Goal: Task Accomplishment & Management: Complete application form

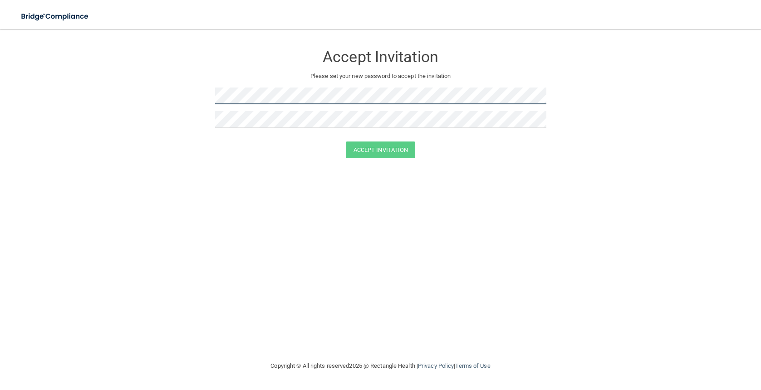
click at [0, 50] on html "Toggle navigation Manage My Enterprise Manage My Location Accept Invitation Ple…" at bounding box center [380, 195] width 761 height 390
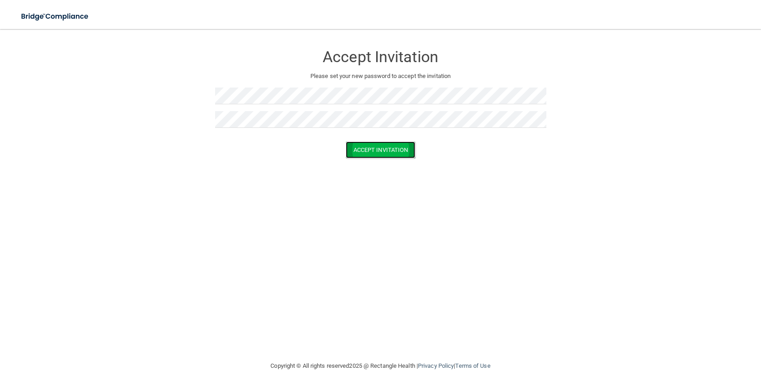
click at [364, 148] on button "Accept Invitation" at bounding box center [381, 150] width 70 height 17
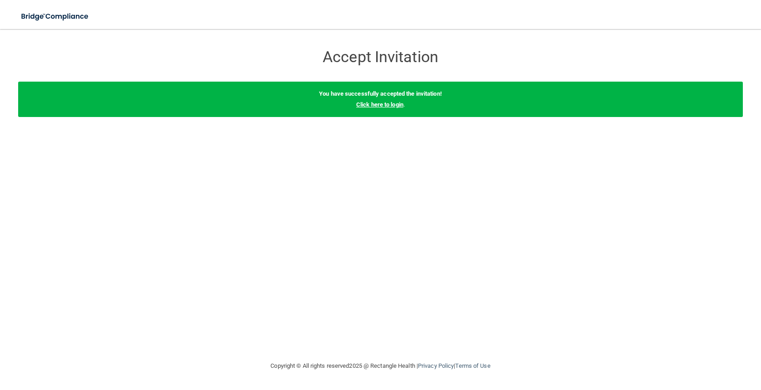
click at [372, 103] on link "Click here to login" at bounding box center [379, 104] width 47 height 7
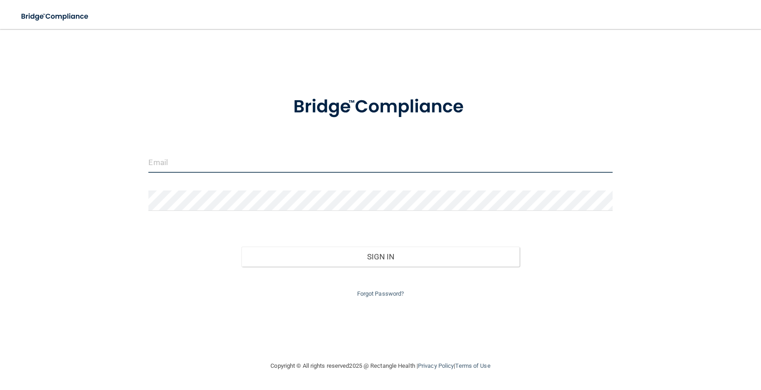
click at [173, 161] on input "email" at bounding box center [380, 163] width 464 height 20
type input "[EMAIL_ADDRESS][DOMAIN_NAME]"
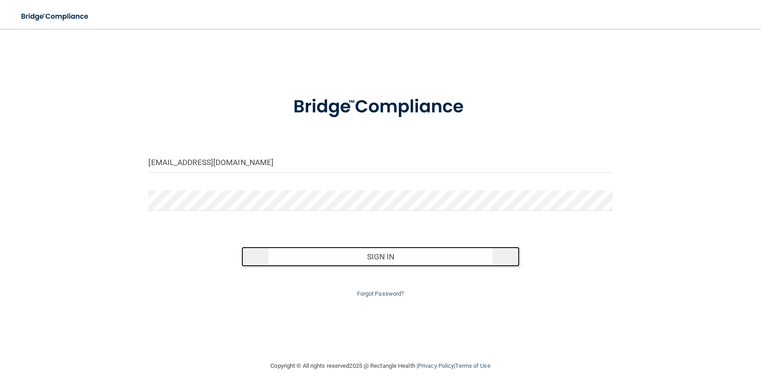
click at [375, 256] on button "Sign In" at bounding box center [381, 257] width 278 height 20
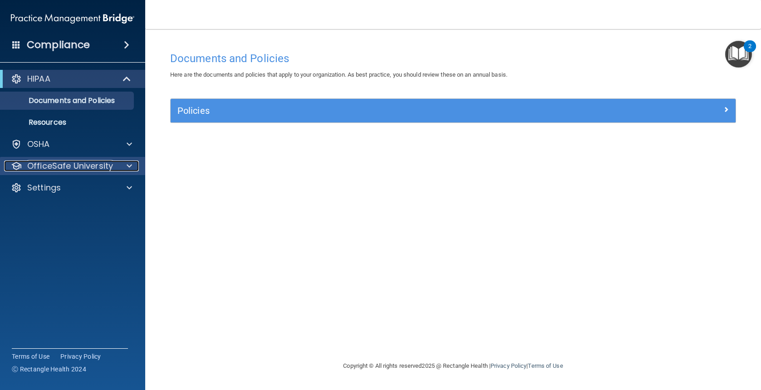
click at [125, 163] on div at bounding box center [128, 166] width 23 height 11
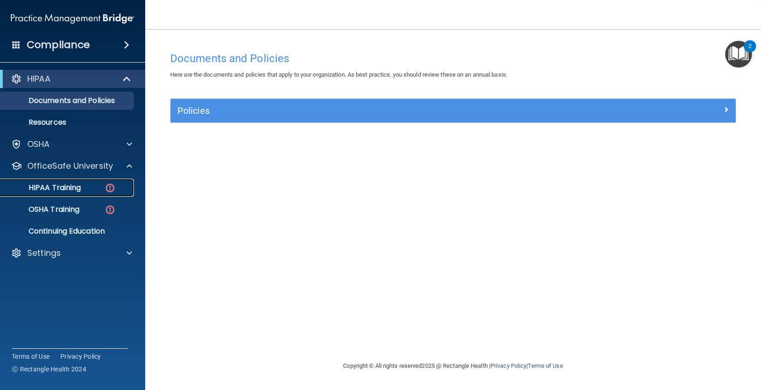
click at [114, 190] on img at bounding box center [109, 188] width 11 height 11
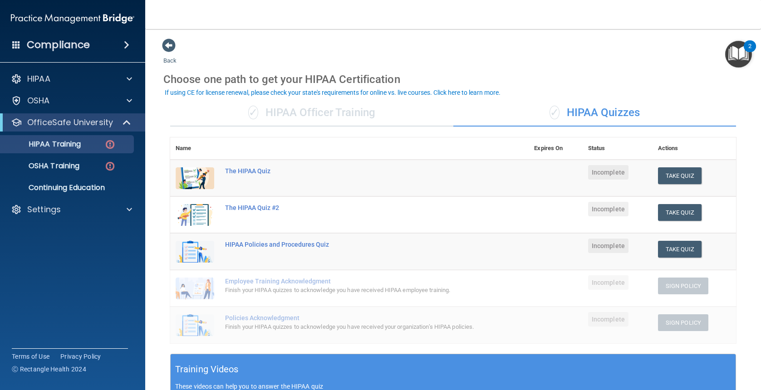
click at [336, 118] on div "✓ HIPAA Officer Training" at bounding box center [311, 112] width 283 height 27
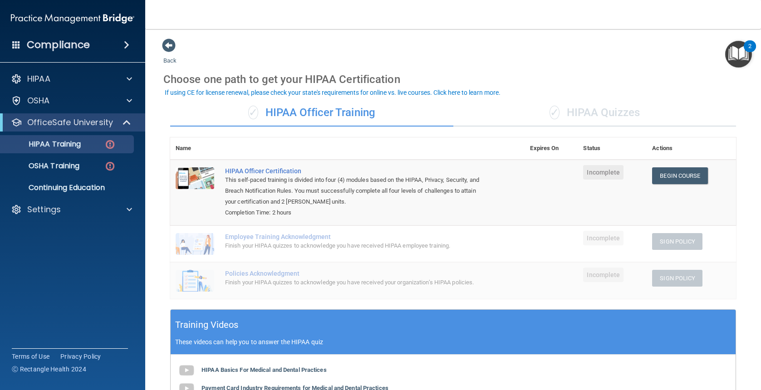
click at [568, 113] on div "✓ HIPAA Quizzes" at bounding box center [595, 112] width 283 height 27
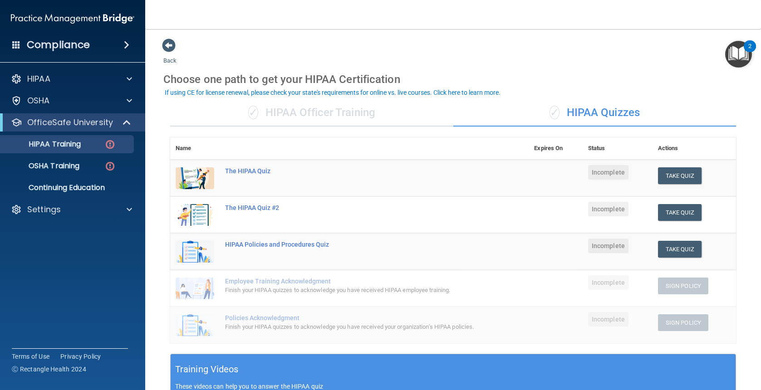
click at [316, 118] on div "✓ HIPAA Officer Training" at bounding box center [311, 112] width 283 height 27
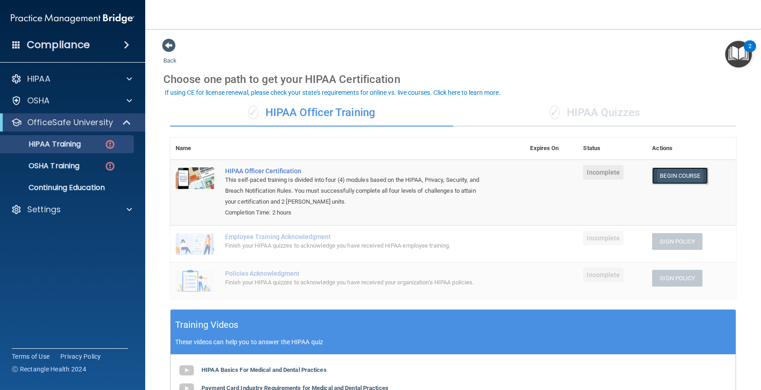
click at [676, 176] on link "Begin Course" at bounding box center [679, 176] width 55 height 17
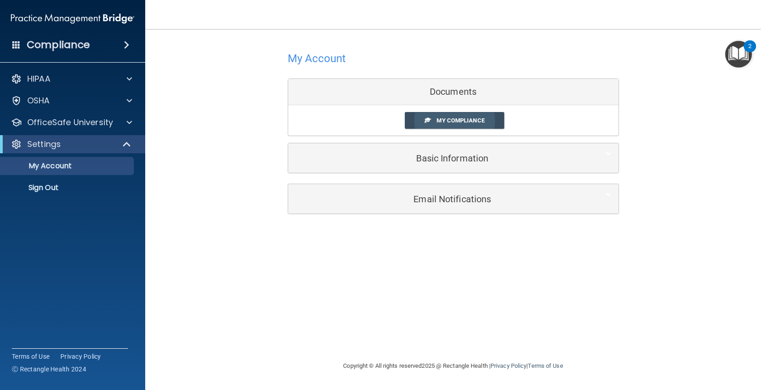
click at [468, 124] on link "My Compliance" at bounding box center [454, 120] width 99 height 17
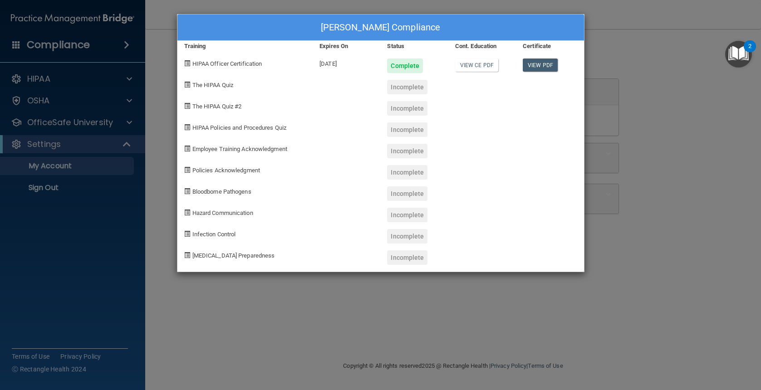
click at [655, 66] on div "[PERSON_NAME] Compliance Training Expires On Status Cont. Education Certificate…" at bounding box center [380, 195] width 761 height 390
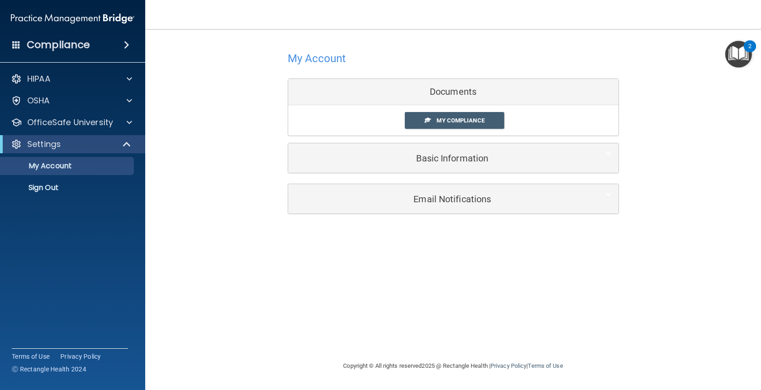
click at [91, 132] on div "HIPAA Documents and Policies Report an Incident Business Associates Emergency P…" at bounding box center [73, 135] width 146 height 138
click at [93, 128] on div "OfficeSafe University" at bounding box center [73, 123] width 146 height 18
click at [128, 122] on span at bounding box center [129, 122] width 5 height 11
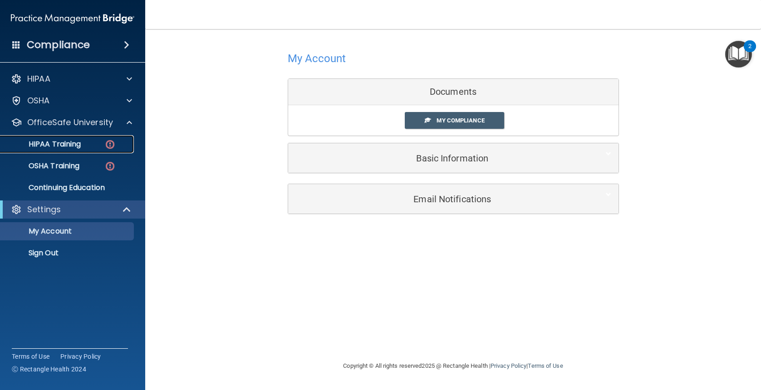
click at [53, 140] on p "HIPAA Training" at bounding box center [43, 144] width 75 height 9
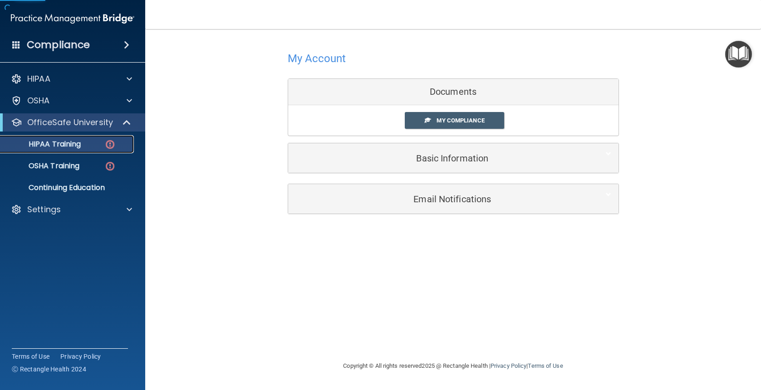
click at [51, 140] on p "HIPAA Training" at bounding box center [43, 144] width 75 height 9
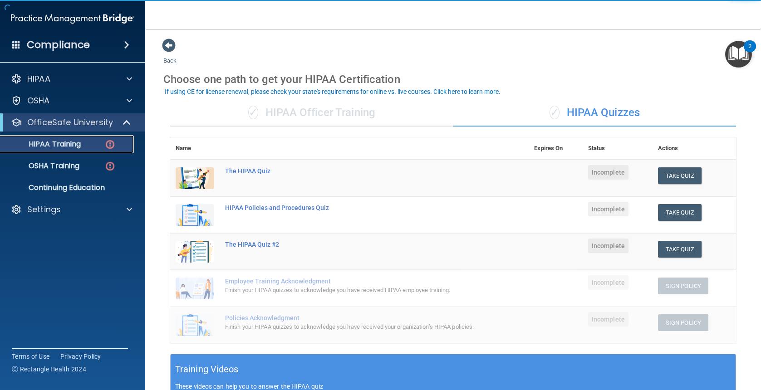
scroll to position [45, 0]
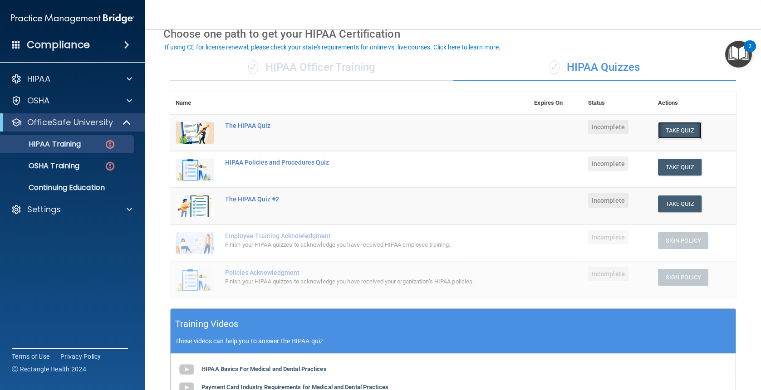
click at [686, 129] on button "Take Quiz" at bounding box center [680, 130] width 44 height 17
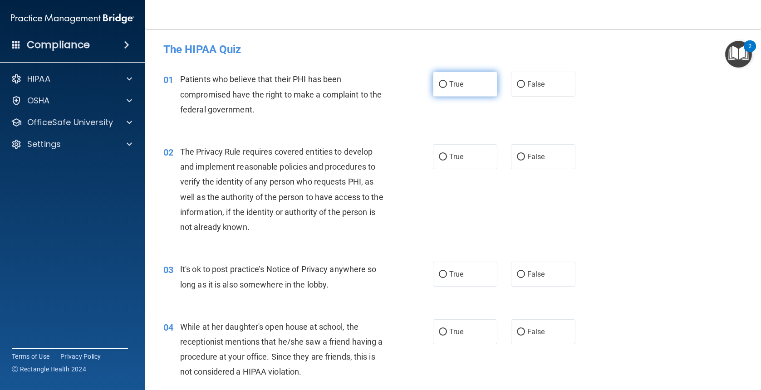
click at [439, 88] on input "True" at bounding box center [443, 84] width 8 height 7
radio input "true"
click at [440, 273] on input "True" at bounding box center [443, 274] width 8 height 7
radio input "true"
click at [517, 333] on input "False" at bounding box center [521, 332] width 8 height 7
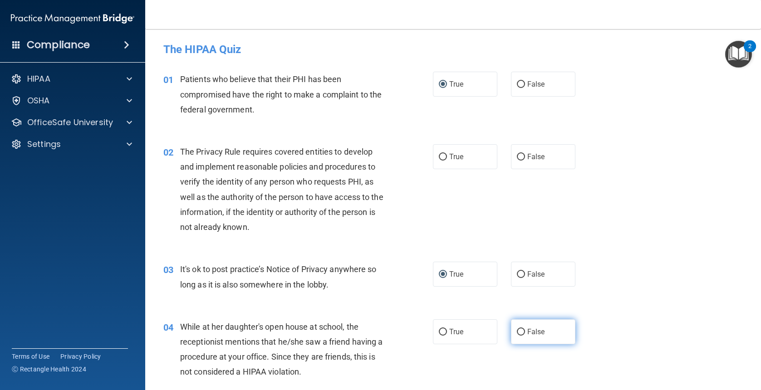
radio input "true"
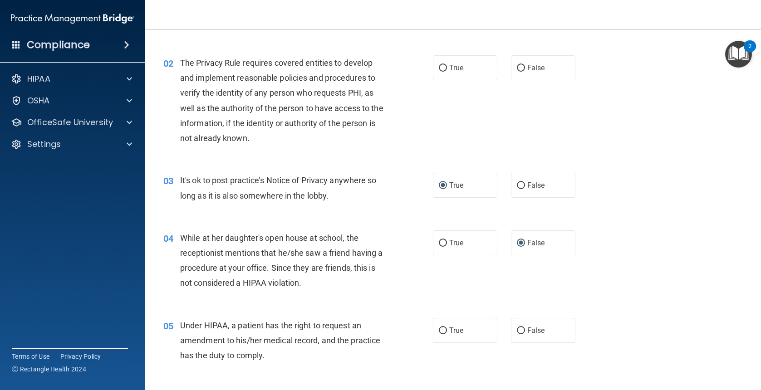
scroll to position [182, 0]
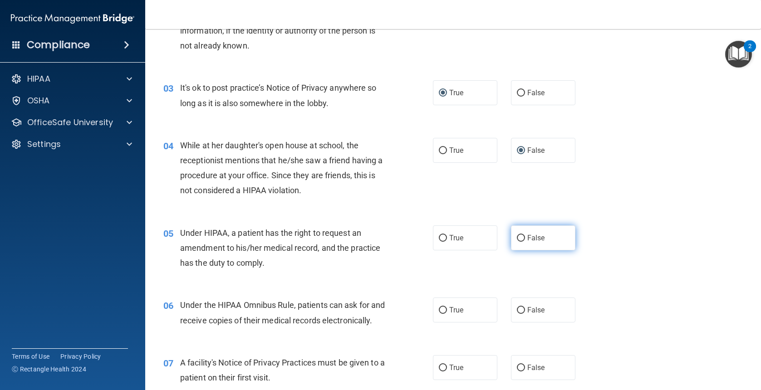
click at [518, 241] on input "False" at bounding box center [521, 238] width 8 height 7
radio input "true"
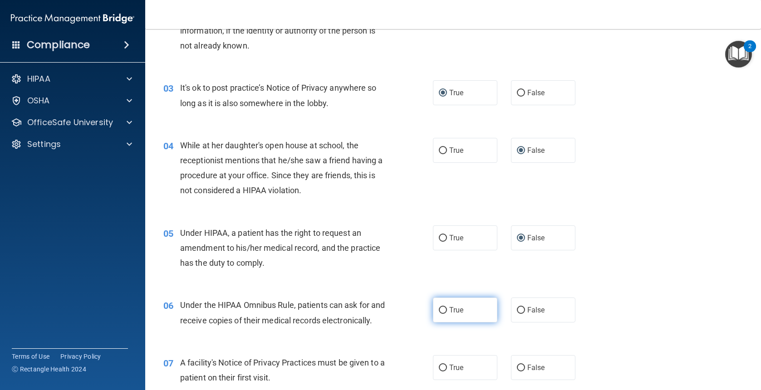
drag, startPoint x: 439, startPoint y: 312, endPoint x: 433, endPoint y: 311, distance: 6.4
click at [439, 312] on input "True" at bounding box center [443, 310] width 8 height 7
radio input "true"
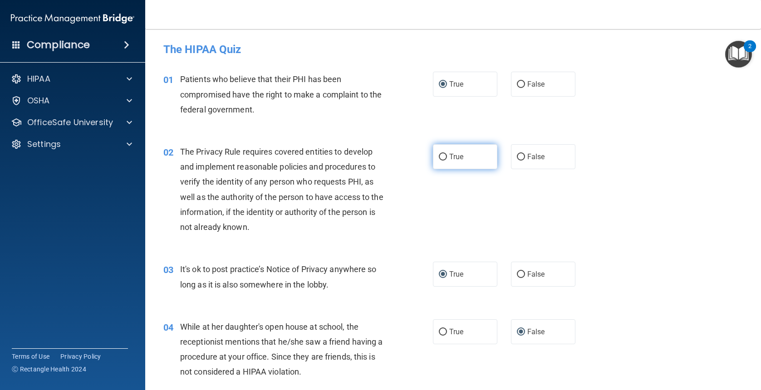
click at [445, 160] on label "True" at bounding box center [465, 156] width 64 height 25
click at [445, 160] on input "True" at bounding box center [443, 157] width 8 height 7
radio input "true"
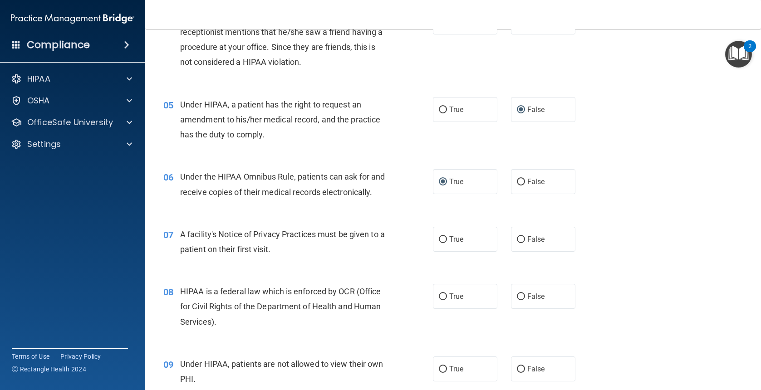
scroll to position [363, 0]
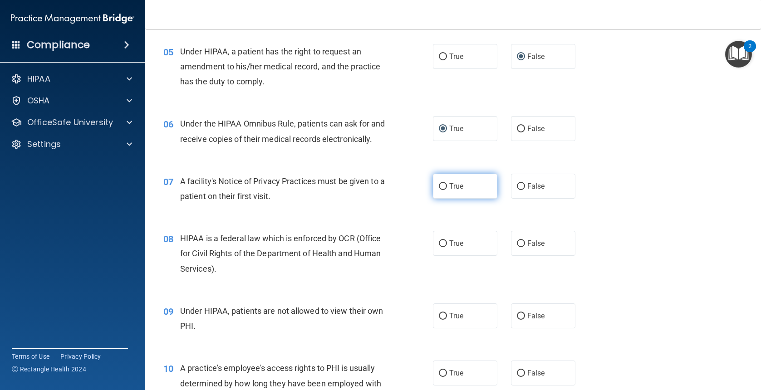
click at [441, 190] on input "True" at bounding box center [443, 186] width 8 height 7
radio input "true"
click at [517, 320] on input "False" at bounding box center [521, 316] width 8 height 7
radio input "true"
click at [439, 247] on input "True" at bounding box center [443, 244] width 8 height 7
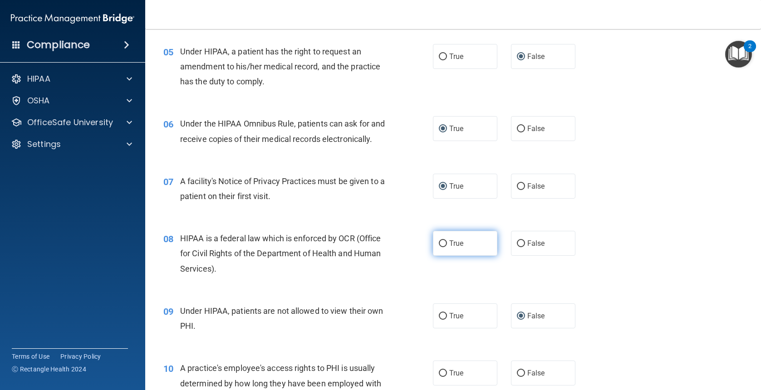
radio input "true"
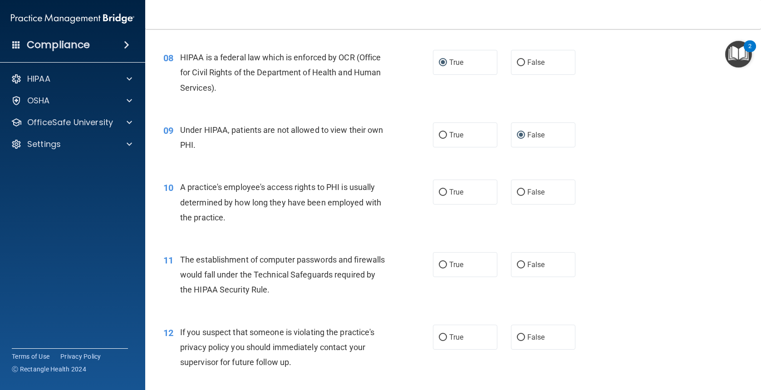
scroll to position [545, 0]
click at [518, 196] on input "False" at bounding box center [521, 192] width 8 height 7
radio input "true"
click at [449, 269] on span "True" at bounding box center [456, 264] width 14 height 9
click at [446, 268] on input "True" at bounding box center [443, 265] width 8 height 7
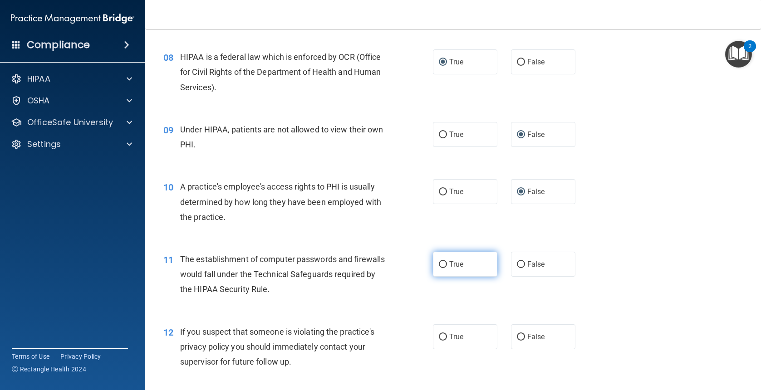
radio input "true"
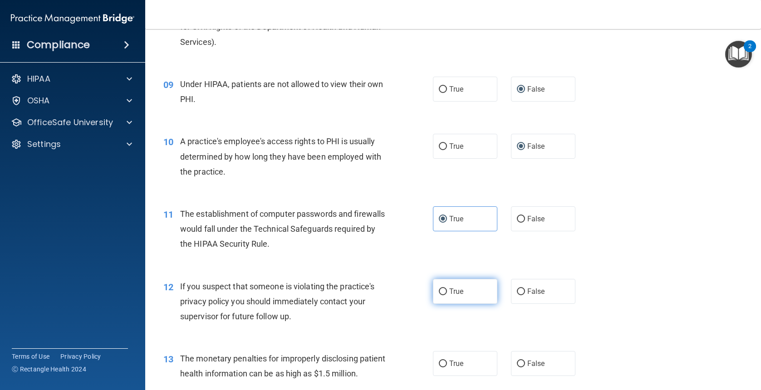
click at [440, 296] on input "True" at bounding box center [443, 292] width 8 height 7
radio input "true"
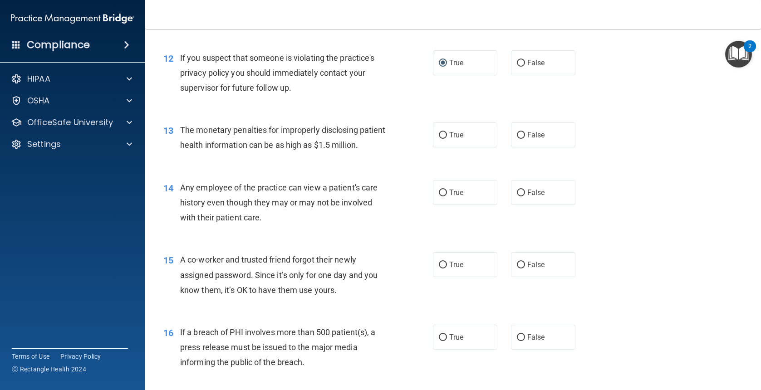
scroll to position [863, 0]
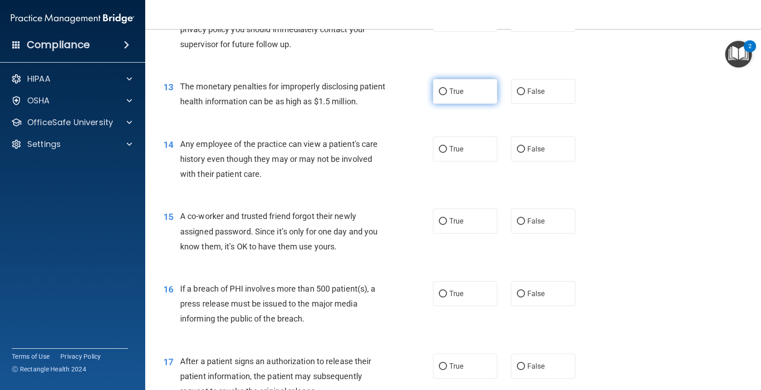
click at [443, 95] on input "True" at bounding box center [443, 92] width 8 height 7
radio input "true"
click at [442, 153] on input "True" at bounding box center [443, 149] width 8 height 7
radio input "true"
click at [517, 225] on input "False" at bounding box center [521, 221] width 8 height 7
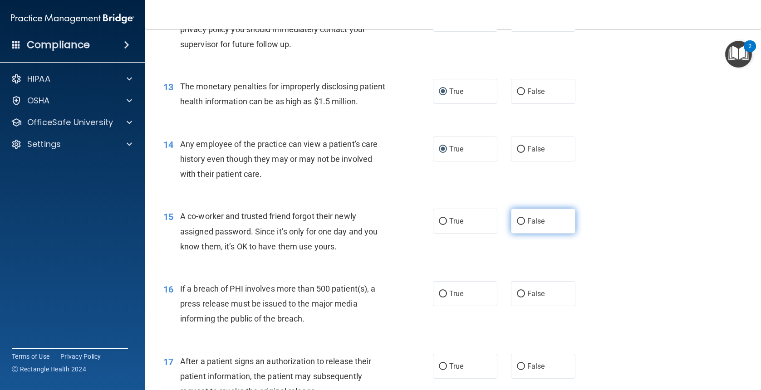
radio input "true"
click at [439, 298] on input "True" at bounding box center [443, 294] width 8 height 7
radio input "true"
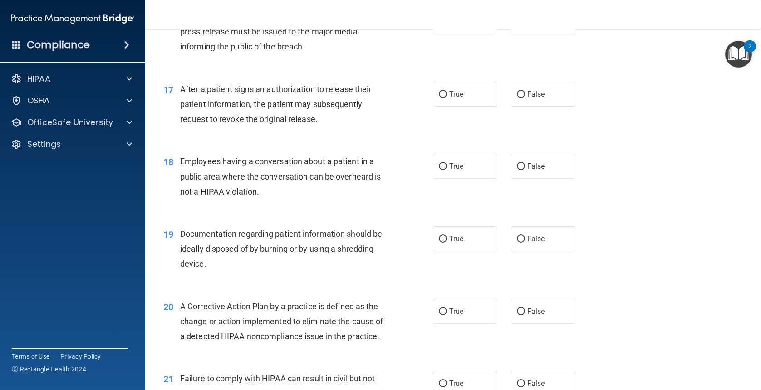
scroll to position [1090, 0]
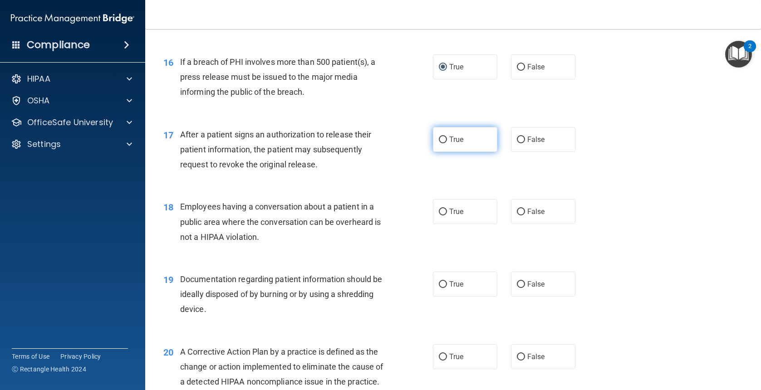
click at [439, 143] on input "True" at bounding box center [443, 140] width 8 height 7
radio input "true"
click at [521, 224] on label "False" at bounding box center [543, 211] width 64 height 25
click at [521, 216] on input "False" at bounding box center [521, 212] width 8 height 7
radio input "true"
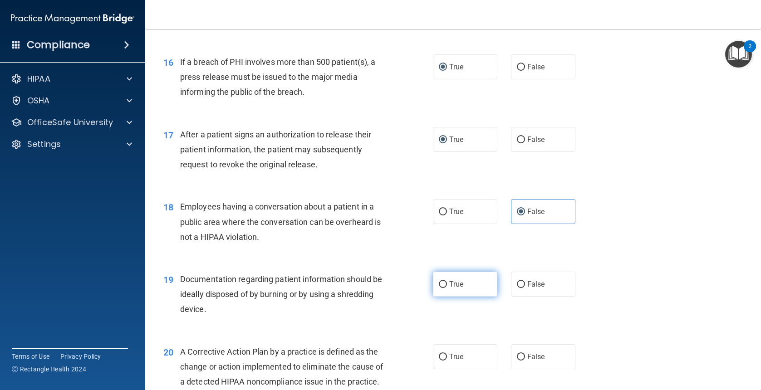
click at [434, 297] on label "True" at bounding box center [465, 284] width 64 height 25
click at [439, 288] on input "True" at bounding box center [443, 284] width 8 height 7
radio input "true"
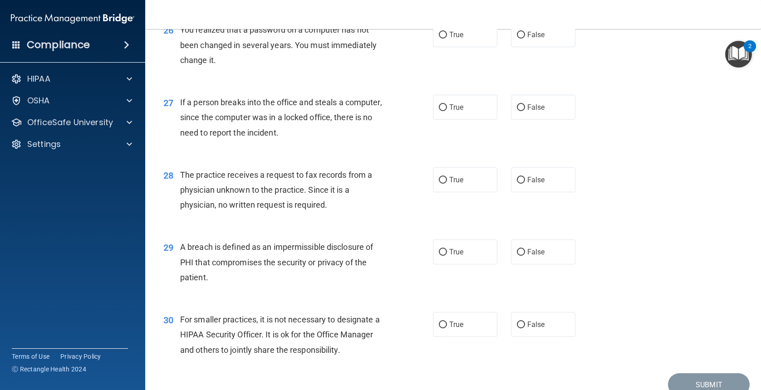
scroll to position [1994, 0]
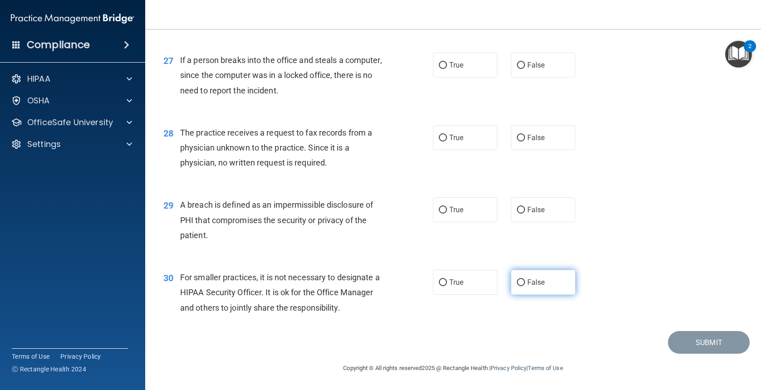
click at [517, 283] on input "False" at bounding box center [521, 283] width 8 height 7
radio input "true"
click at [443, 211] on input "True" at bounding box center [443, 210] width 8 height 7
radio input "true"
click at [440, 136] on input "True" at bounding box center [443, 138] width 8 height 7
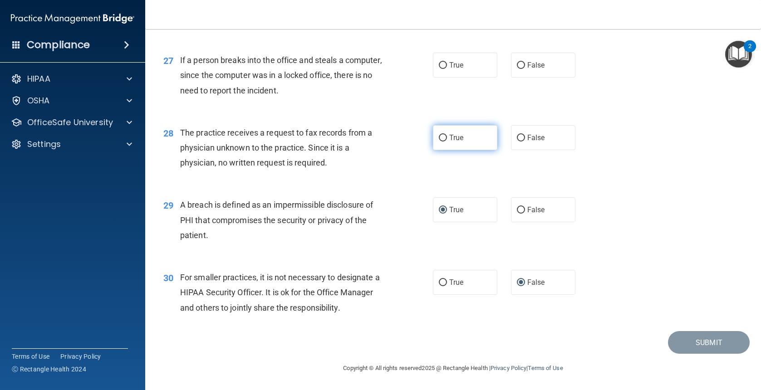
radio input "true"
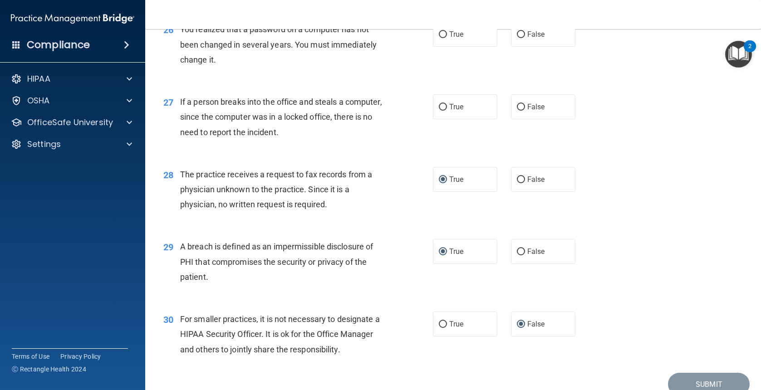
scroll to position [1904, 0]
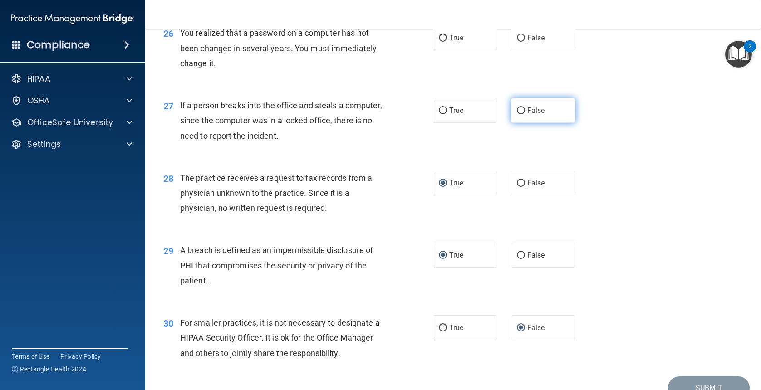
click at [517, 114] on input "False" at bounding box center [521, 111] width 8 height 7
radio input "true"
click at [433, 50] on label "True" at bounding box center [465, 37] width 64 height 25
click at [439, 42] on input "True" at bounding box center [443, 38] width 8 height 7
radio input "true"
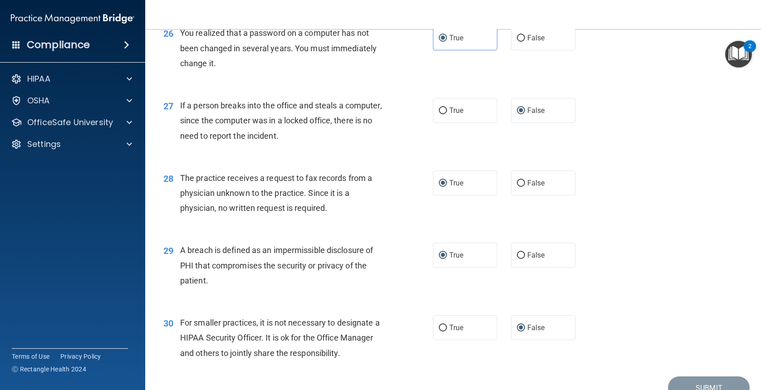
scroll to position [1677, 0]
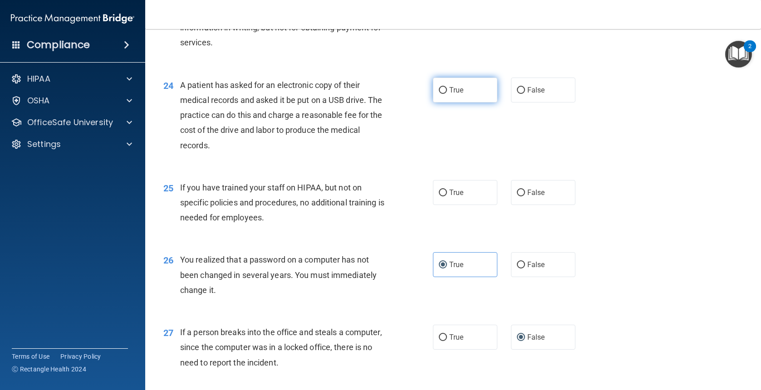
click at [444, 103] on label "True" at bounding box center [465, 90] width 64 height 25
click at [444, 94] on input "True" at bounding box center [443, 90] width 8 height 7
radio input "true"
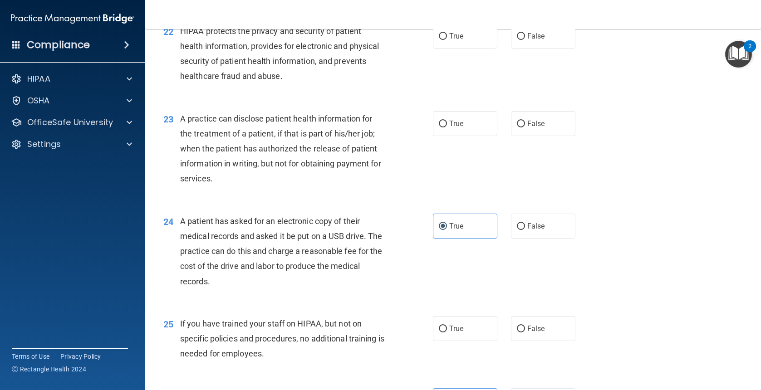
scroll to position [1495, 0]
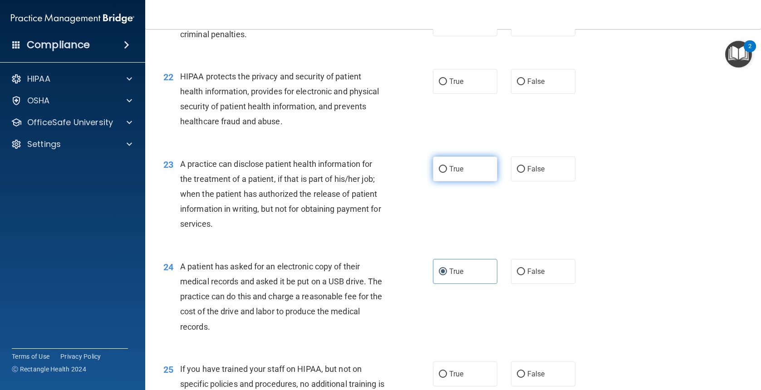
click at [435, 182] on label "True" at bounding box center [465, 169] width 64 height 25
click at [439, 173] on input "True" at bounding box center [443, 169] width 8 height 7
radio input "true"
click at [434, 94] on label "True" at bounding box center [465, 81] width 64 height 25
click at [439, 85] on input "True" at bounding box center [443, 82] width 8 height 7
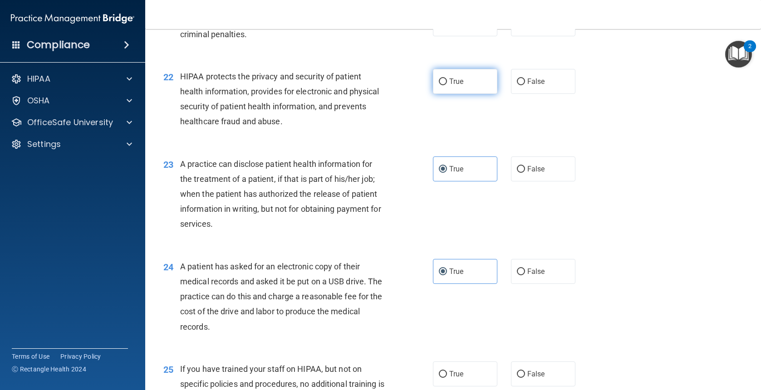
radio input "true"
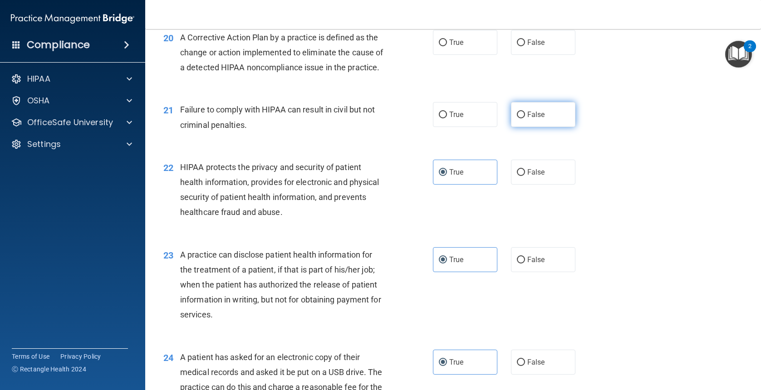
drag, startPoint x: 520, startPoint y: 160, endPoint x: 509, endPoint y: 163, distance: 11.1
click at [520, 118] on input "False" at bounding box center [521, 115] width 8 height 7
radio input "true"
click at [441, 46] on input "True" at bounding box center [443, 42] width 8 height 7
radio input "true"
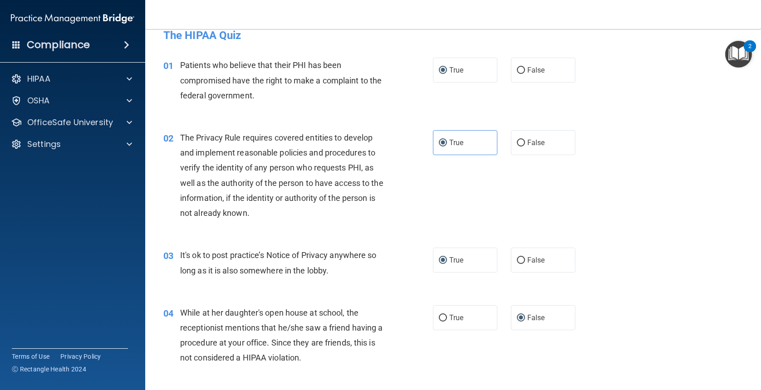
scroll to position [0, 0]
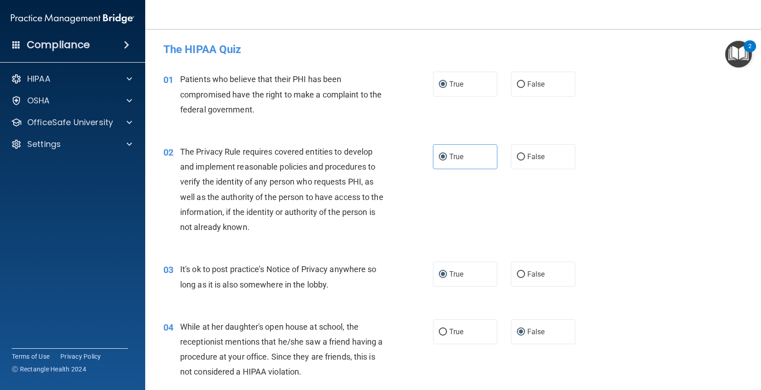
click at [670, 242] on div "02 The Privacy Rule requires covered entities to develop and implement reasonab…" at bounding box center [453, 192] width 593 height 118
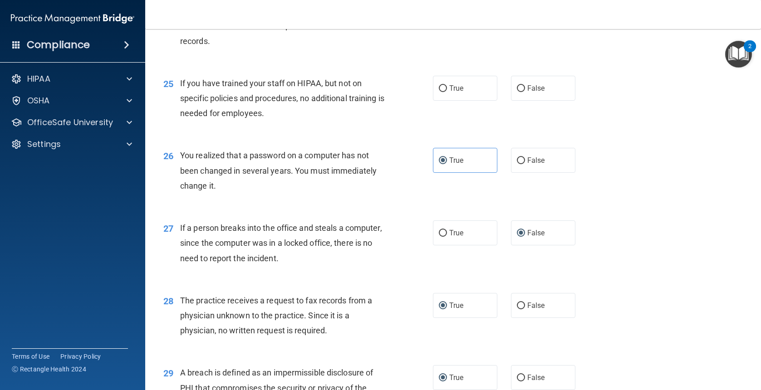
scroll to position [1767, 0]
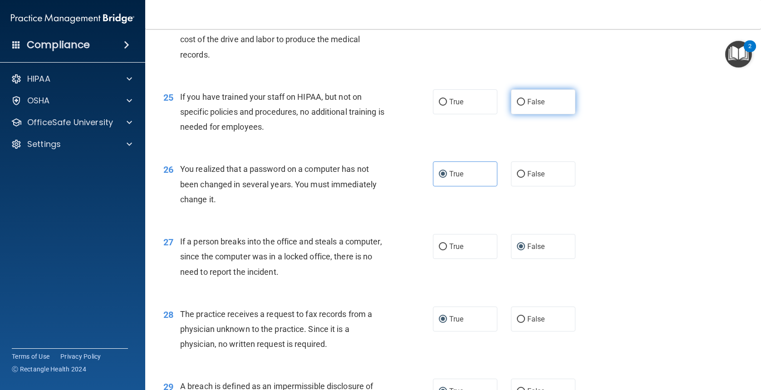
click at [519, 114] on label "False" at bounding box center [543, 101] width 64 height 25
click at [519, 106] on input "False" at bounding box center [521, 102] width 8 height 7
radio input "true"
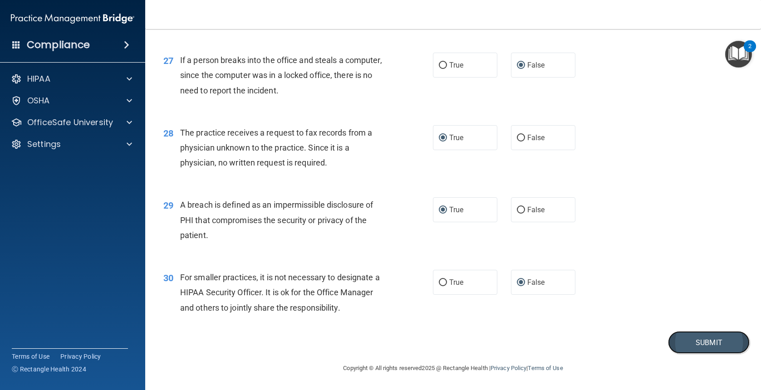
click at [703, 342] on button "Submit" at bounding box center [709, 342] width 82 height 23
click at [671, 343] on button "Submit" at bounding box center [709, 342] width 82 height 23
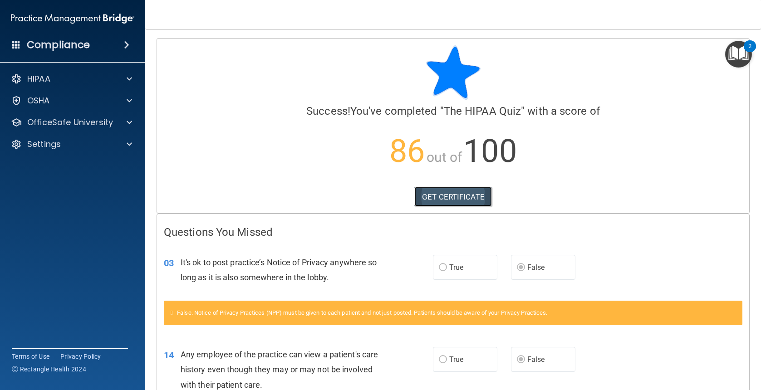
click at [445, 198] on link "GET CERTIFICATE" at bounding box center [454, 197] width 78 height 20
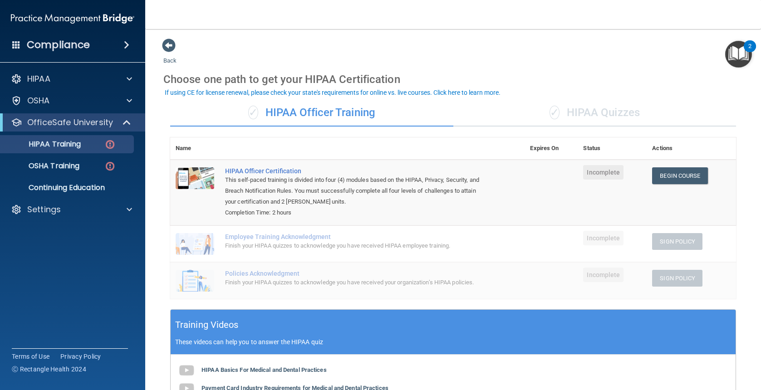
click at [596, 117] on div "✓ HIPAA Quizzes" at bounding box center [595, 112] width 283 height 27
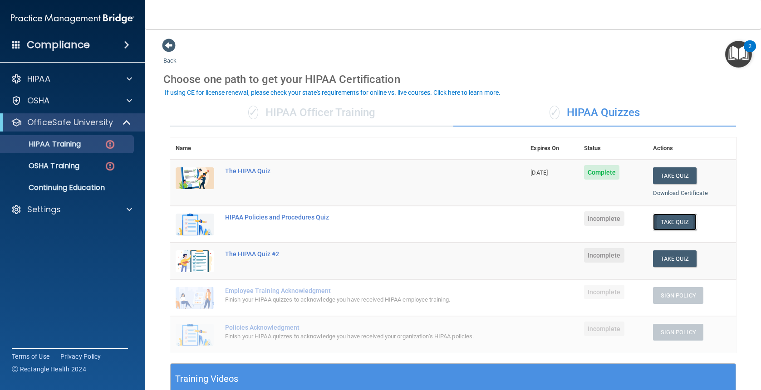
click at [668, 220] on button "Take Quiz" at bounding box center [675, 222] width 44 height 17
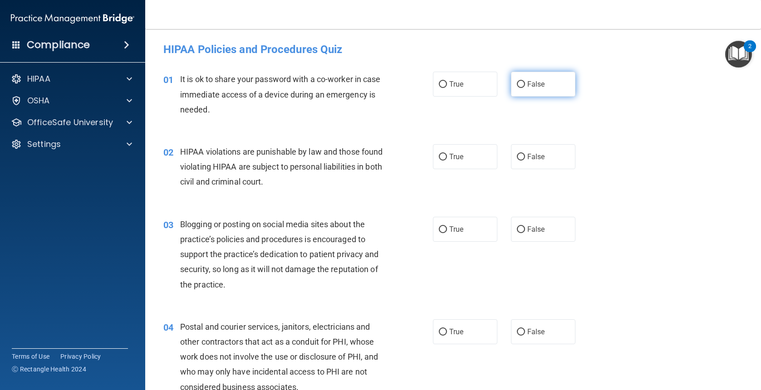
click at [518, 85] on input "False" at bounding box center [521, 84] width 8 height 7
radio input "true"
click at [439, 154] on input "True" at bounding box center [443, 157] width 8 height 7
radio input "true"
click at [518, 228] on input "False" at bounding box center [521, 230] width 8 height 7
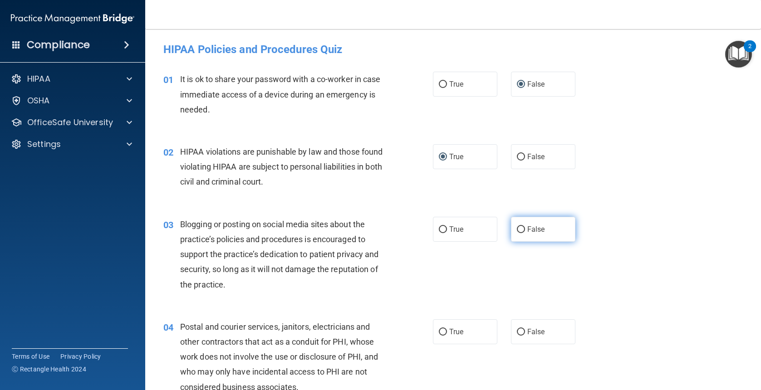
radio input "true"
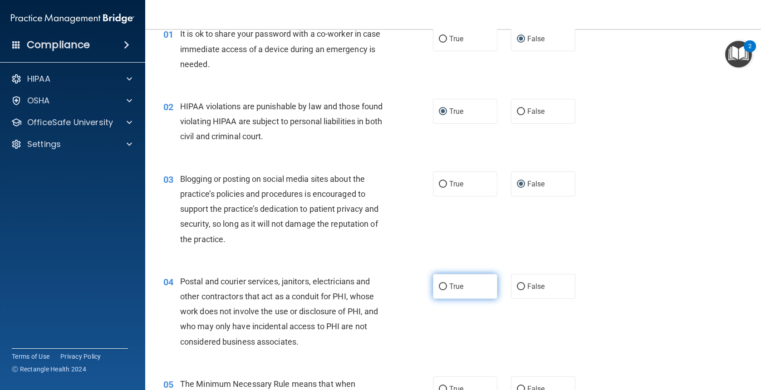
click at [441, 290] on input "True" at bounding box center [443, 287] width 8 height 7
radio input "true"
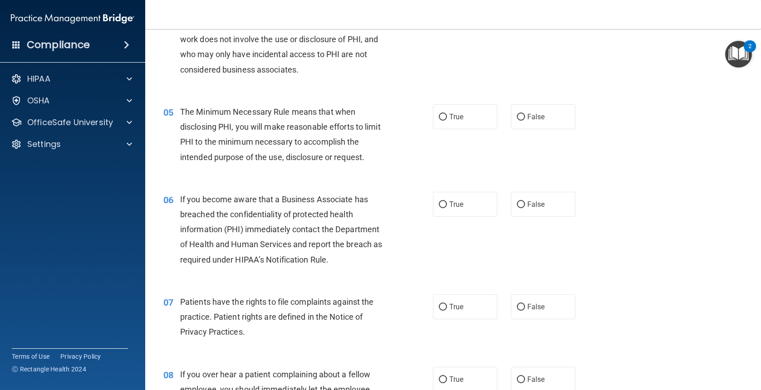
scroll to position [363, 0]
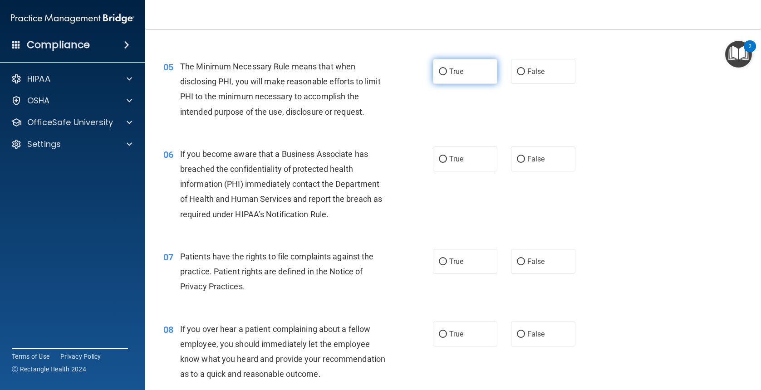
click at [439, 69] on input "True" at bounding box center [443, 72] width 8 height 7
radio input "true"
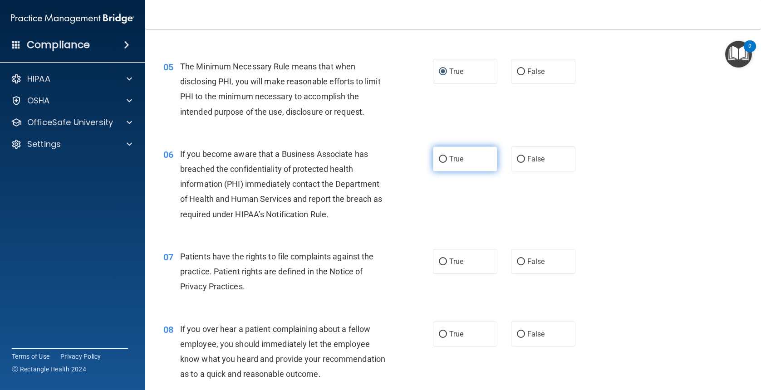
click at [440, 162] on input "True" at bounding box center [443, 159] width 8 height 7
radio input "true"
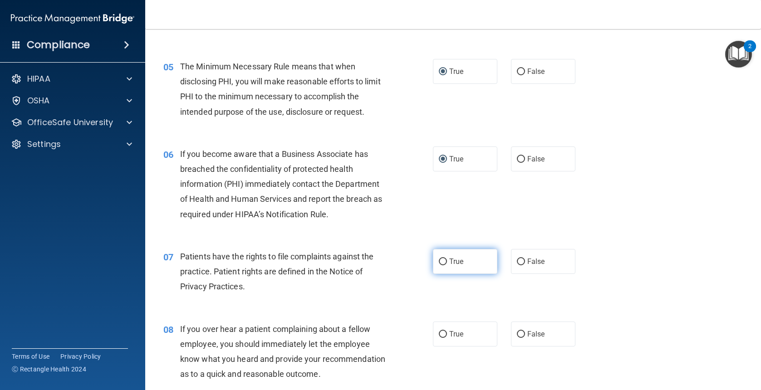
click at [441, 264] on input "True" at bounding box center [443, 262] width 8 height 7
radio input "true"
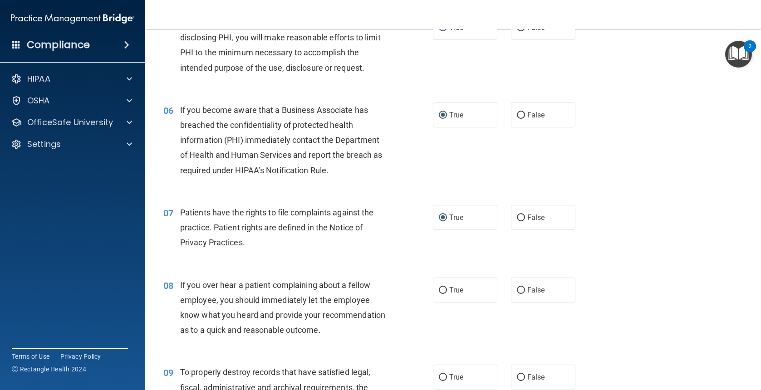
scroll to position [409, 0]
click at [519, 290] on input "False" at bounding box center [521, 289] width 8 height 7
radio input "true"
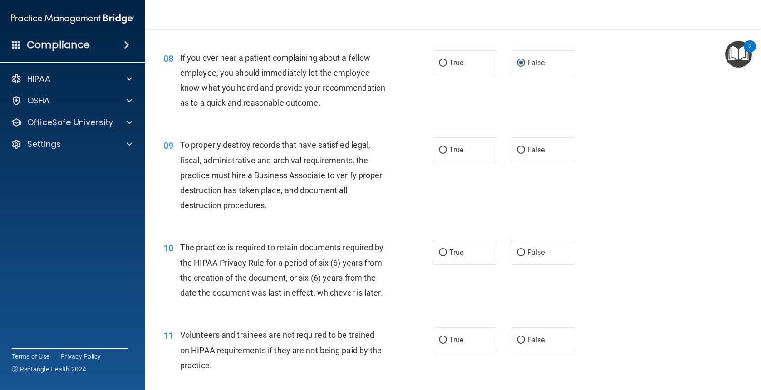
scroll to position [636, 0]
click at [517, 153] on input "False" at bounding box center [521, 149] width 8 height 7
radio input "true"
click at [439, 256] on input "True" at bounding box center [443, 252] width 8 height 7
radio input "true"
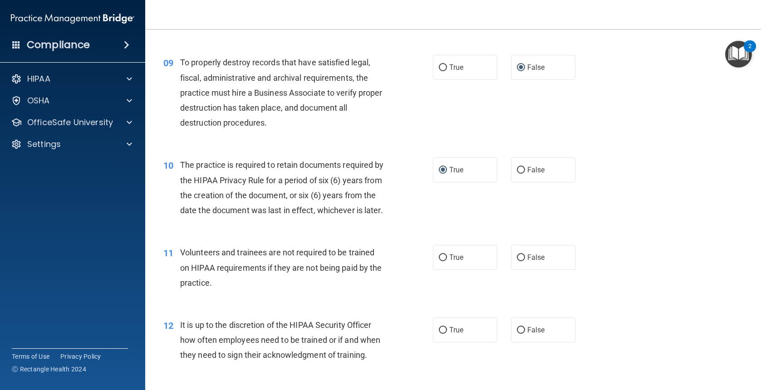
scroll to position [817, 0]
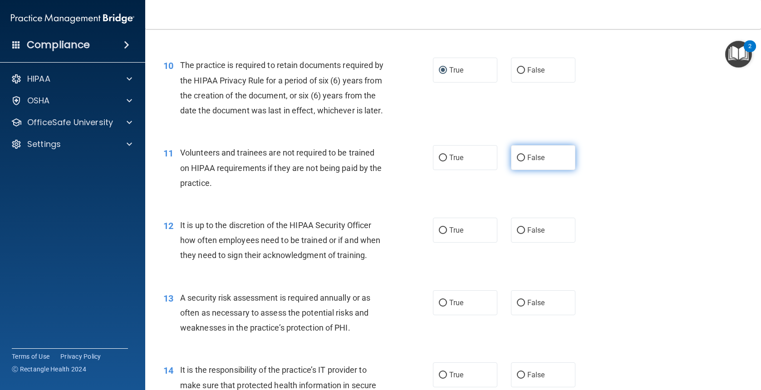
click at [523, 170] on label "False" at bounding box center [543, 157] width 64 height 25
click at [523, 162] on input "False" at bounding box center [521, 158] width 8 height 7
radio input "true"
click at [520, 234] on input "False" at bounding box center [521, 230] width 8 height 7
radio input "true"
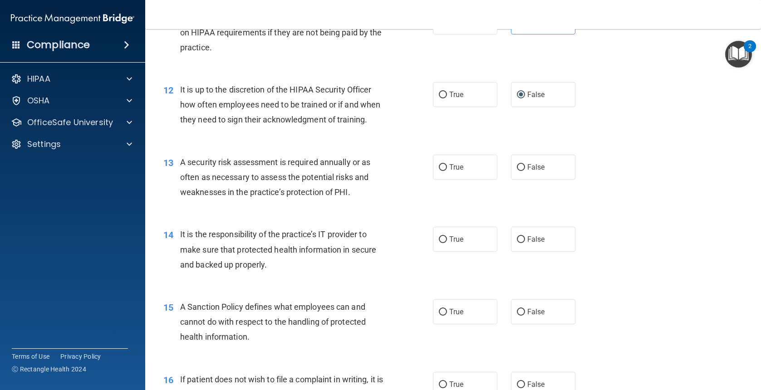
scroll to position [953, 0]
click at [439, 171] on input "True" at bounding box center [443, 167] width 8 height 7
radio input "true"
click at [517, 243] on input "False" at bounding box center [521, 239] width 8 height 7
radio input "true"
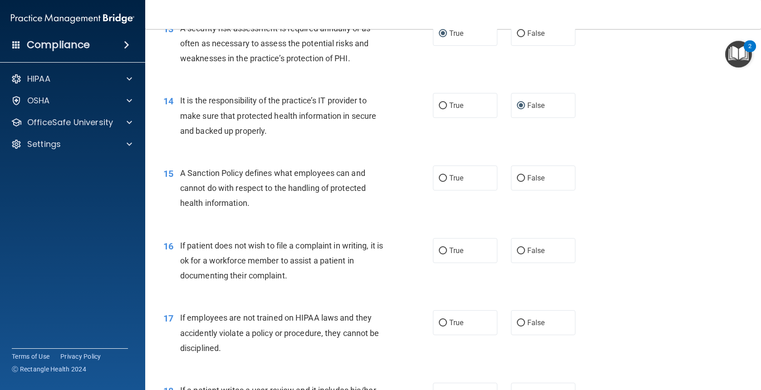
scroll to position [1090, 0]
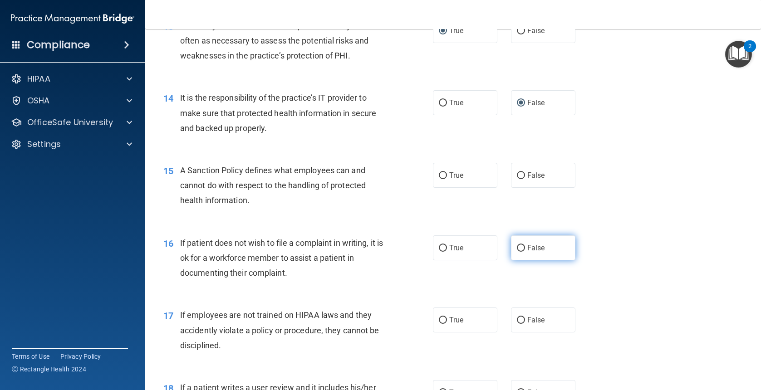
click at [511, 261] on label "False" at bounding box center [543, 248] width 64 height 25
click at [517, 252] on input "False" at bounding box center [521, 248] width 8 height 7
radio input "true"
click at [512, 333] on label "False" at bounding box center [543, 320] width 64 height 25
click at [517, 324] on input "False" at bounding box center [521, 320] width 8 height 7
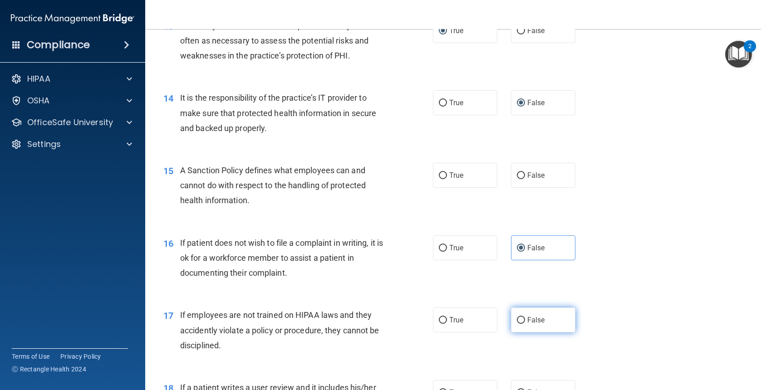
radio input "true"
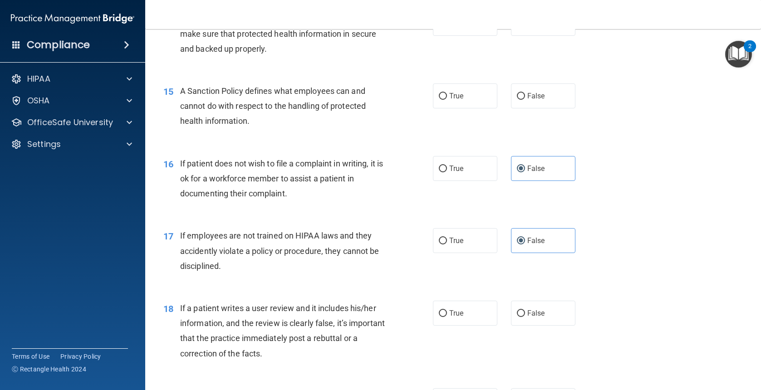
scroll to position [1180, 0]
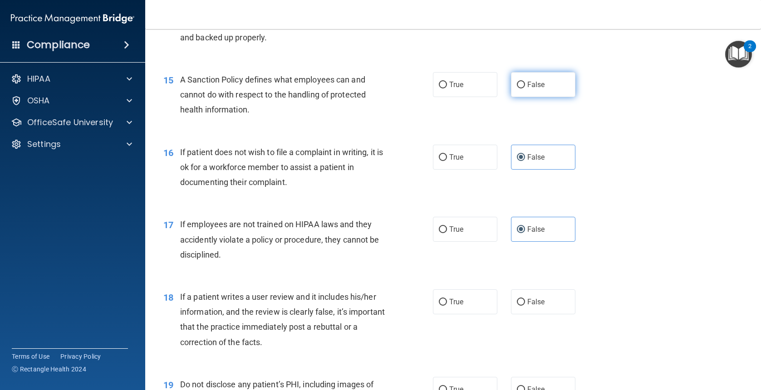
click at [518, 89] on input "False" at bounding box center [521, 85] width 8 height 7
radio input "true"
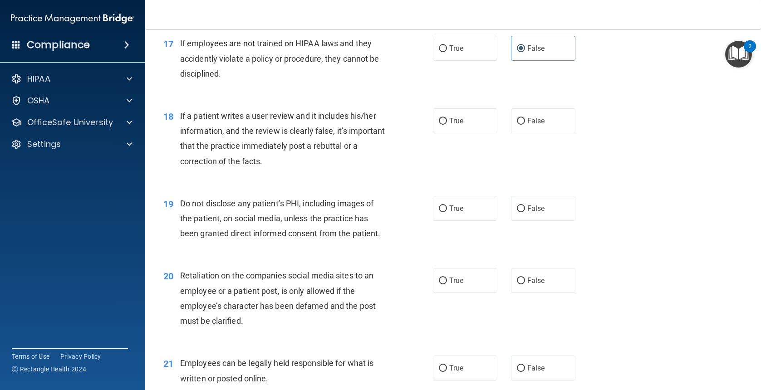
scroll to position [1362, 0]
click at [517, 124] on input "False" at bounding box center [521, 121] width 8 height 7
radio input "true"
click at [519, 212] on input "False" at bounding box center [521, 208] width 8 height 7
radio input "true"
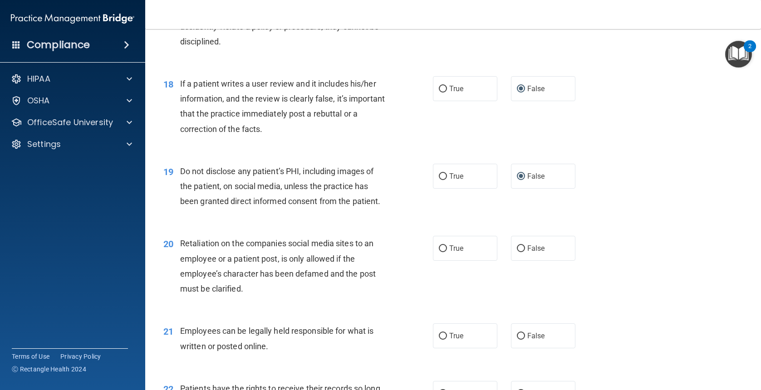
scroll to position [1407, 0]
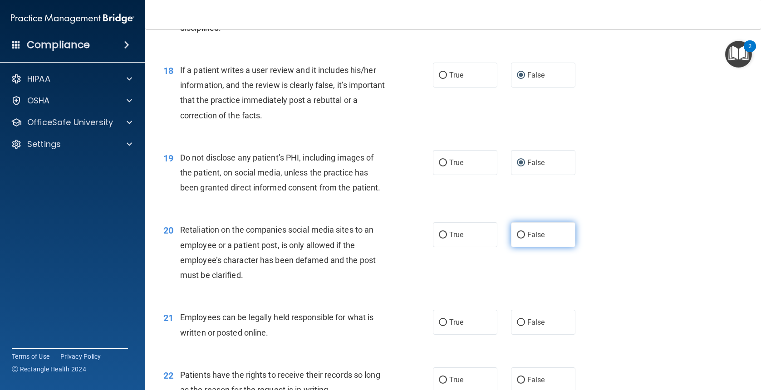
click at [528, 239] on span "False" at bounding box center [537, 235] width 18 height 9
click at [524, 239] on input "False" at bounding box center [521, 235] width 8 height 7
radio input "true"
click at [439, 326] on input "True" at bounding box center [443, 323] width 8 height 7
radio input "true"
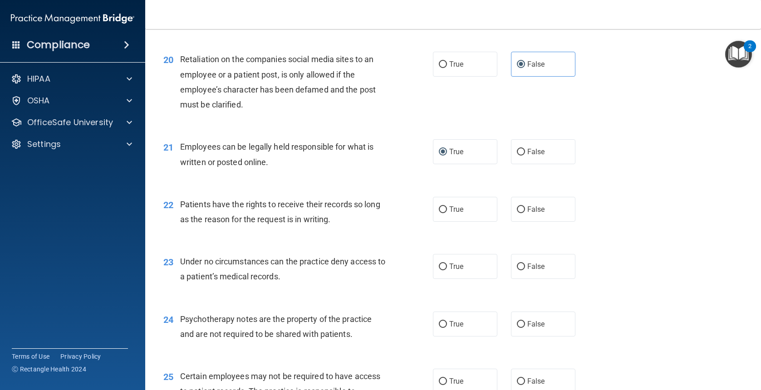
scroll to position [1634, 0]
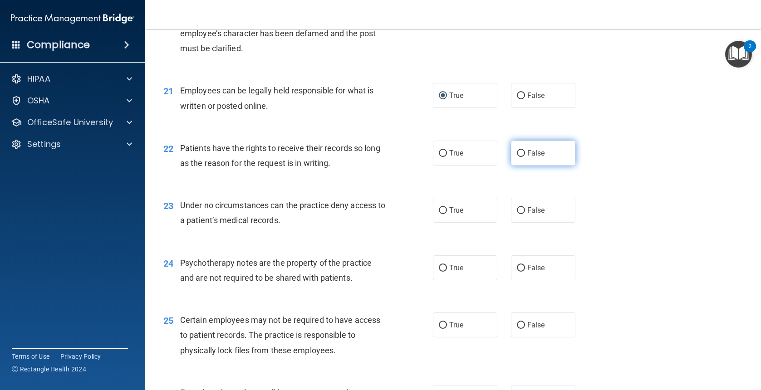
click at [517, 157] on input "False" at bounding box center [521, 153] width 8 height 7
radio input "true"
click at [521, 214] on input "False" at bounding box center [521, 210] width 8 height 7
radio input "true"
click at [520, 272] on input "False" at bounding box center [521, 268] width 8 height 7
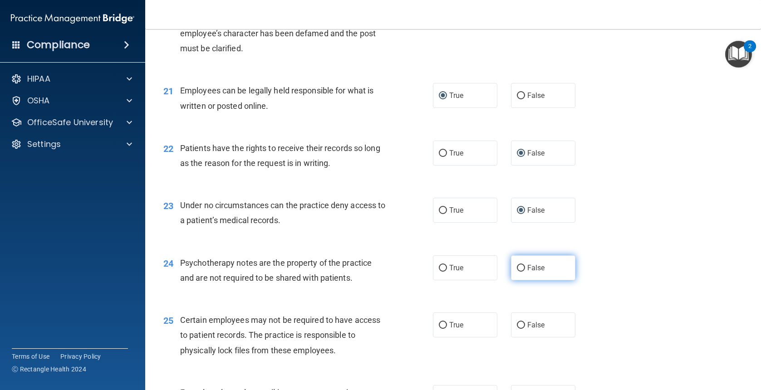
radio input "true"
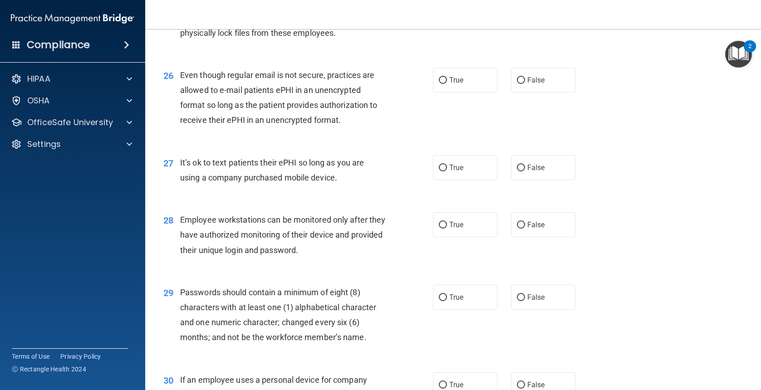
scroll to position [1907, 0]
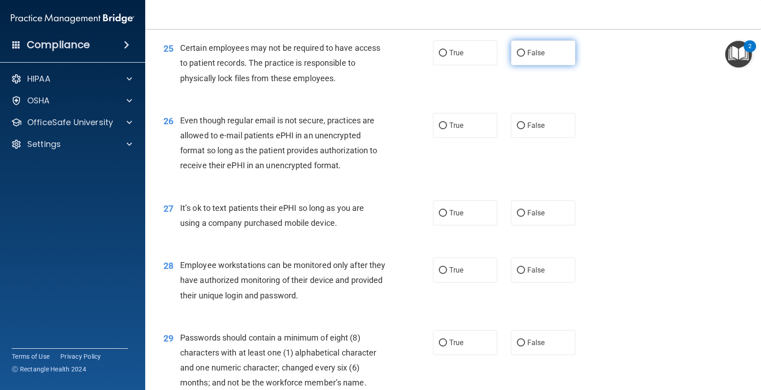
click at [517, 57] on input "False" at bounding box center [521, 53] width 8 height 7
radio input "true"
click at [439, 129] on input "True" at bounding box center [443, 126] width 8 height 7
radio input "true"
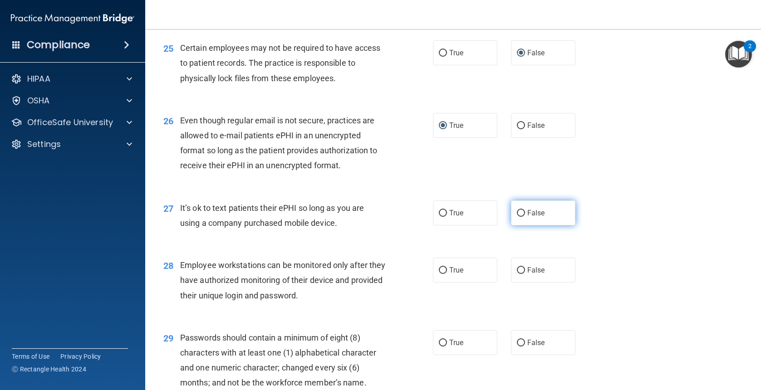
click at [520, 217] on input "False" at bounding box center [521, 213] width 8 height 7
radio input "true"
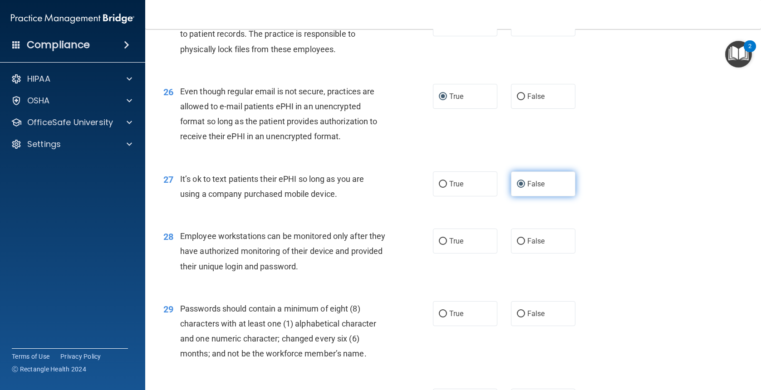
scroll to position [1952, 0]
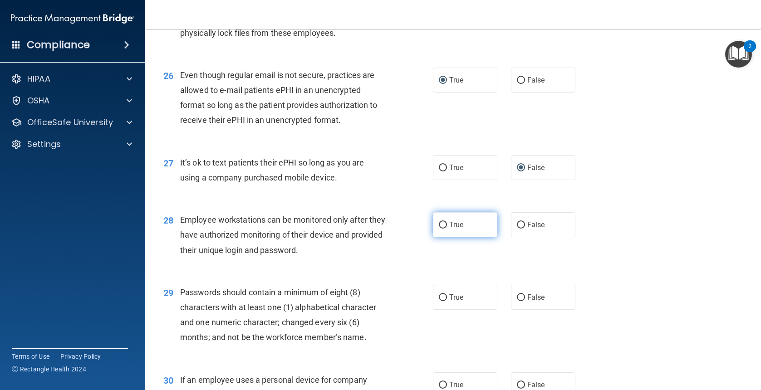
click at [434, 237] on label "True" at bounding box center [465, 224] width 64 height 25
click at [439, 229] on input "True" at bounding box center [443, 225] width 8 height 7
radio input "true"
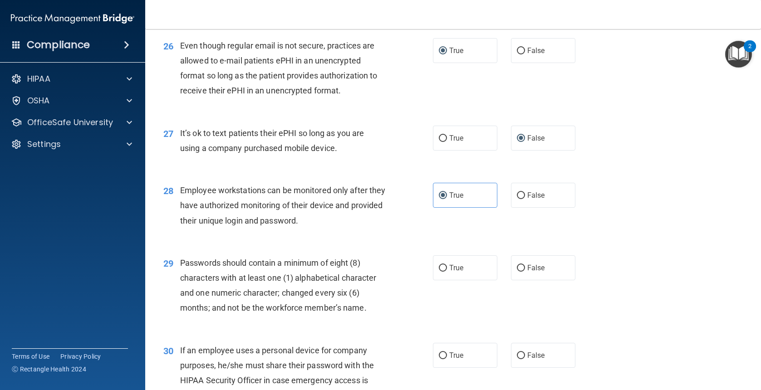
scroll to position [1998, 0]
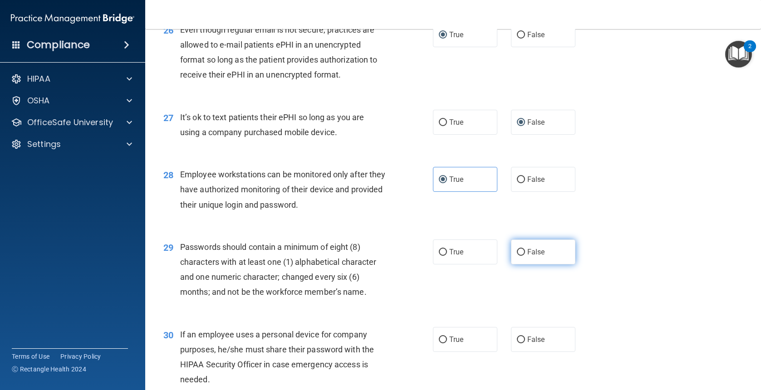
click at [520, 256] on input "False" at bounding box center [521, 252] width 8 height 7
radio input "true"
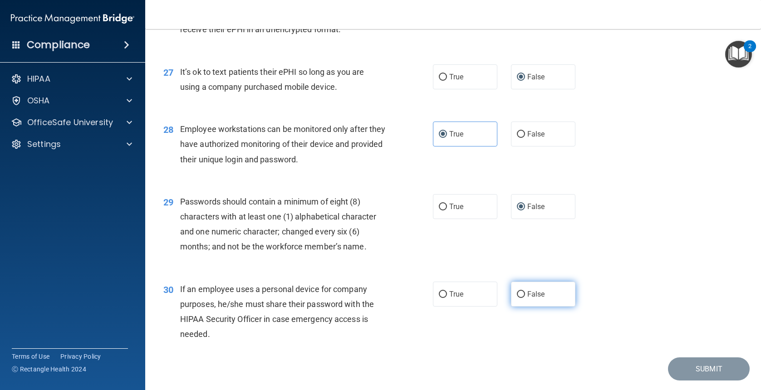
click at [522, 307] on label "False" at bounding box center [543, 294] width 64 height 25
click at [522, 298] on input "False" at bounding box center [521, 294] width 8 height 7
radio input "true"
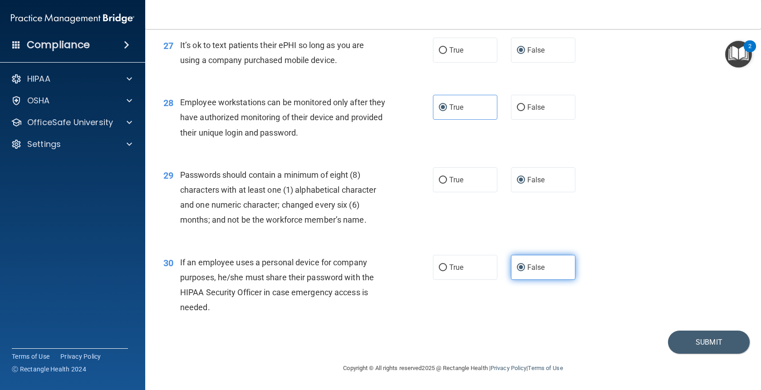
scroll to position [2100, 0]
click at [648, 311] on div "30 If an employee uses a personal device for company purposes, he/she must shar…" at bounding box center [453, 288] width 593 height 88
click at [703, 339] on button "Submit" at bounding box center [709, 342] width 82 height 23
click at [683, 341] on button "Submit" at bounding box center [709, 342] width 82 height 23
click at [696, 343] on button "Submit" at bounding box center [709, 342] width 82 height 23
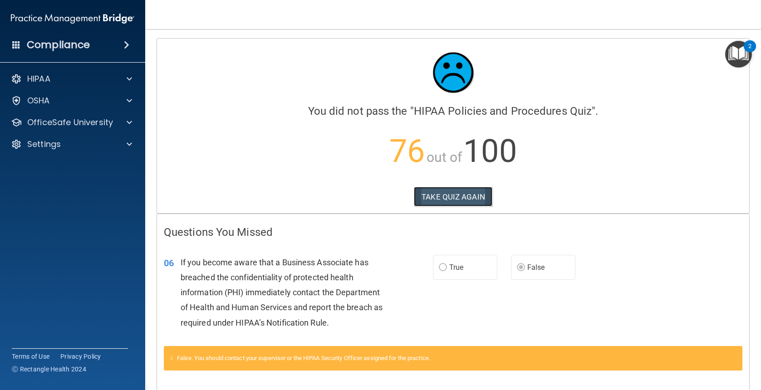
click at [451, 198] on button "TAKE QUIZ AGAIN" at bounding box center [453, 197] width 79 height 20
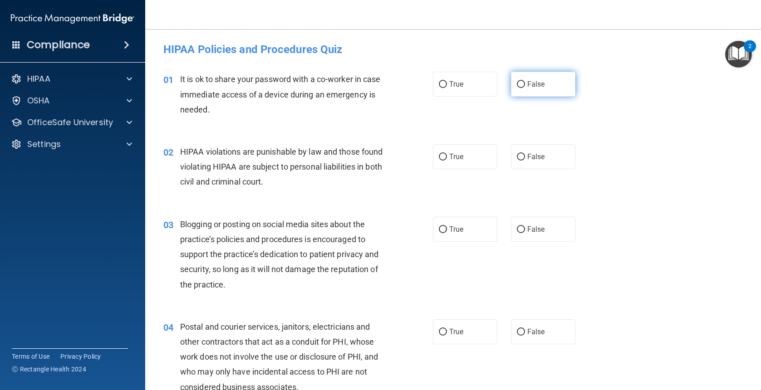
click at [520, 85] on input "False" at bounding box center [521, 84] width 8 height 7
radio input "true"
click at [439, 157] on input "True" at bounding box center [443, 157] width 8 height 7
radio input "true"
click at [518, 229] on input "False" at bounding box center [521, 230] width 8 height 7
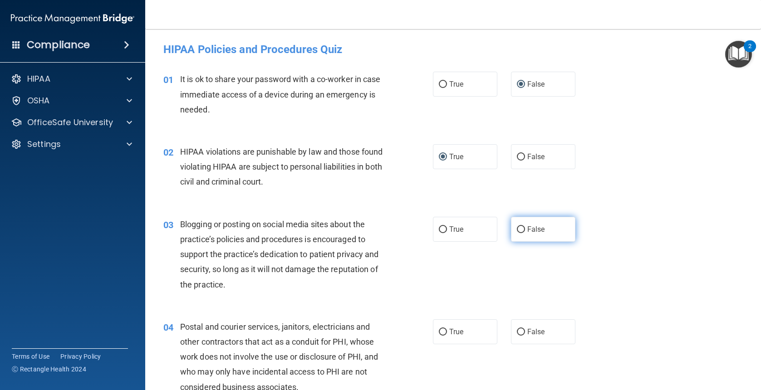
radio input "true"
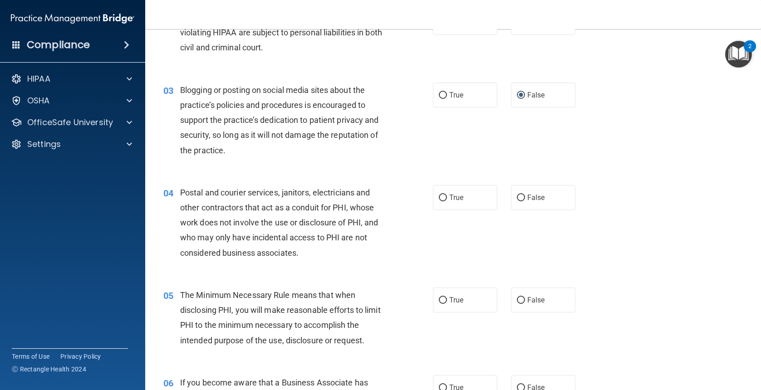
scroll to position [136, 0]
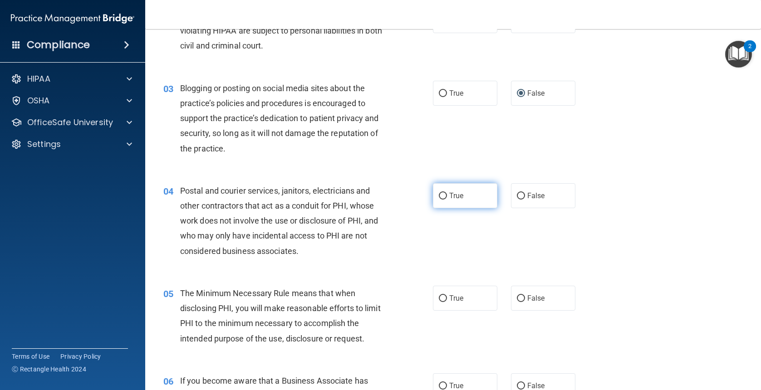
click at [439, 198] on input "True" at bounding box center [443, 196] width 8 height 7
radio input "true"
click at [439, 302] on input "True" at bounding box center [443, 299] width 8 height 7
radio input "true"
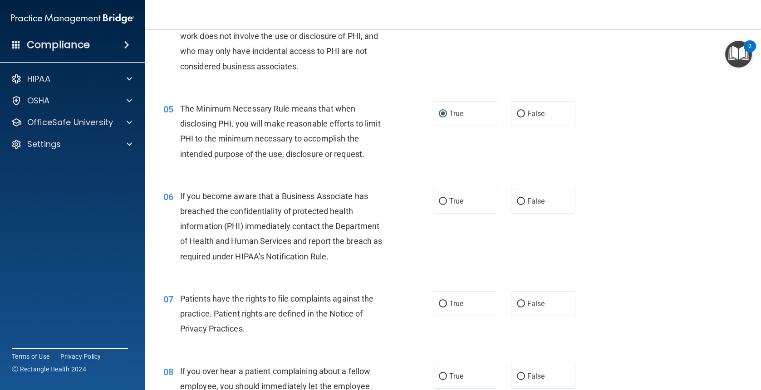
scroll to position [363, 0]
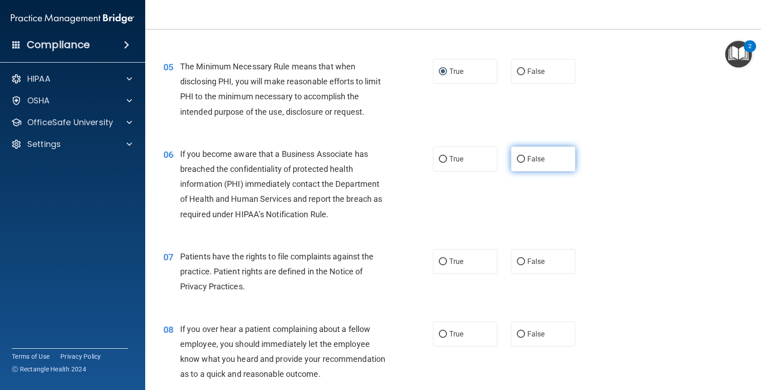
click at [518, 157] on input "False" at bounding box center [521, 159] width 8 height 7
radio input "true"
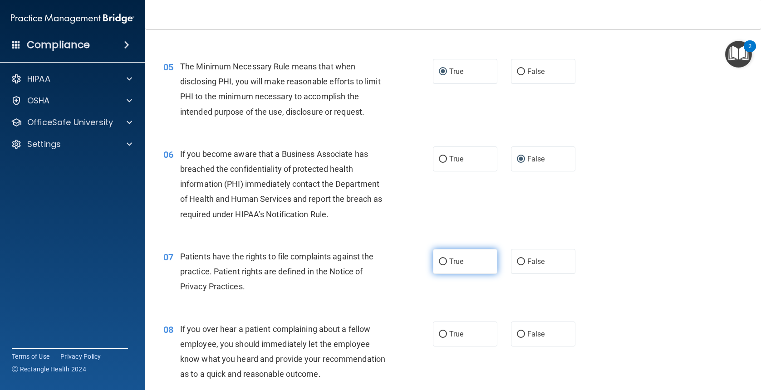
click at [449, 263] on span "True" at bounding box center [456, 261] width 14 height 9
click at [447, 263] on input "True" at bounding box center [443, 262] width 8 height 7
radio input "true"
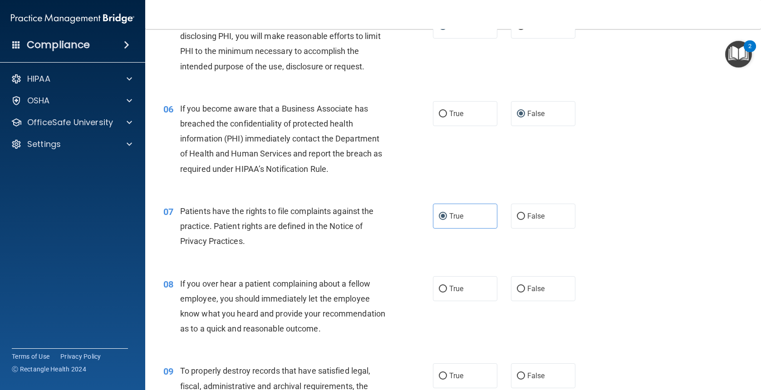
scroll to position [454, 0]
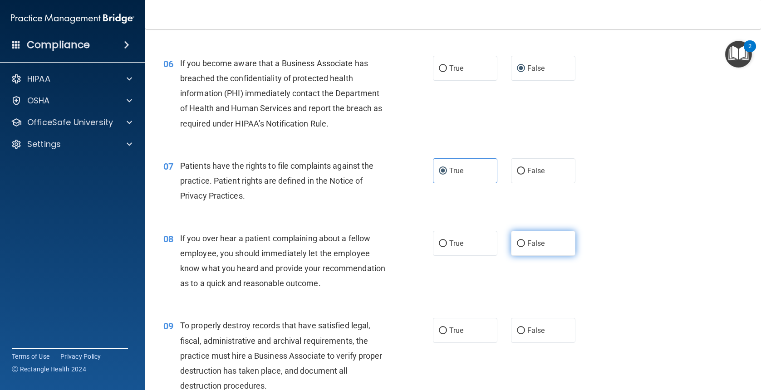
click at [517, 244] on input "False" at bounding box center [521, 244] width 8 height 7
radio input "true"
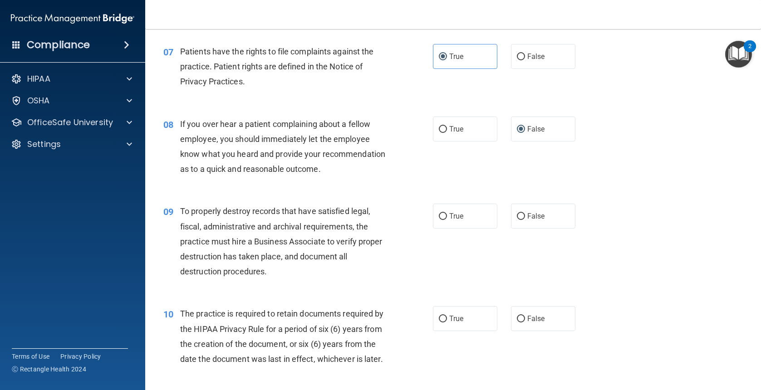
scroll to position [590, 0]
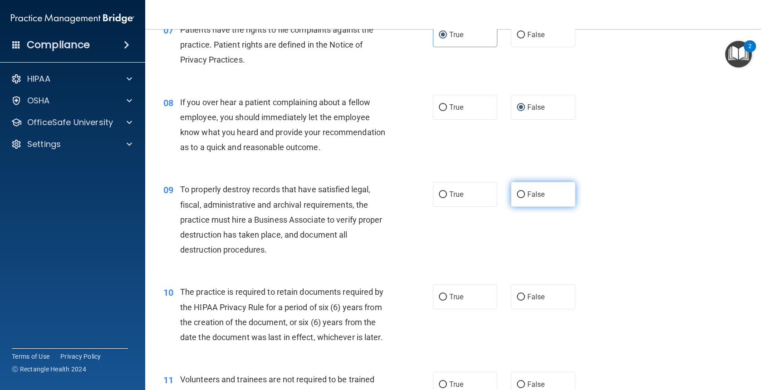
click at [519, 198] on input "False" at bounding box center [521, 195] width 8 height 7
radio input "true"
click at [439, 301] on input "True" at bounding box center [443, 297] width 8 height 7
radio input "true"
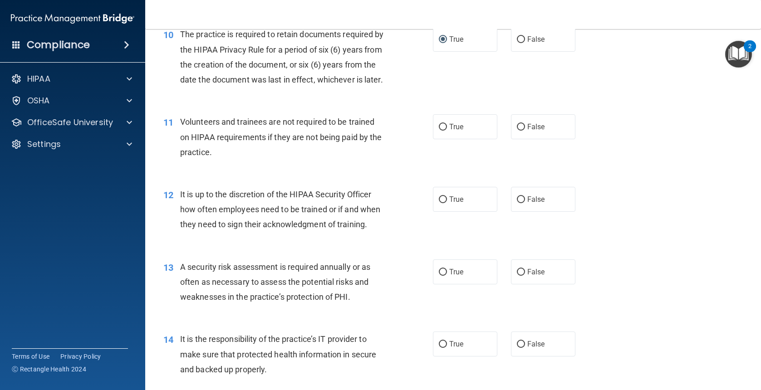
scroll to position [863, 0]
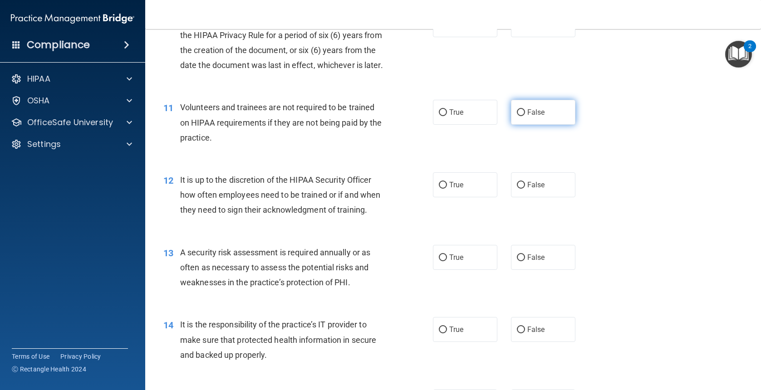
click at [511, 125] on label "False" at bounding box center [543, 112] width 64 height 25
click at [517, 116] on input "False" at bounding box center [521, 112] width 8 height 7
radio input "true"
click at [518, 189] on input "False" at bounding box center [521, 185] width 8 height 7
radio input "true"
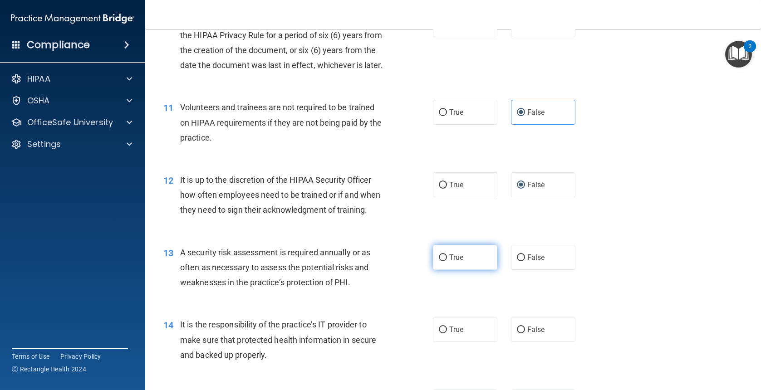
click at [477, 270] on label "True" at bounding box center [465, 257] width 64 height 25
click at [447, 262] on input "True" at bounding box center [443, 258] width 8 height 7
radio input "true"
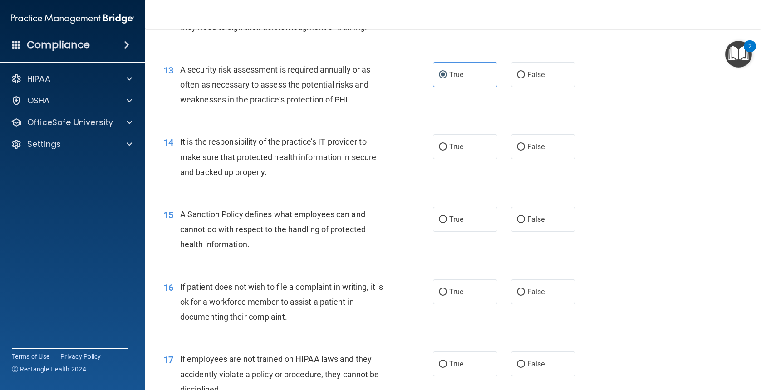
scroll to position [1044, 0]
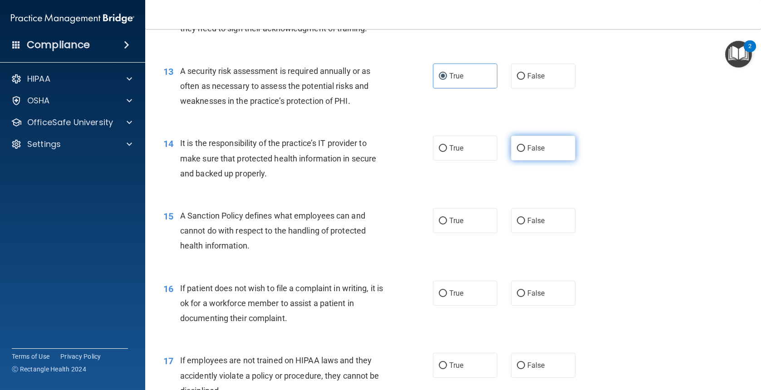
click at [519, 152] on input "False" at bounding box center [521, 148] width 8 height 7
radio input "true"
click at [441, 225] on input "True" at bounding box center [443, 221] width 8 height 7
radio input "true"
click at [445, 306] on label "True" at bounding box center [465, 293] width 64 height 25
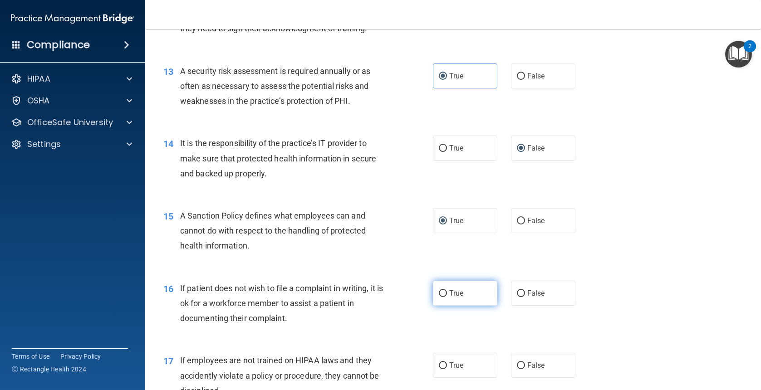
click at [445, 297] on input "True" at bounding box center [443, 294] width 8 height 7
radio input "true"
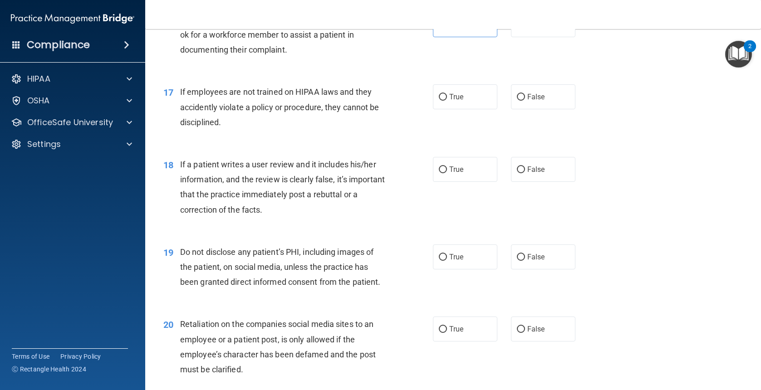
scroll to position [1317, 0]
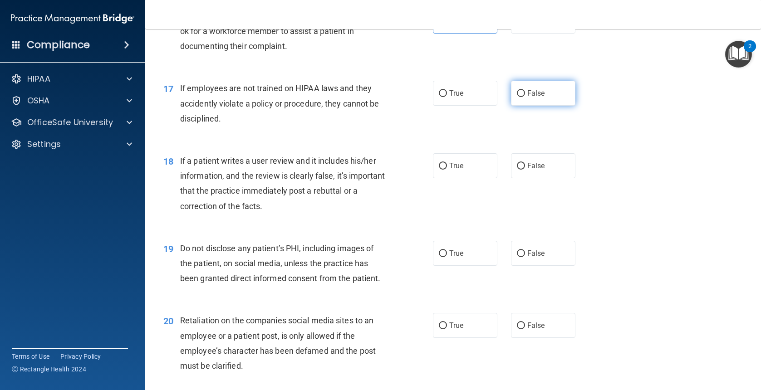
click at [528, 98] on span "False" at bounding box center [537, 93] width 18 height 9
click at [524, 97] on input "False" at bounding box center [521, 93] width 8 height 7
radio input "true"
click at [517, 170] on input "False" at bounding box center [521, 166] width 8 height 7
radio input "true"
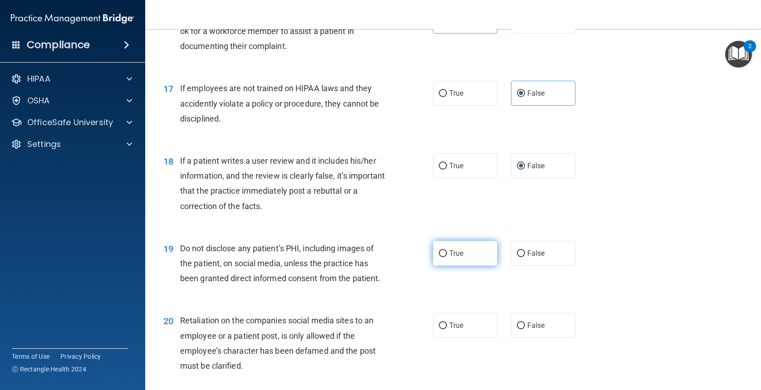
click at [439, 257] on input "True" at bounding box center [443, 254] width 8 height 7
radio input "true"
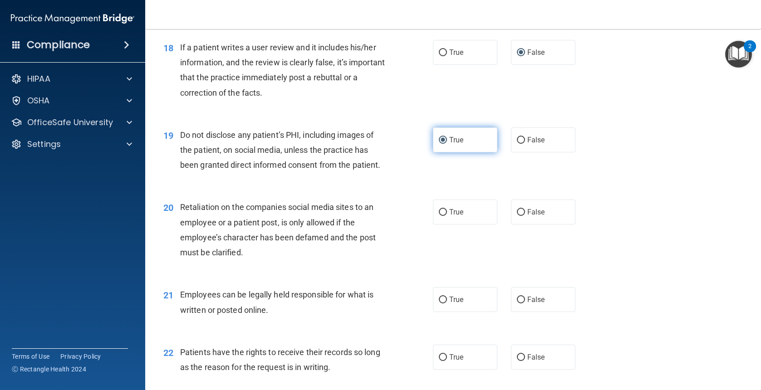
scroll to position [1453, 0]
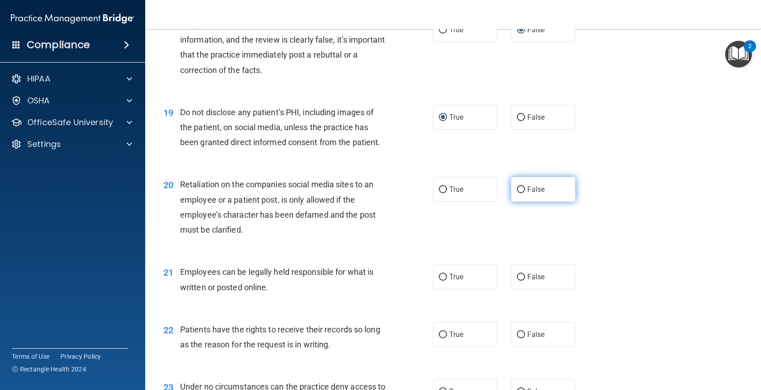
click at [532, 194] on span "False" at bounding box center [537, 189] width 18 height 9
click at [525, 193] on input "False" at bounding box center [521, 190] width 8 height 7
radio input "true"
click at [443, 281] on input "True" at bounding box center [443, 277] width 8 height 7
radio input "true"
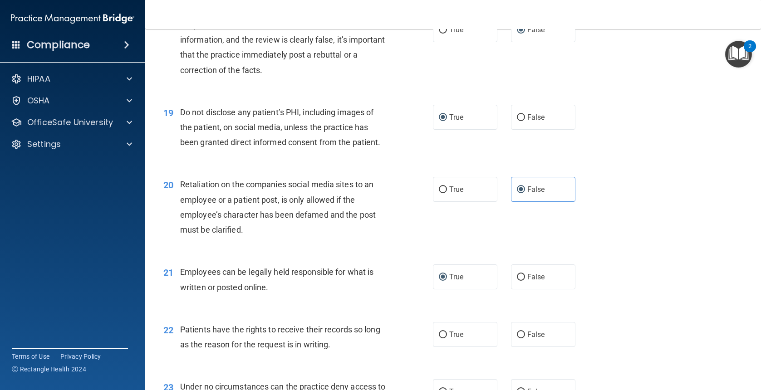
scroll to position [1498, 0]
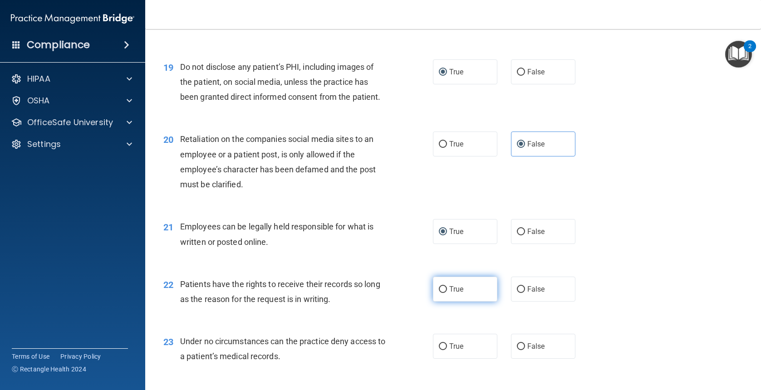
click at [440, 293] on input "True" at bounding box center [443, 289] width 8 height 7
radio input "true"
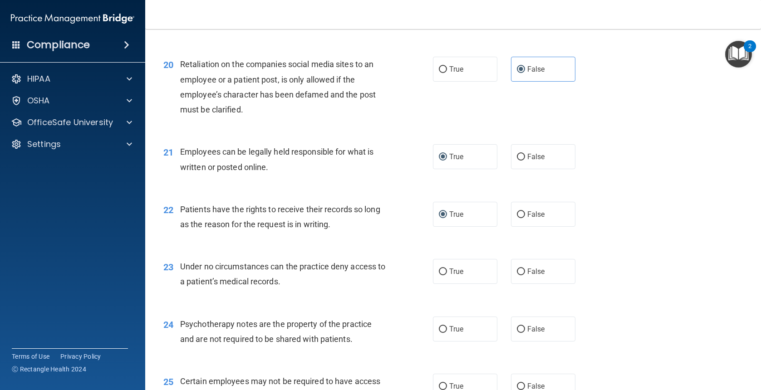
scroll to position [1589, 0]
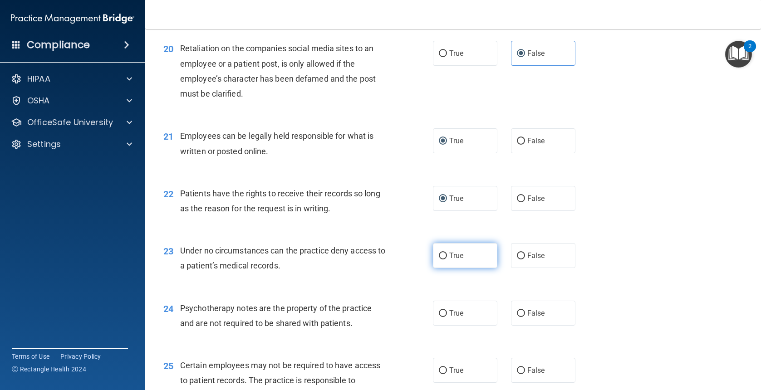
click at [440, 260] on input "True" at bounding box center [443, 256] width 8 height 7
radio input "true"
click at [439, 317] on input "True" at bounding box center [443, 314] width 8 height 7
radio input "true"
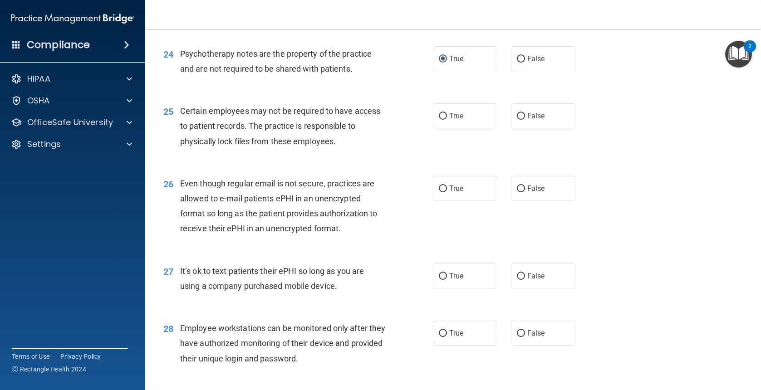
scroll to position [1861, 0]
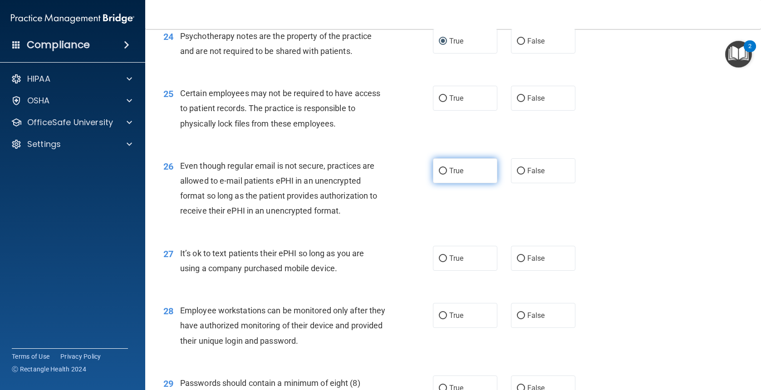
click at [439, 175] on input "True" at bounding box center [443, 171] width 8 height 7
radio input "true"
click at [517, 262] on input "False" at bounding box center [521, 259] width 8 height 7
radio input "true"
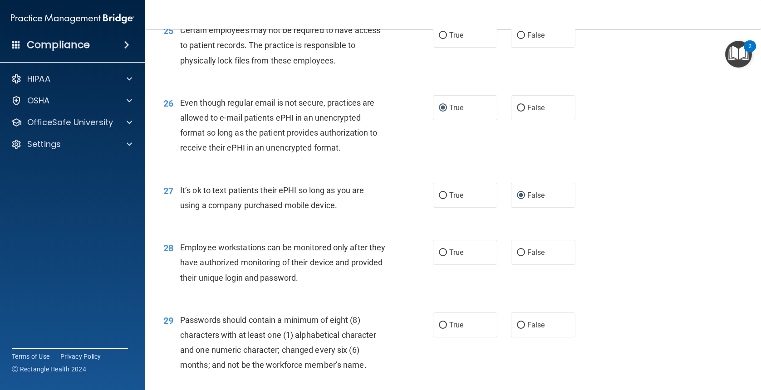
scroll to position [1952, 0]
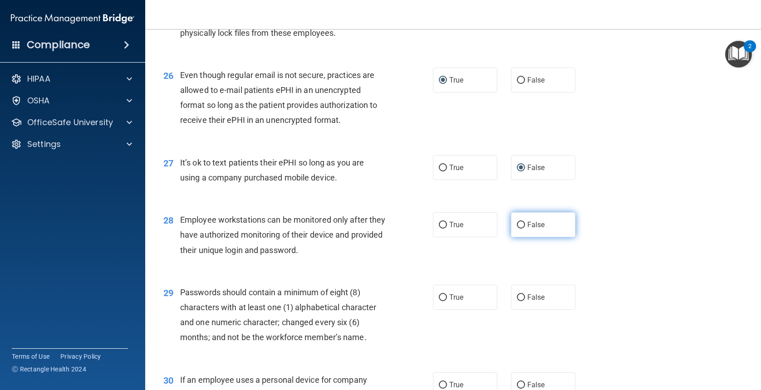
click at [521, 237] on label "False" at bounding box center [543, 224] width 64 height 25
click at [521, 229] on input "False" at bounding box center [521, 225] width 8 height 7
radio input "true"
click at [439, 301] on input "True" at bounding box center [443, 298] width 8 height 7
radio input "true"
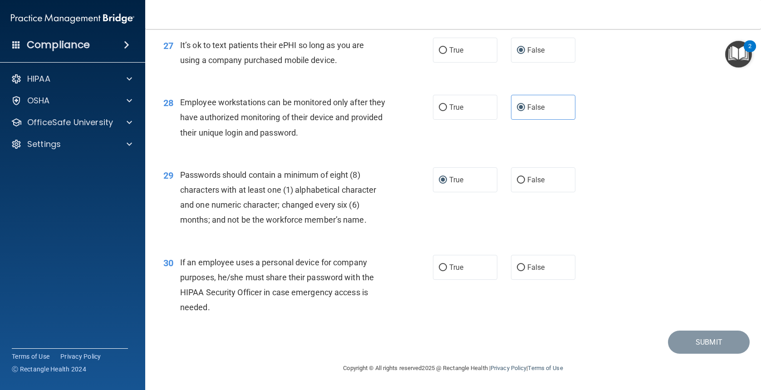
scroll to position [2100, 0]
click at [518, 270] on input "False" at bounding box center [521, 268] width 8 height 7
radio input "true"
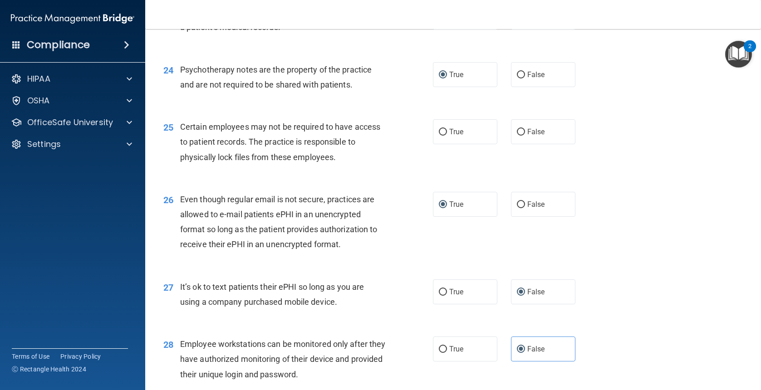
scroll to position [1827, 0]
click at [439, 136] on input "True" at bounding box center [443, 132] width 8 height 7
radio input "true"
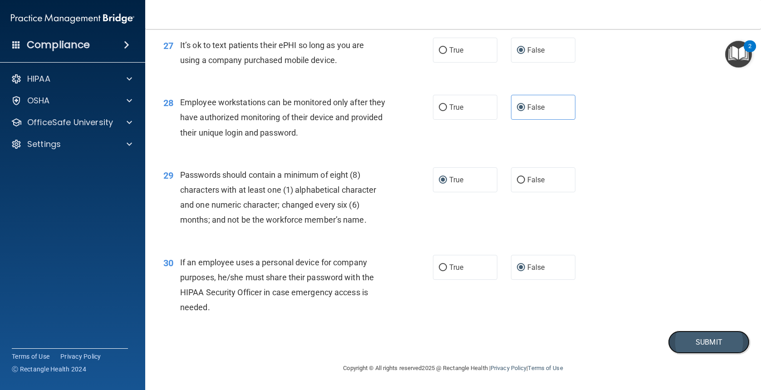
click at [699, 344] on button "Submit" at bounding box center [709, 342] width 82 height 23
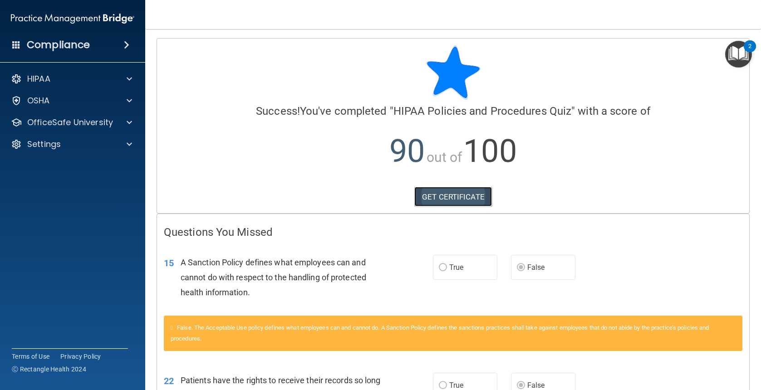
click at [457, 201] on link "GET CERTIFICATE" at bounding box center [454, 197] width 78 height 20
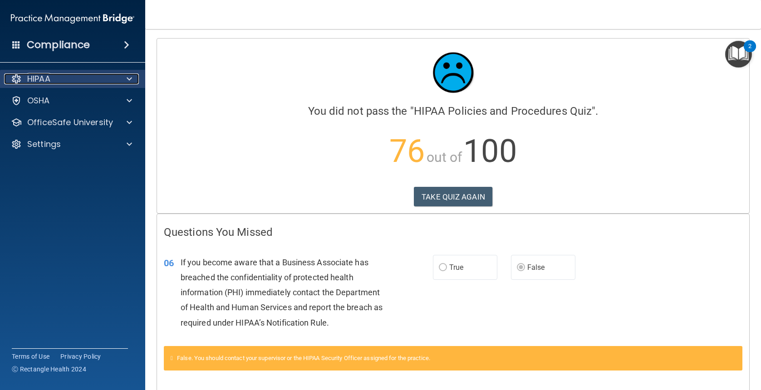
click at [39, 84] on p "HIPAA" at bounding box center [38, 79] width 23 height 11
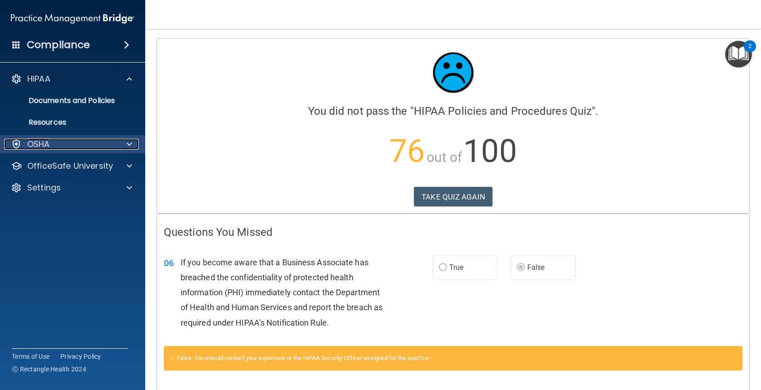
click at [44, 142] on p "OSHA" at bounding box center [38, 144] width 23 height 11
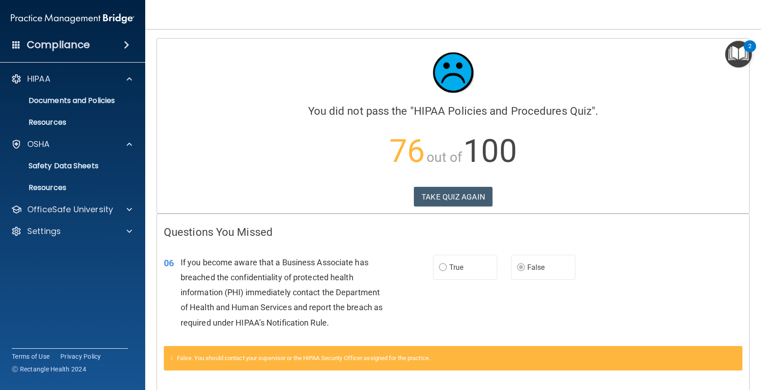
click at [92, 46] on div "Compliance" at bounding box center [72, 45] width 145 height 20
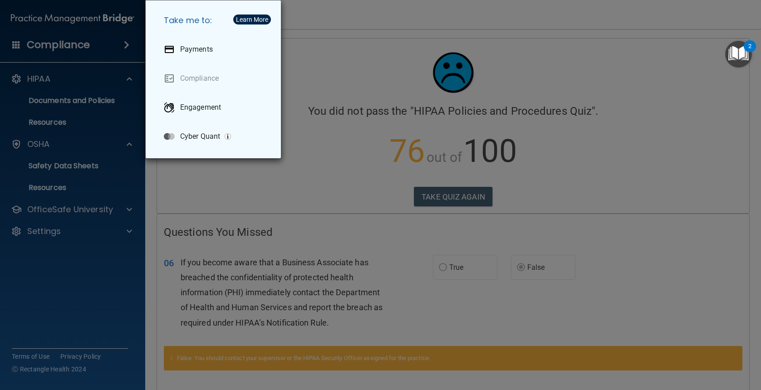
click at [315, 186] on div "Take me to: Payments Compliance Engagement Cyber Quant" at bounding box center [380, 195] width 761 height 390
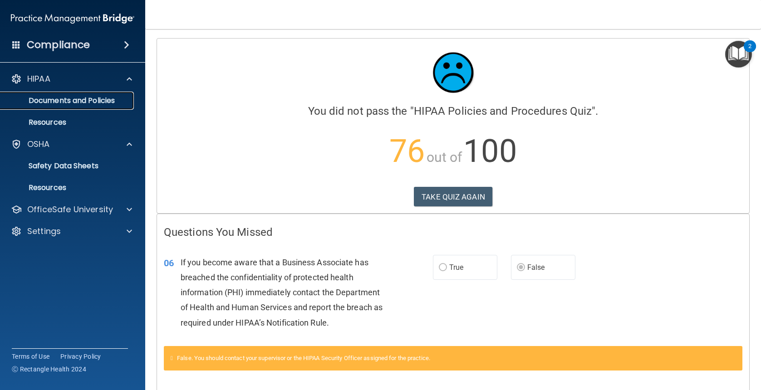
click at [99, 105] on p "Documents and Policies" at bounding box center [68, 100] width 124 height 9
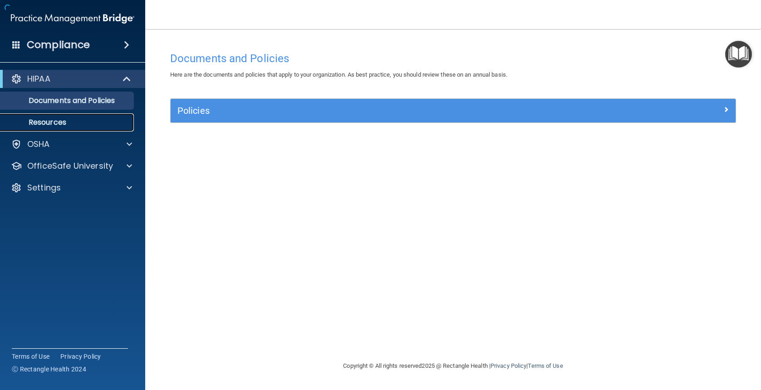
click at [84, 121] on p "Resources" at bounding box center [68, 122] width 124 height 9
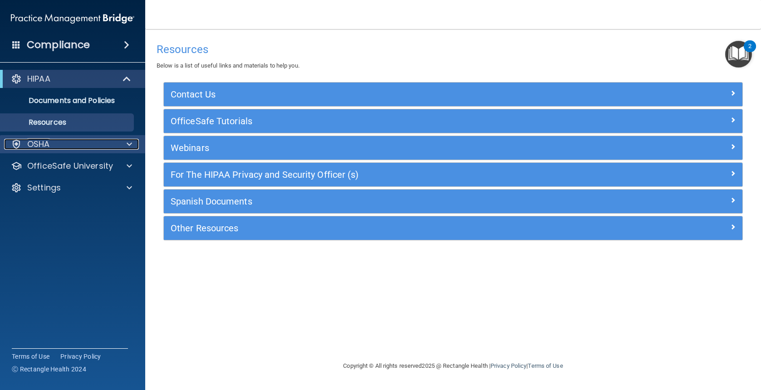
click at [77, 145] on div "OSHA" at bounding box center [60, 144] width 113 height 11
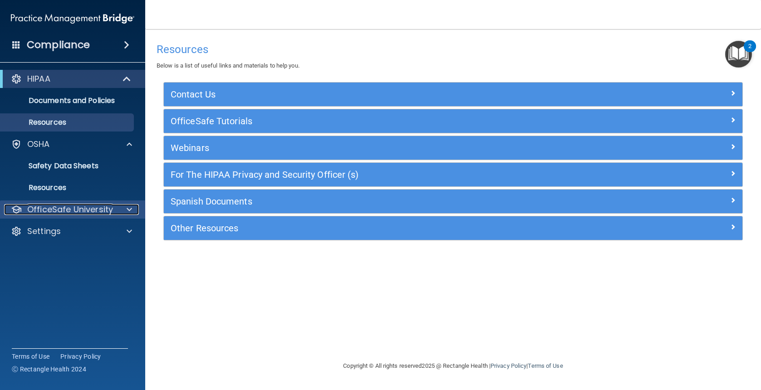
click at [86, 205] on p "OfficeSafe University" at bounding box center [70, 209] width 86 height 11
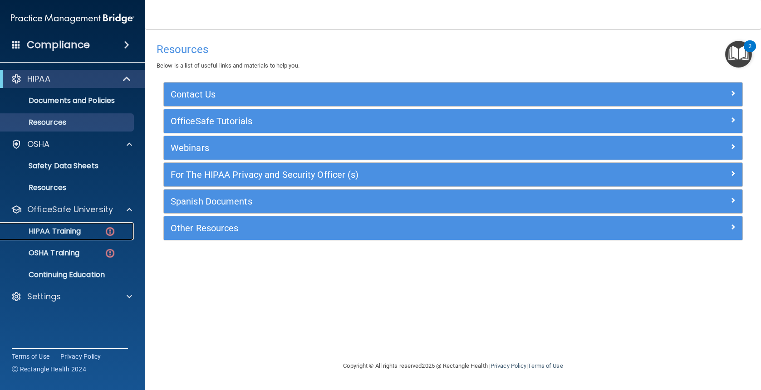
click at [104, 232] on div "HIPAA Training" at bounding box center [68, 231] width 124 height 9
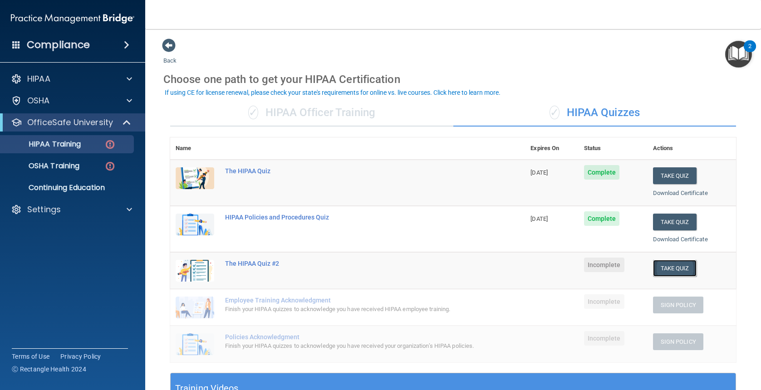
click at [671, 271] on button "Take Quiz" at bounding box center [675, 268] width 44 height 17
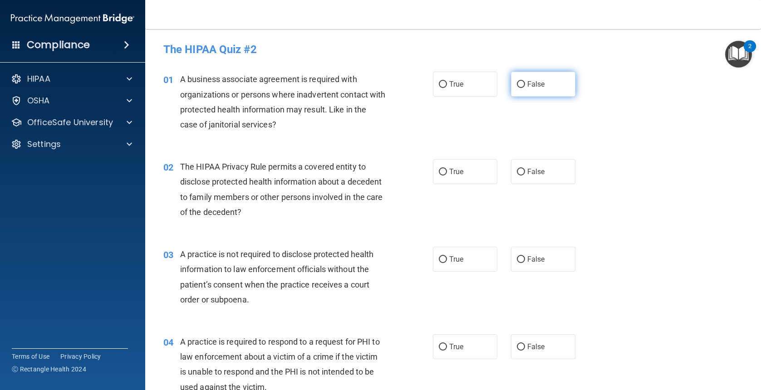
click at [517, 83] on input "False" at bounding box center [521, 84] width 8 height 7
radio input "true"
click at [513, 168] on label "False" at bounding box center [543, 171] width 64 height 25
click at [517, 169] on input "False" at bounding box center [521, 172] width 8 height 7
radio input "true"
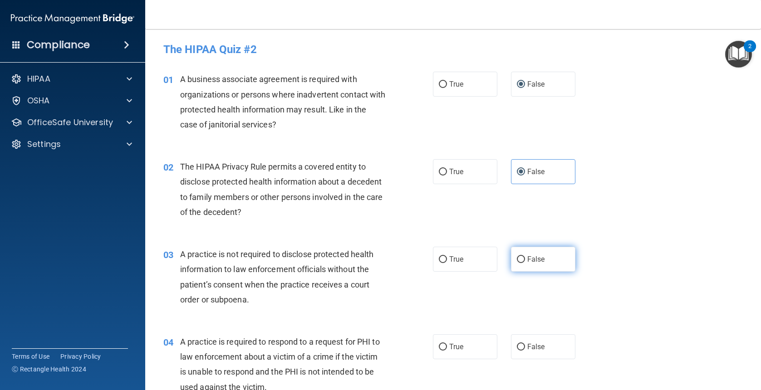
click at [519, 260] on input "False" at bounding box center [521, 260] width 8 height 7
radio input "true"
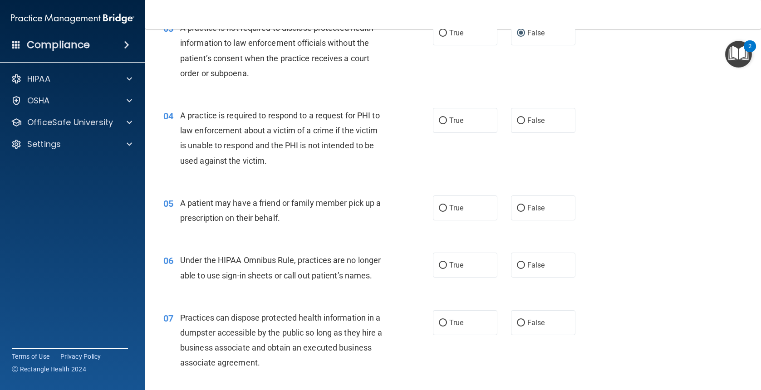
scroll to position [227, 0]
click at [517, 208] on input "False" at bounding box center [521, 208] width 8 height 7
radio input "true"
click at [523, 266] on label "False" at bounding box center [543, 264] width 64 height 25
click at [523, 266] on input "False" at bounding box center [521, 265] width 8 height 7
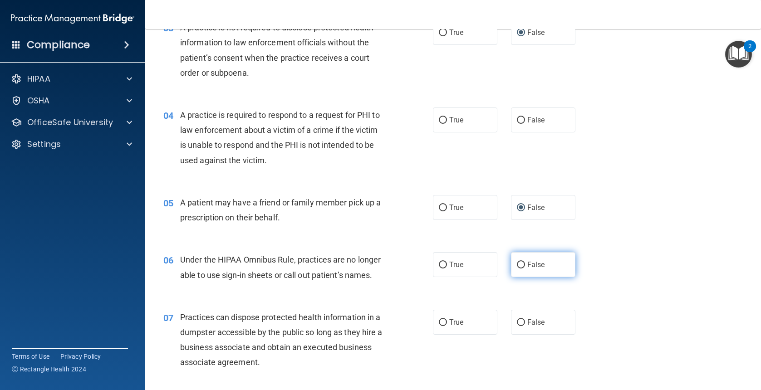
radio input "true"
click at [517, 321] on input "False" at bounding box center [521, 323] width 8 height 7
radio input "true"
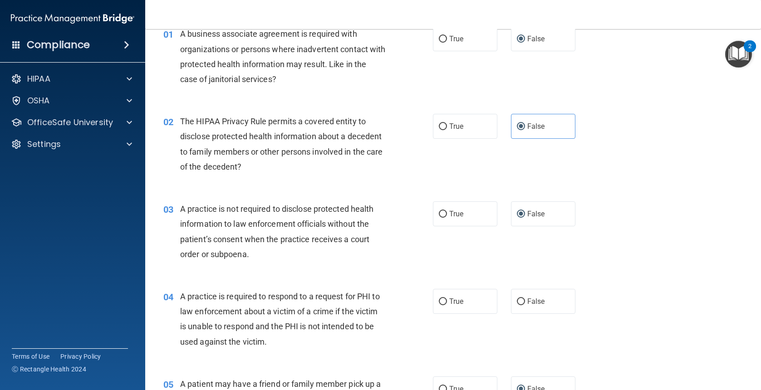
scroll to position [91, 0]
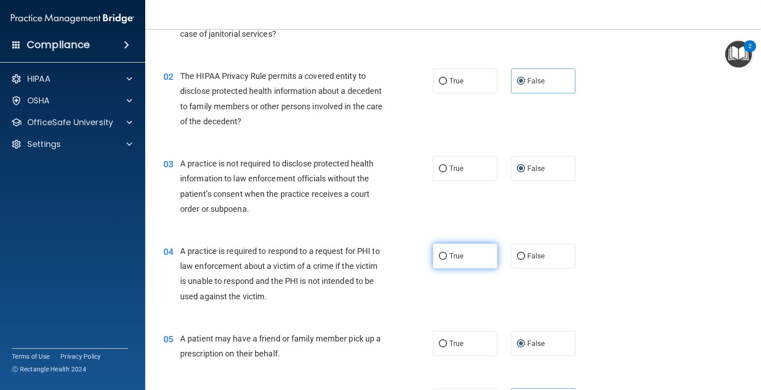
click at [444, 258] on label "True" at bounding box center [465, 256] width 64 height 25
click at [444, 258] on input "True" at bounding box center [443, 256] width 8 height 7
radio input "true"
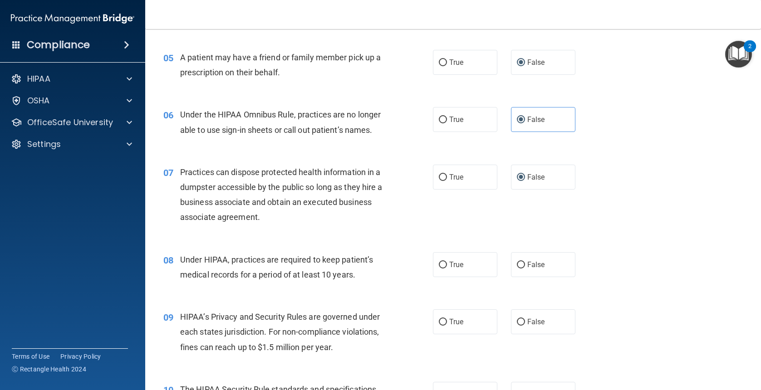
scroll to position [409, 0]
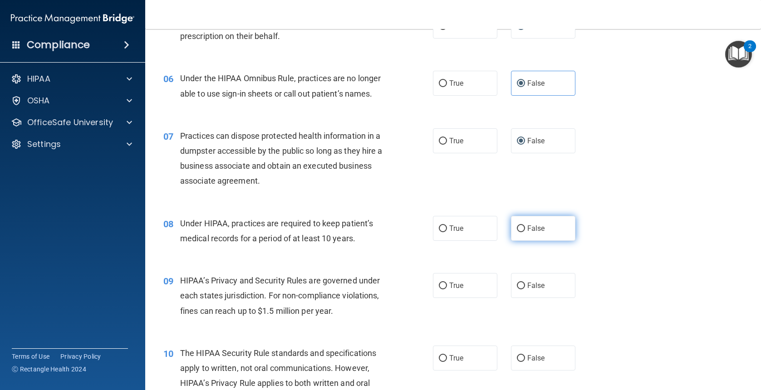
click at [519, 229] on input "False" at bounding box center [521, 229] width 8 height 7
radio input "true"
click at [439, 287] on input "True" at bounding box center [443, 286] width 8 height 7
radio input "true"
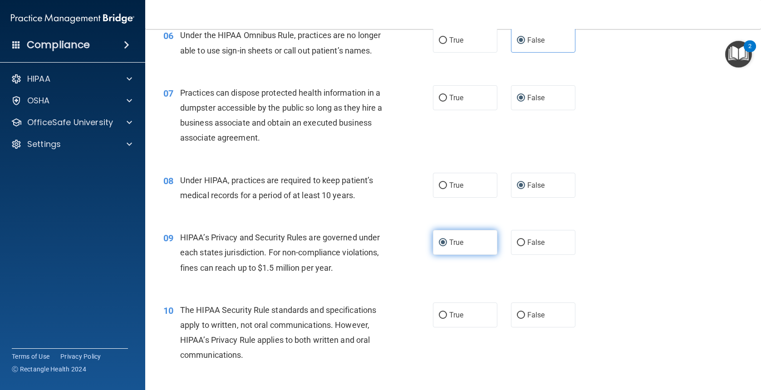
scroll to position [454, 0]
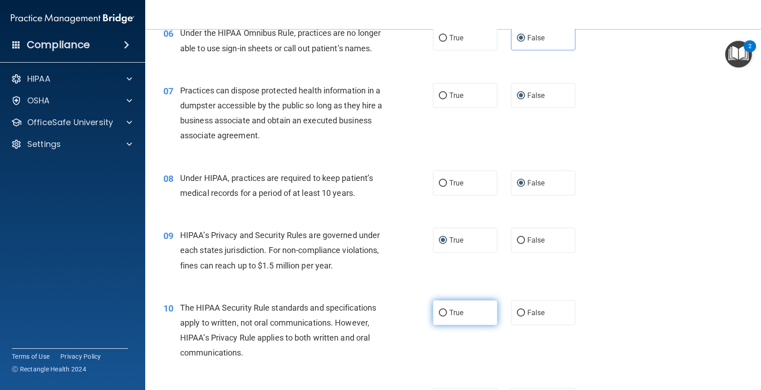
click at [443, 317] on label "True" at bounding box center [465, 313] width 64 height 25
click at [443, 317] on input "True" at bounding box center [443, 313] width 8 height 7
radio input "true"
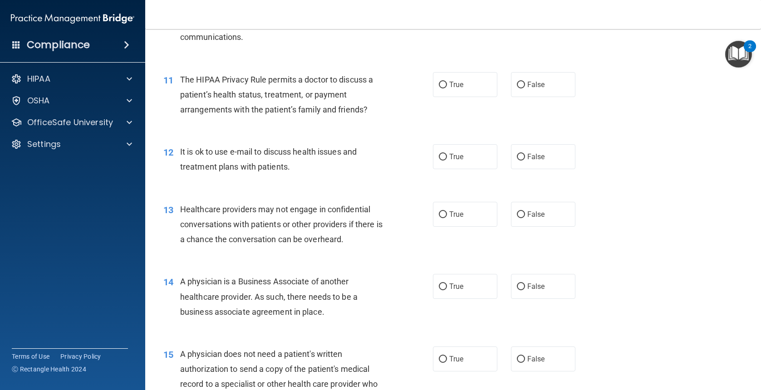
scroll to position [772, 0]
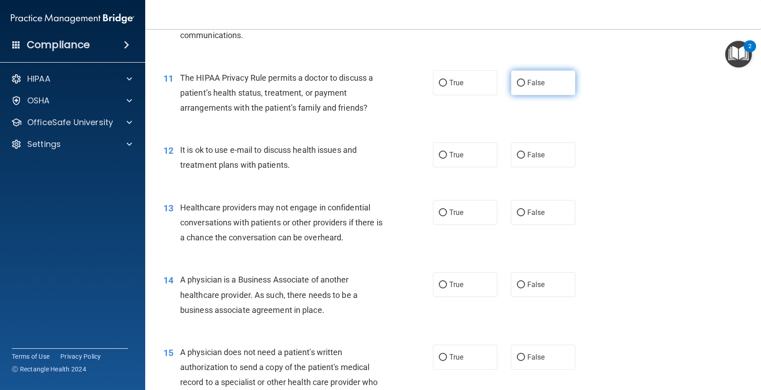
click at [517, 82] on input "False" at bounding box center [521, 83] width 8 height 7
radio input "true"
click at [511, 152] on label "False" at bounding box center [543, 155] width 64 height 25
click at [517, 152] on input "False" at bounding box center [521, 155] width 8 height 7
radio input "true"
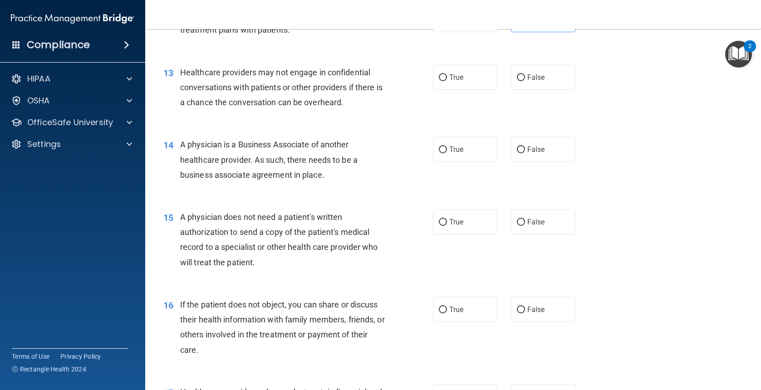
scroll to position [908, 0]
click at [439, 80] on input "True" at bounding box center [443, 77] width 8 height 7
radio input "true"
click at [516, 153] on label "False" at bounding box center [543, 148] width 64 height 25
click at [517, 153] on input "False" at bounding box center [521, 149] width 8 height 7
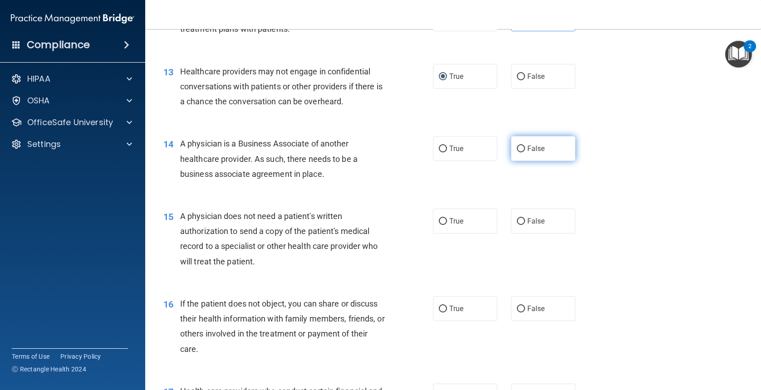
radio input "true"
click at [439, 224] on input "True" at bounding box center [443, 221] width 8 height 7
radio input "true"
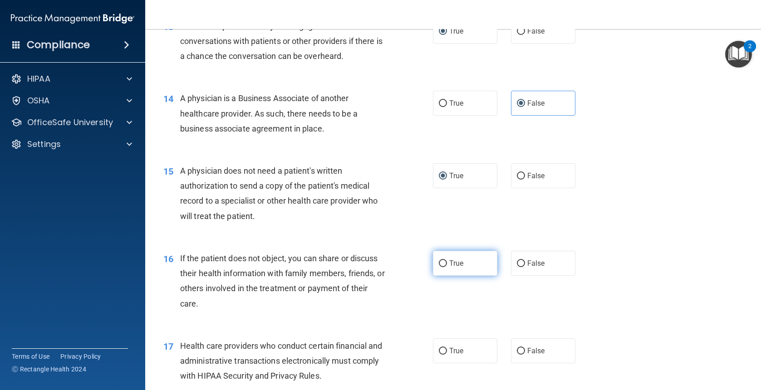
click at [442, 264] on input "True" at bounding box center [443, 264] width 8 height 7
radio input "true"
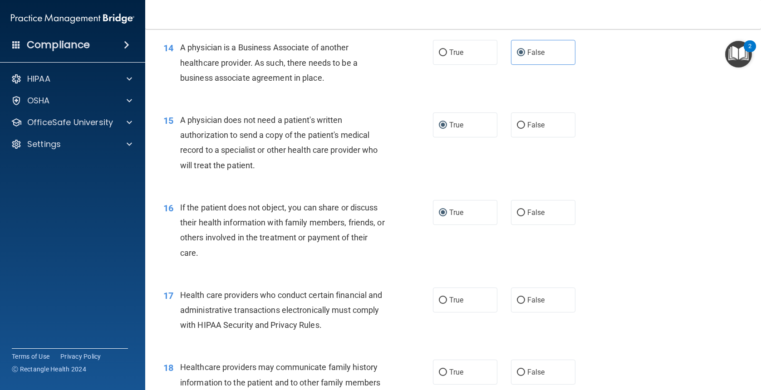
scroll to position [1090, 0]
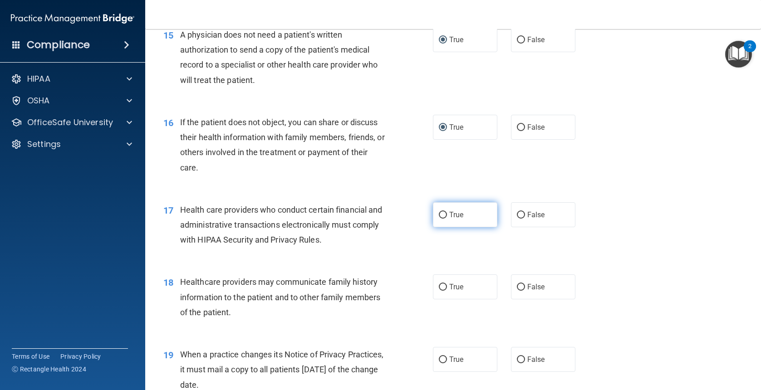
click at [444, 213] on label "True" at bounding box center [465, 214] width 64 height 25
click at [444, 213] on input "True" at bounding box center [443, 215] width 8 height 7
radio input "true"
click at [517, 286] on input "False" at bounding box center [521, 287] width 8 height 7
radio input "true"
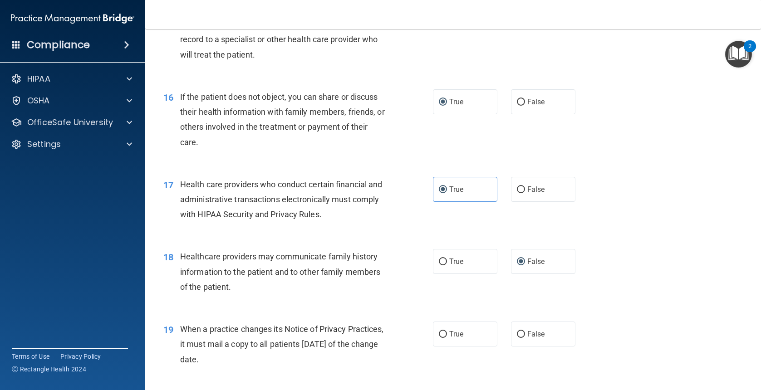
scroll to position [1135, 0]
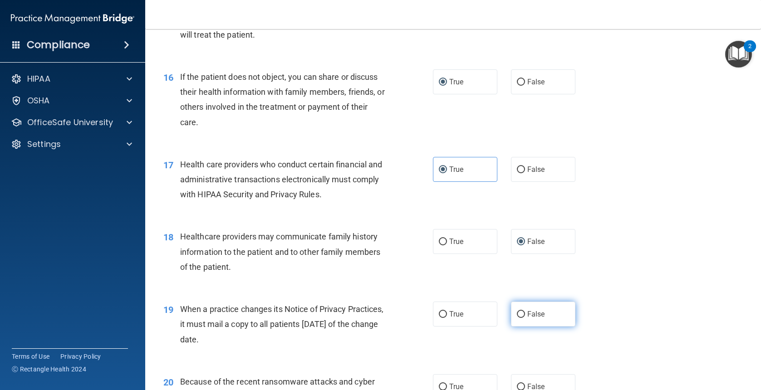
click at [518, 312] on input "False" at bounding box center [521, 314] width 8 height 7
radio input "true"
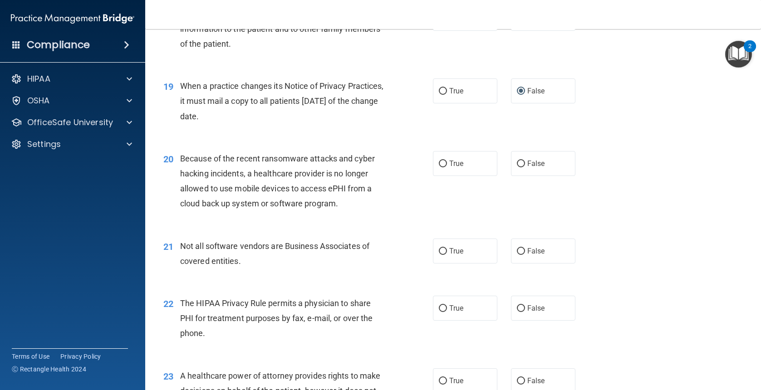
scroll to position [1407, 0]
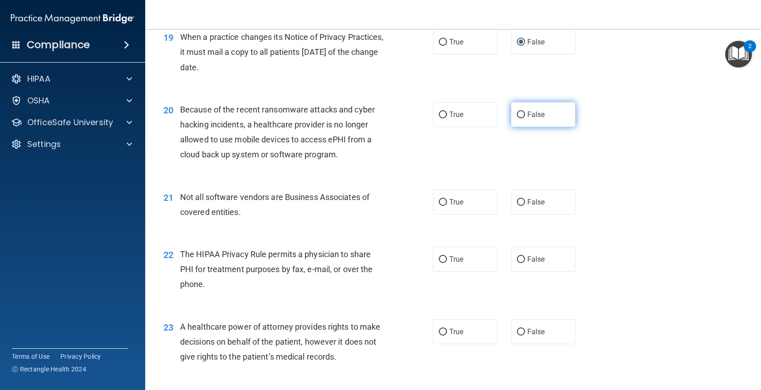
click at [517, 112] on input "False" at bounding box center [521, 115] width 8 height 7
radio input "true"
click at [518, 205] on input "False" at bounding box center [521, 202] width 8 height 7
radio input "true"
click at [433, 257] on label "True" at bounding box center [465, 259] width 64 height 25
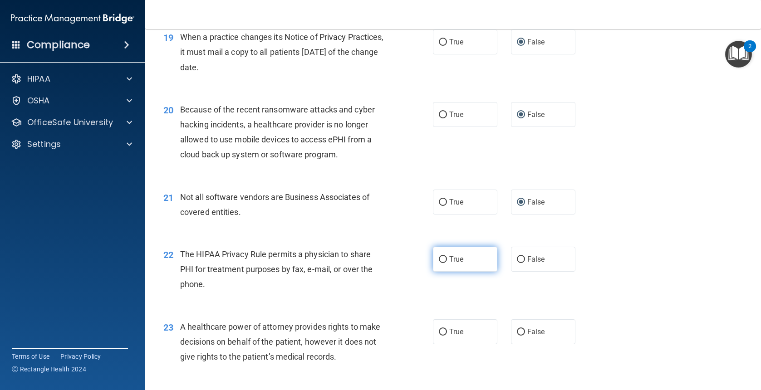
click at [439, 257] on input "True" at bounding box center [443, 260] width 8 height 7
radio input "true"
click at [517, 259] on input "False" at bounding box center [521, 260] width 8 height 7
radio input "true"
radio input "false"
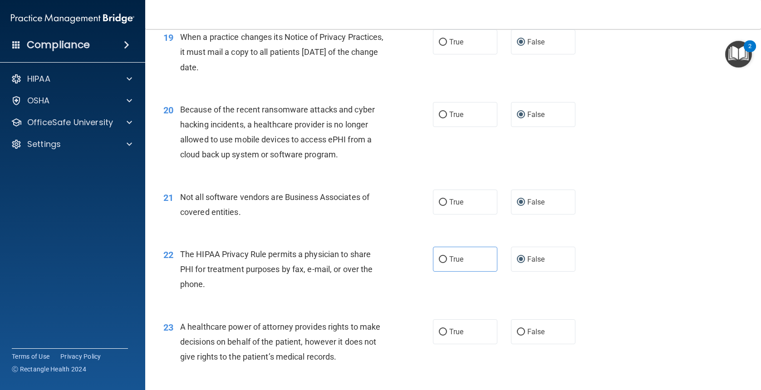
scroll to position [1453, 0]
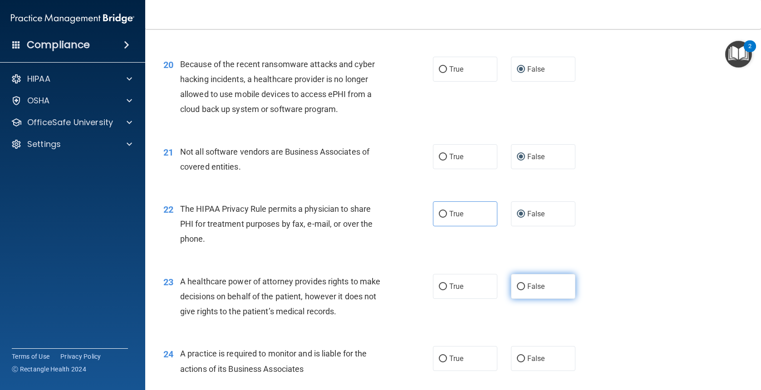
click at [518, 290] on input "False" at bounding box center [521, 287] width 8 height 7
radio input "true"
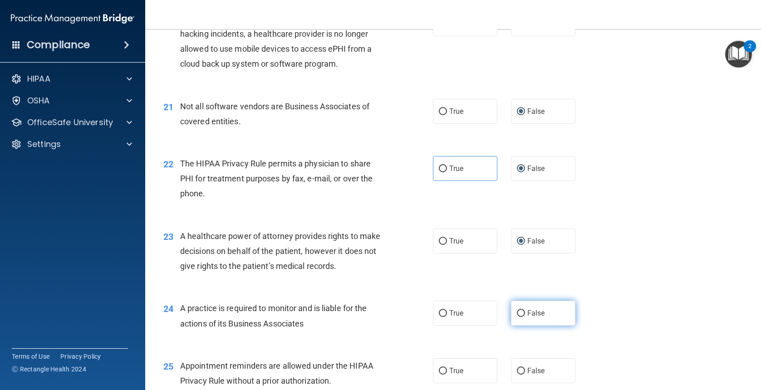
click at [517, 314] on input "False" at bounding box center [521, 314] width 8 height 7
radio input "true"
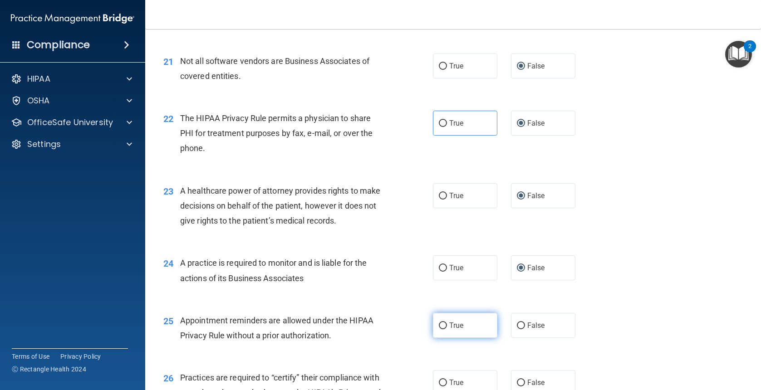
click at [443, 330] on label "True" at bounding box center [465, 325] width 64 height 25
click at [443, 330] on input "True" at bounding box center [443, 326] width 8 height 7
radio input "true"
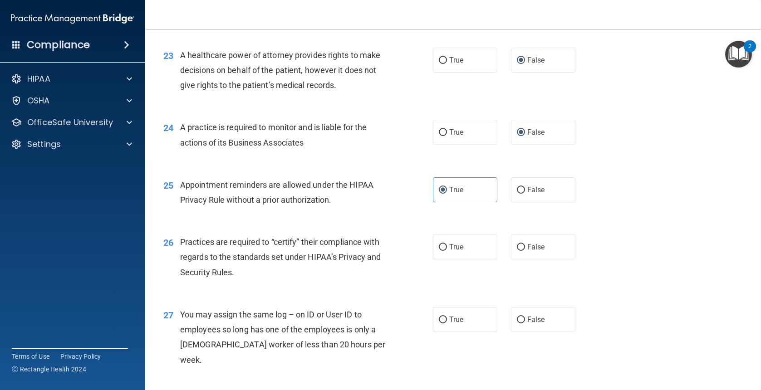
scroll to position [1680, 0]
click at [439, 245] on input "True" at bounding box center [443, 247] width 8 height 7
radio input "true"
click at [519, 319] on input "False" at bounding box center [521, 319] width 8 height 7
radio input "true"
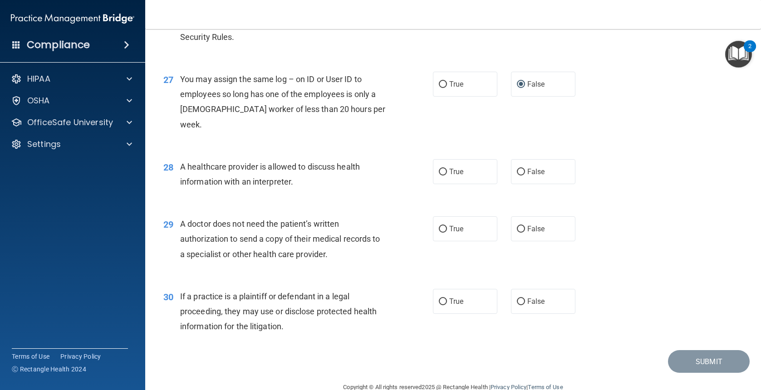
scroll to position [1919, 0]
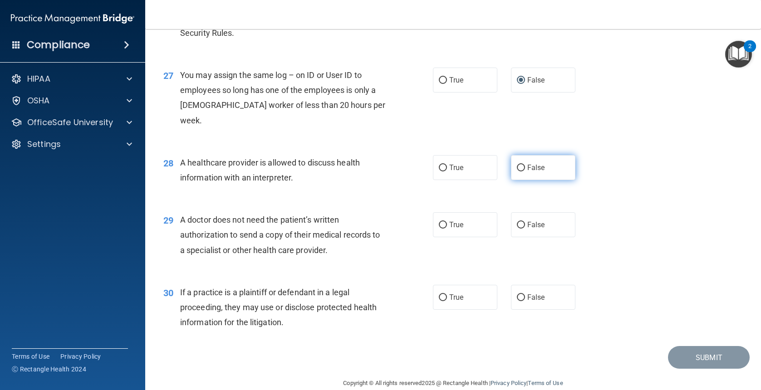
click at [517, 165] on input "False" at bounding box center [521, 168] width 8 height 7
radio input "true"
click at [440, 222] on input "True" at bounding box center [443, 225] width 8 height 7
radio input "true"
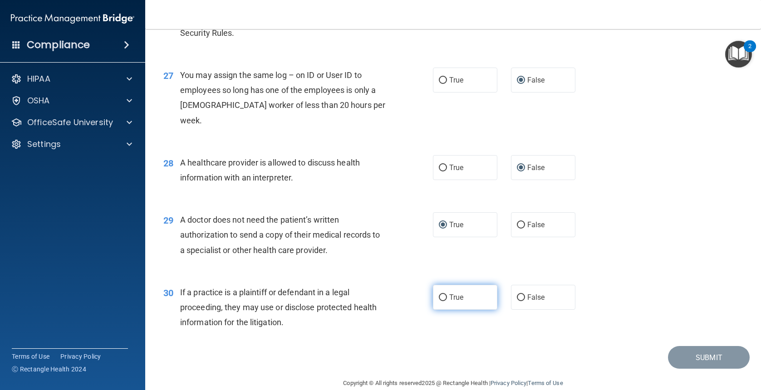
click at [444, 285] on label "True" at bounding box center [465, 297] width 64 height 25
click at [444, 295] on input "True" at bounding box center [443, 298] width 8 height 7
radio input "true"
click at [696, 346] on button "Submit" at bounding box center [709, 357] width 82 height 23
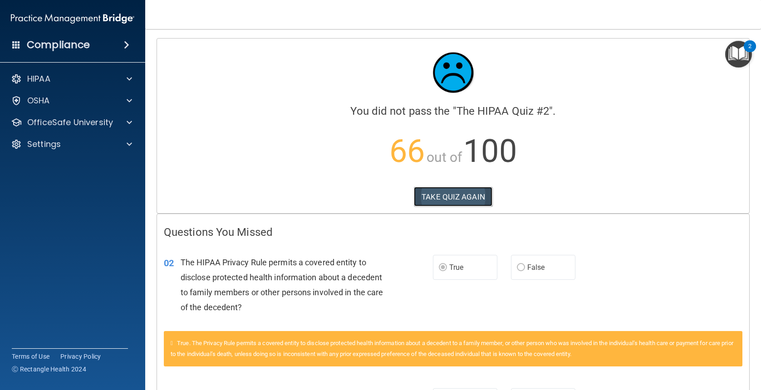
click at [462, 200] on button "TAKE QUIZ AGAIN" at bounding box center [453, 197] width 79 height 20
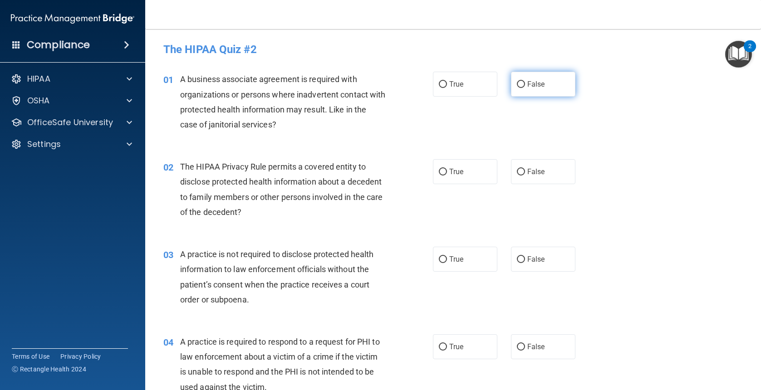
click at [528, 87] on span "False" at bounding box center [537, 84] width 18 height 9
click at [524, 87] on input "False" at bounding box center [521, 84] width 8 height 7
radio input "true"
click at [442, 173] on input "True" at bounding box center [443, 172] width 8 height 7
radio input "true"
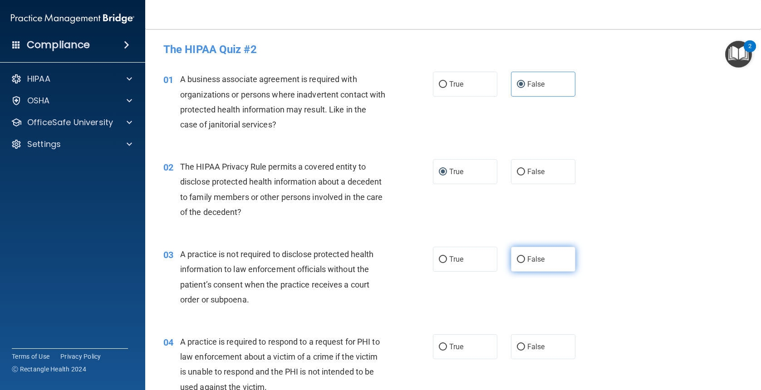
click at [517, 262] on input "False" at bounding box center [521, 260] width 8 height 7
radio input "true"
click at [439, 345] on input "True" at bounding box center [443, 347] width 8 height 7
radio input "true"
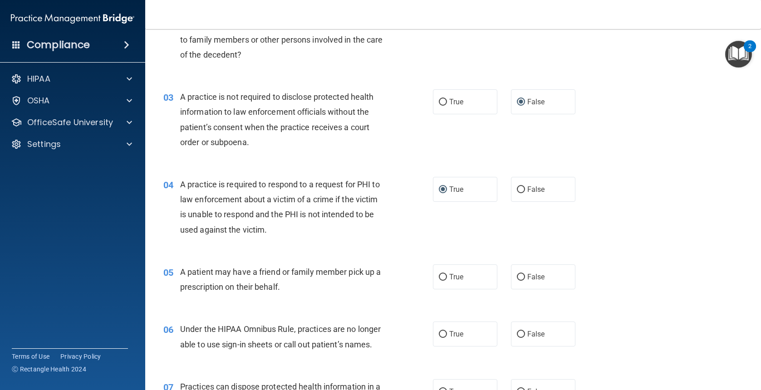
scroll to position [182, 0]
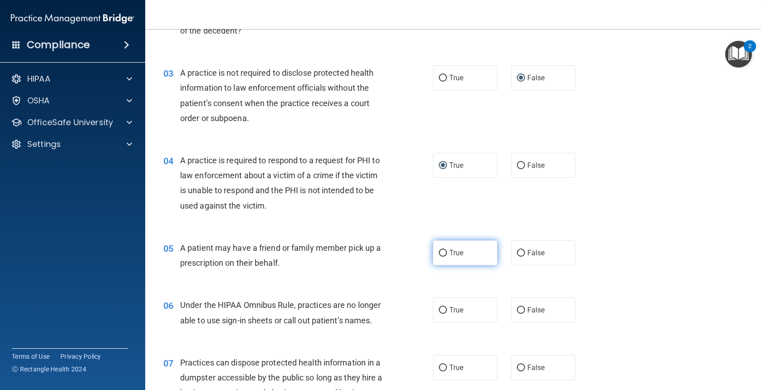
click at [445, 255] on label "True" at bounding box center [465, 253] width 64 height 25
click at [445, 255] on input "True" at bounding box center [443, 253] width 8 height 7
radio input "true"
click at [524, 316] on label "False" at bounding box center [543, 310] width 64 height 25
click at [524, 314] on input "False" at bounding box center [521, 310] width 8 height 7
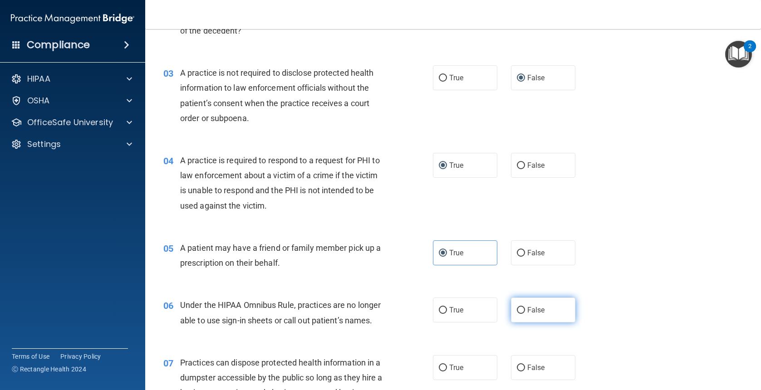
radio input "true"
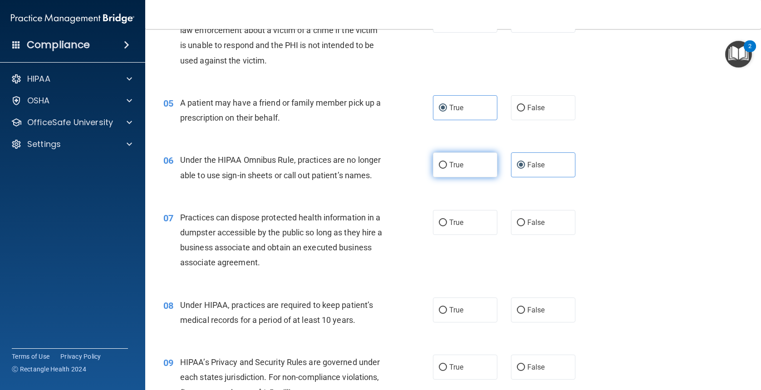
scroll to position [363, 0]
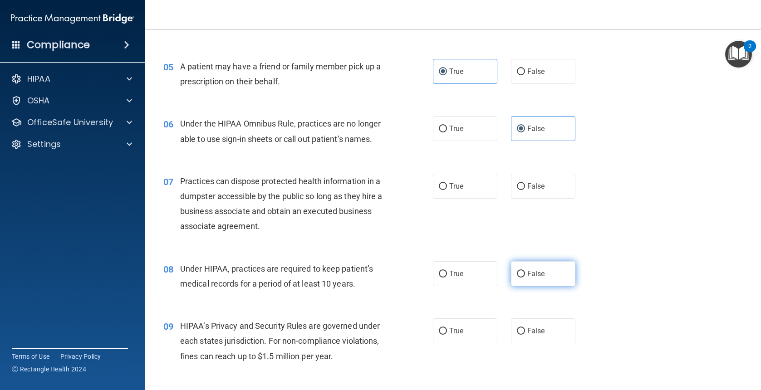
click at [517, 281] on label "False" at bounding box center [543, 274] width 64 height 25
click at [517, 278] on input "False" at bounding box center [521, 274] width 8 height 7
radio input "true"
click at [517, 331] on input "False" at bounding box center [521, 331] width 8 height 7
radio input "true"
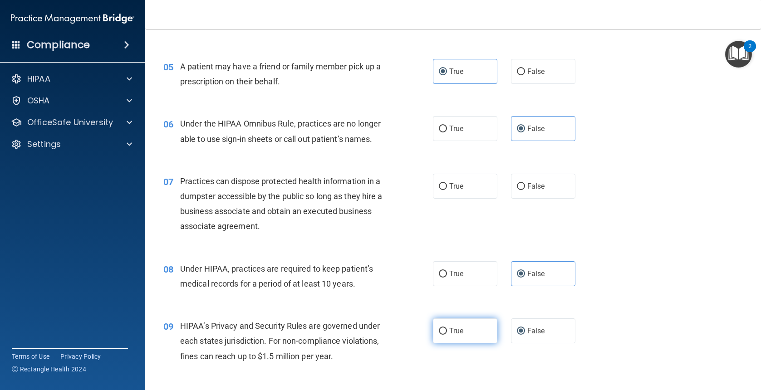
click at [441, 331] on input "True" at bounding box center [443, 331] width 8 height 7
radio input "true"
radio input "false"
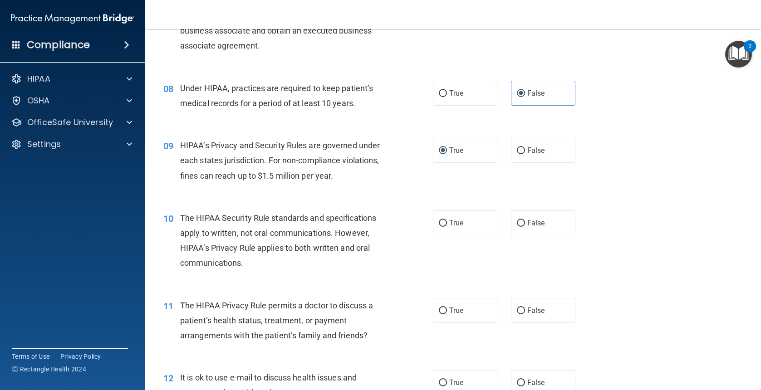
scroll to position [545, 0]
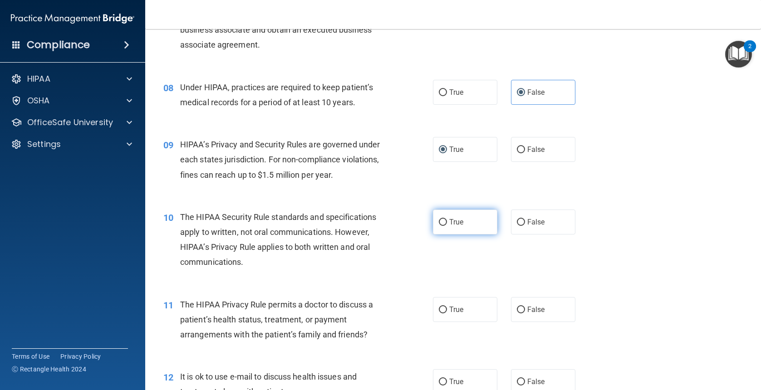
click at [439, 222] on input "True" at bounding box center [443, 222] width 8 height 7
radio input "true"
click at [440, 309] on input "True" at bounding box center [443, 310] width 8 height 7
radio input "true"
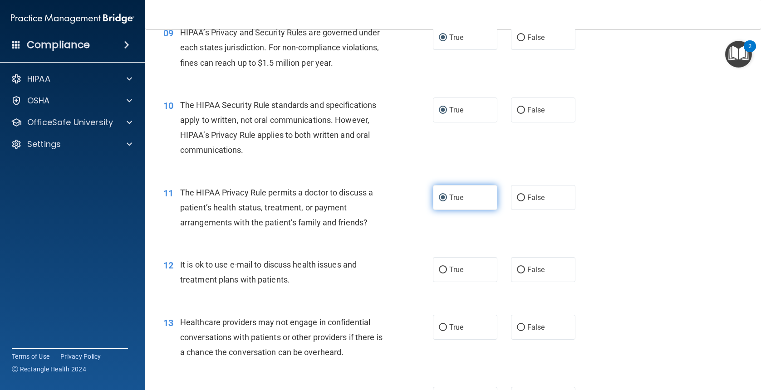
scroll to position [681, 0]
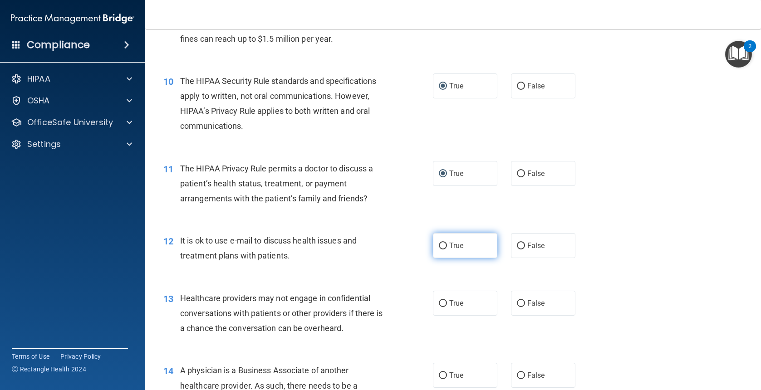
click at [444, 256] on label "True" at bounding box center [465, 245] width 64 height 25
click at [444, 250] on input "True" at bounding box center [443, 246] width 8 height 7
radio input "true"
click at [517, 304] on input "False" at bounding box center [521, 304] width 8 height 7
radio input "true"
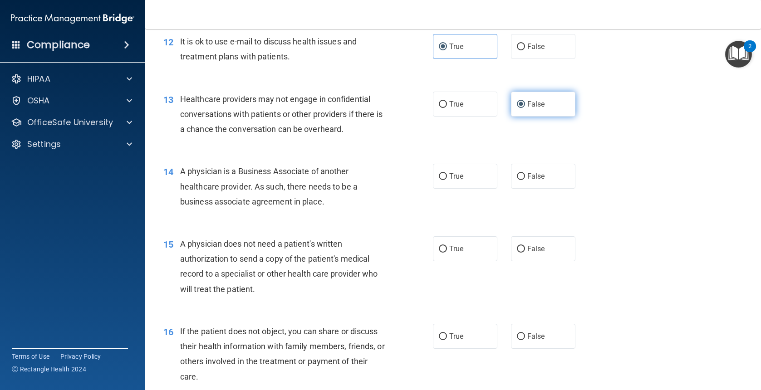
scroll to position [908, 0]
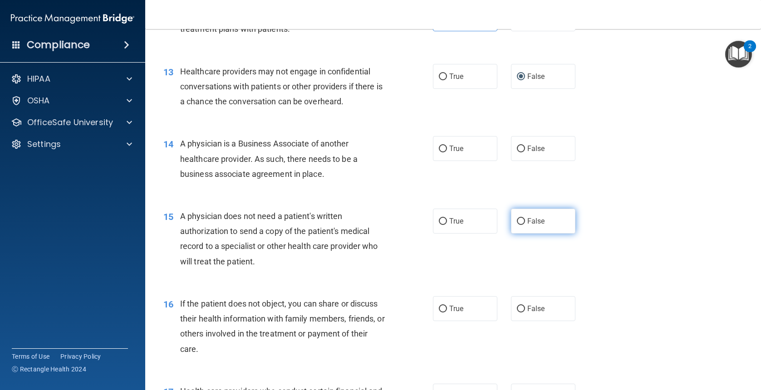
click at [518, 222] on input "False" at bounding box center [521, 221] width 8 height 7
radio input "true"
click at [439, 306] on input "True" at bounding box center [443, 309] width 8 height 7
radio input "true"
click at [437, 227] on label "True" at bounding box center [465, 221] width 64 height 25
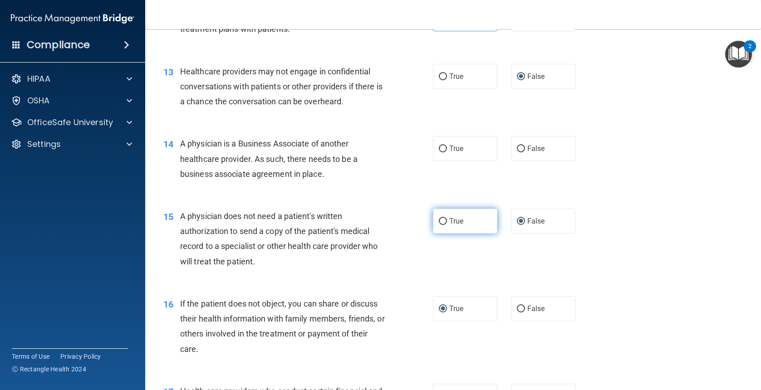
click at [439, 225] on input "True" at bounding box center [443, 221] width 8 height 7
radio input "true"
radio input "false"
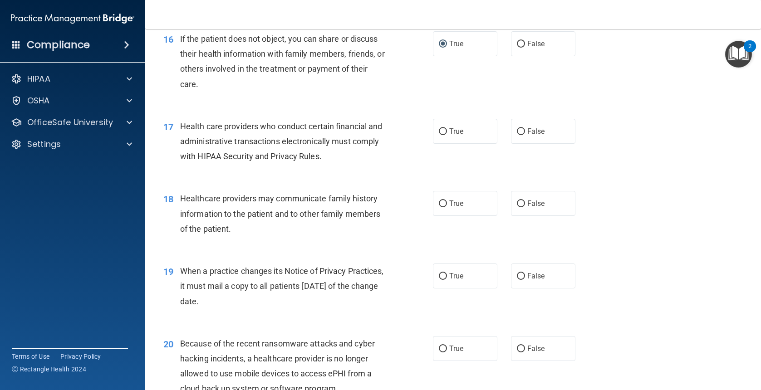
scroll to position [1180, 0]
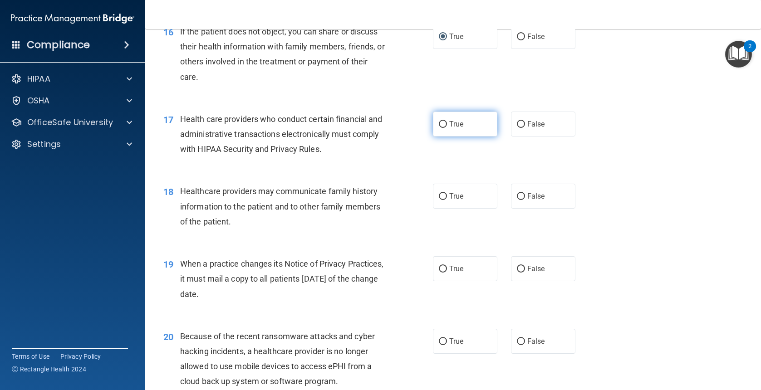
click at [439, 126] on input "True" at bounding box center [443, 124] width 8 height 7
radio input "true"
click at [520, 267] on input "False" at bounding box center [521, 269] width 8 height 7
radio input "true"
click at [517, 339] on input "False" at bounding box center [521, 342] width 8 height 7
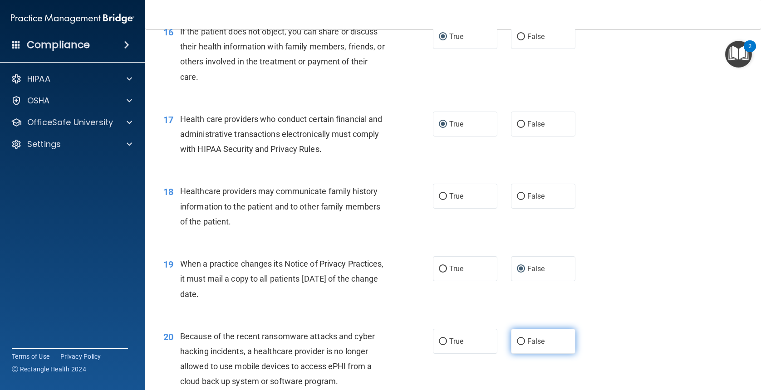
radio input "true"
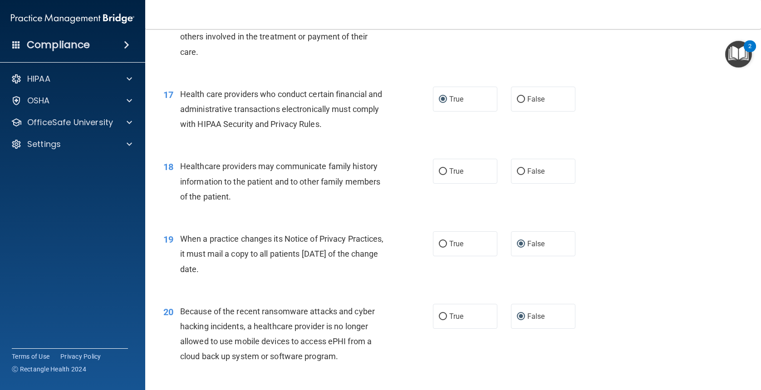
scroll to position [1226, 0]
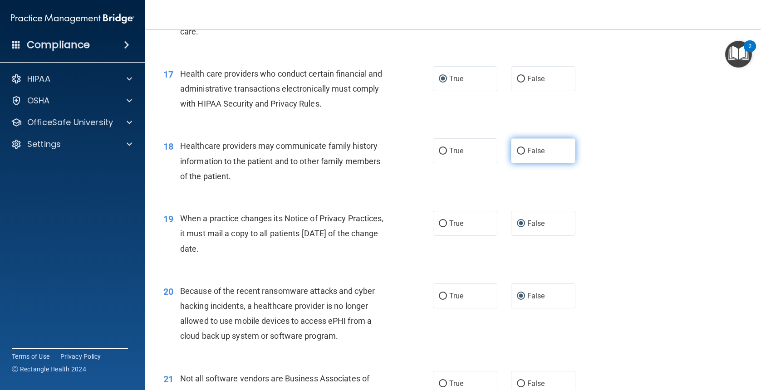
click at [518, 153] on input "False" at bounding box center [521, 151] width 8 height 7
radio input "true"
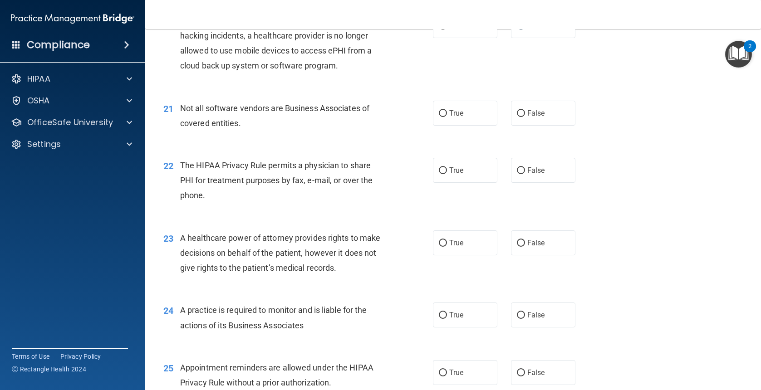
scroll to position [1498, 0]
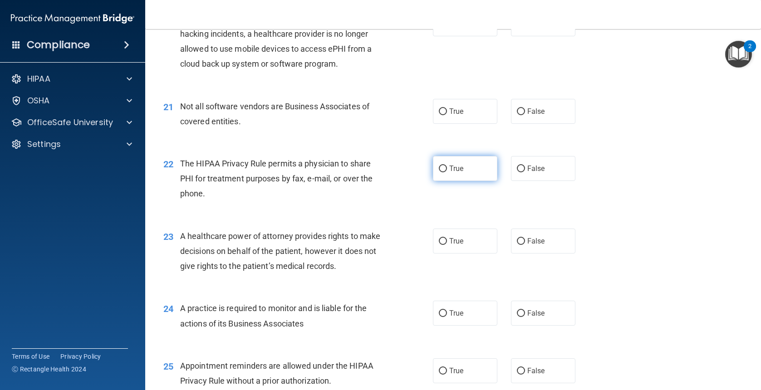
click at [439, 166] on input "True" at bounding box center [443, 169] width 8 height 7
radio input "true"
click at [517, 241] on input "False" at bounding box center [521, 241] width 8 height 7
radio input "true"
click at [517, 313] on input "False" at bounding box center [521, 314] width 8 height 7
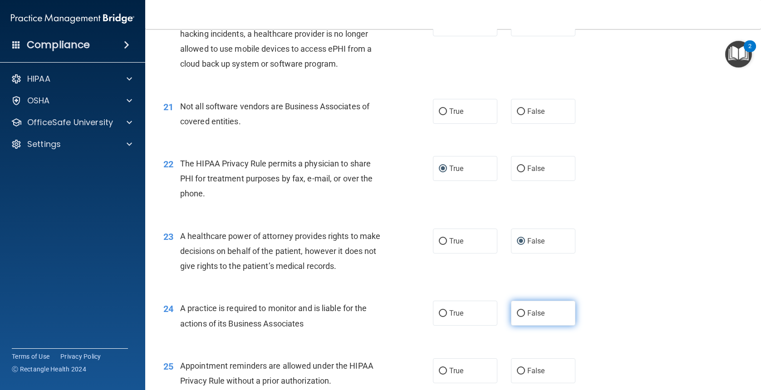
radio input "true"
click at [434, 366] on label "True" at bounding box center [465, 371] width 64 height 25
click at [439, 368] on input "True" at bounding box center [443, 371] width 8 height 7
radio input "true"
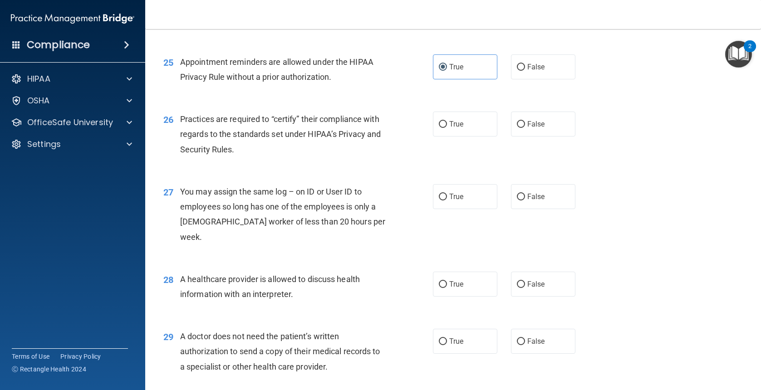
scroll to position [1816, 0]
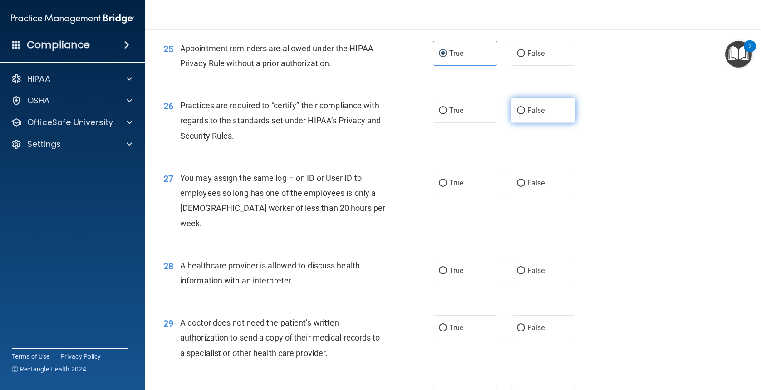
click at [517, 109] on input "False" at bounding box center [521, 111] width 8 height 7
radio input "true"
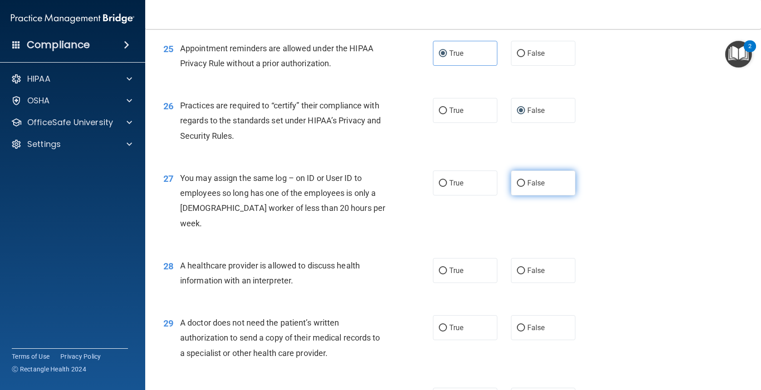
click at [517, 182] on input "False" at bounding box center [521, 183] width 8 height 7
radio input "true"
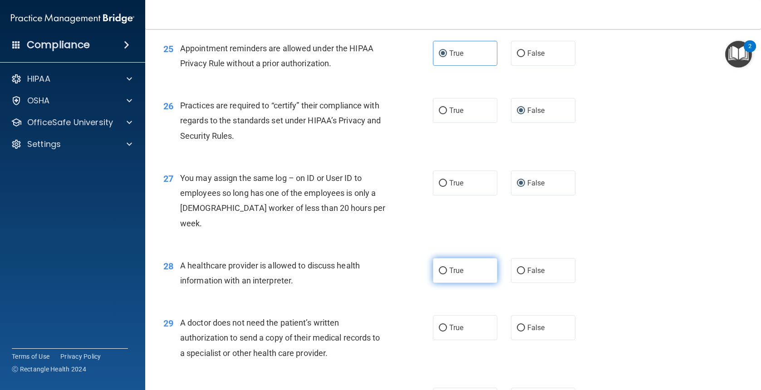
drag, startPoint x: 438, startPoint y: 252, endPoint x: 434, endPoint y: 247, distance: 6.8
click at [439, 268] on input "True" at bounding box center [443, 271] width 8 height 7
radio input "true"
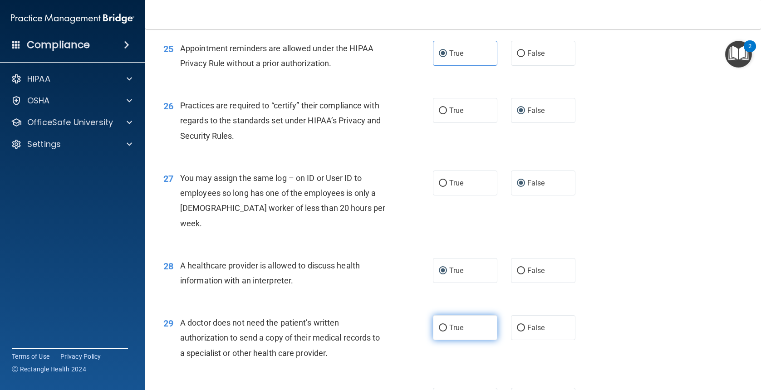
click at [440, 325] on input "True" at bounding box center [443, 328] width 8 height 7
radio input "true"
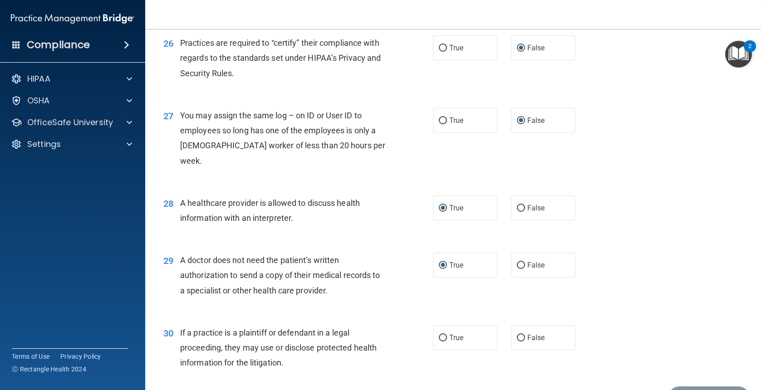
scroll to position [1919, 0]
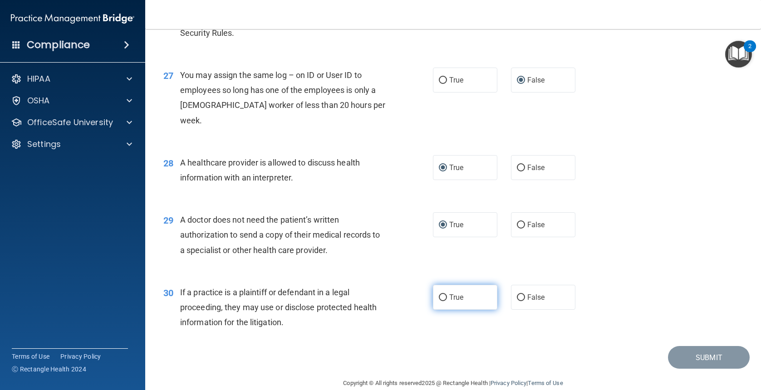
click at [439, 295] on input "True" at bounding box center [443, 298] width 8 height 7
radio input "true"
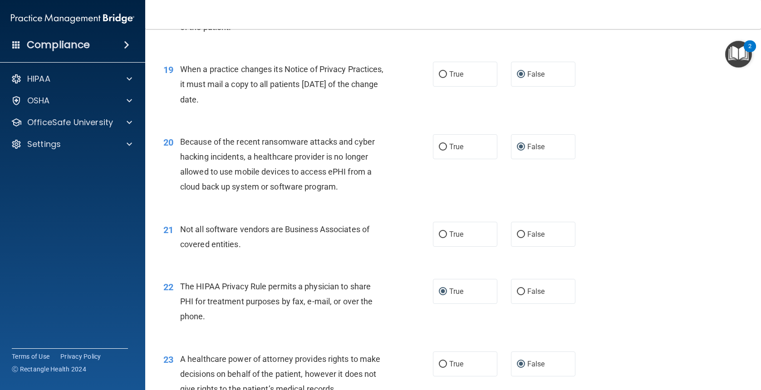
scroll to position [1374, 0]
click at [434, 235] on label "True" at bounding box center [465, 235] width 64 height 25
click at [439, 235] on input "True" at bounding box center [443, 235] width 8 height 7
radio input "true"
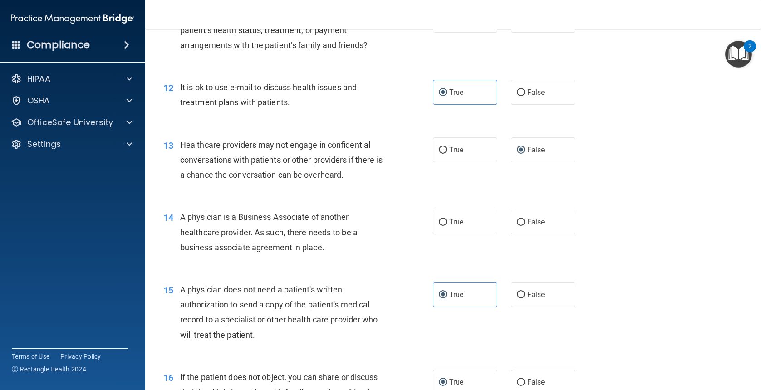
scroll to position [829, 0]
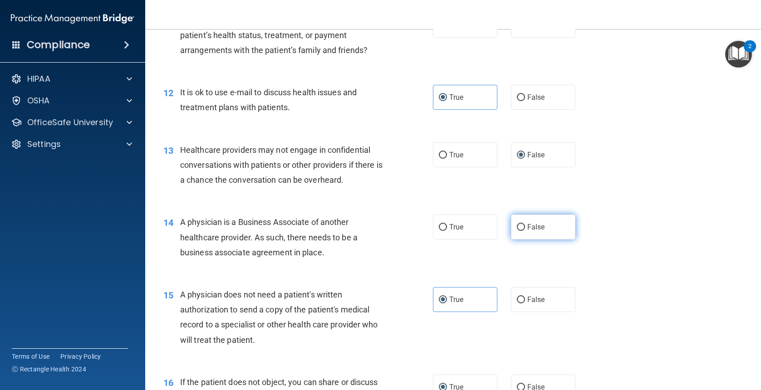
click at [518, 230] on input "False" at bounding box center [521, 227] width 8 height 7
radio input "true"
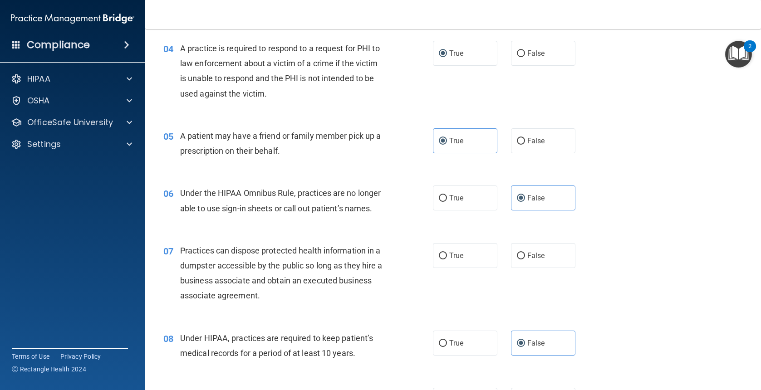
scroll to position [318, 0]
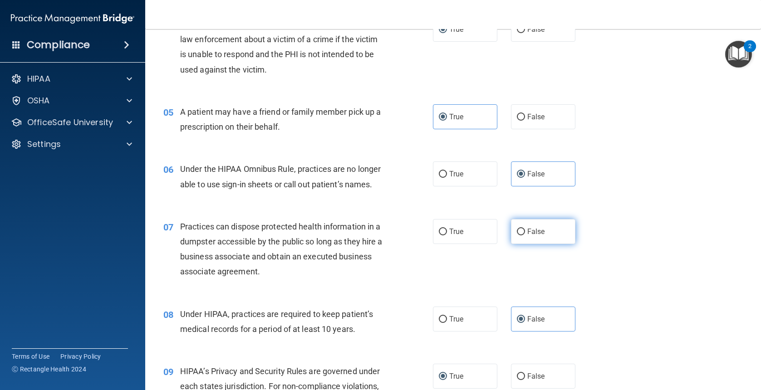
click at [517, 231] on input "False" at bounding box center [521, 232] width 8 height 7
radio input "true"
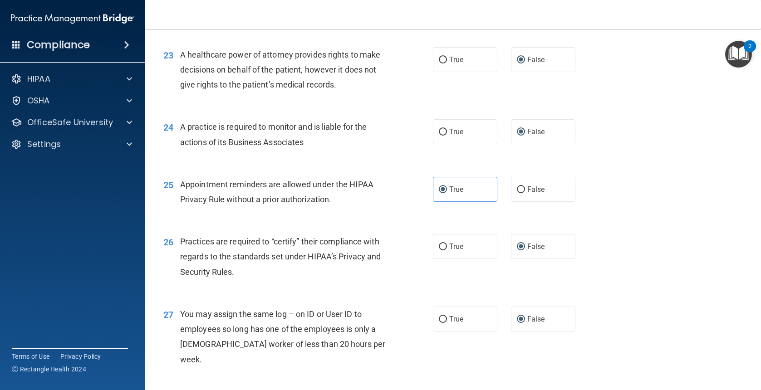
scroll to position [1919, 0]
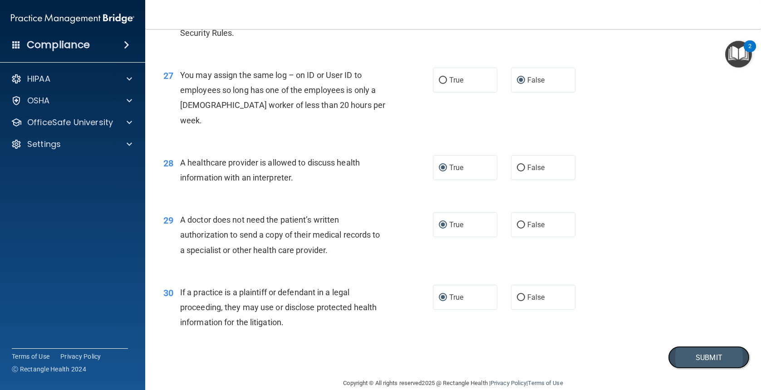
click at [705, 346] on button "Submit" at bounding box center [709, 357] width 82 height 23
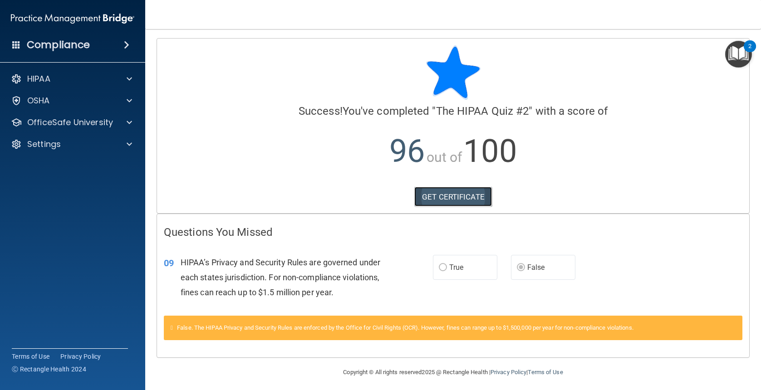
click at [435, 194] on link "GET CERTIFICATE" at bounding box center [454, 197] width 78 height 20
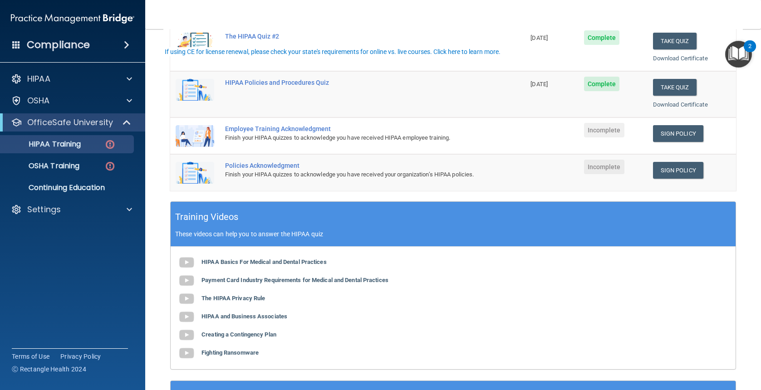
scroll to position [182, 0]
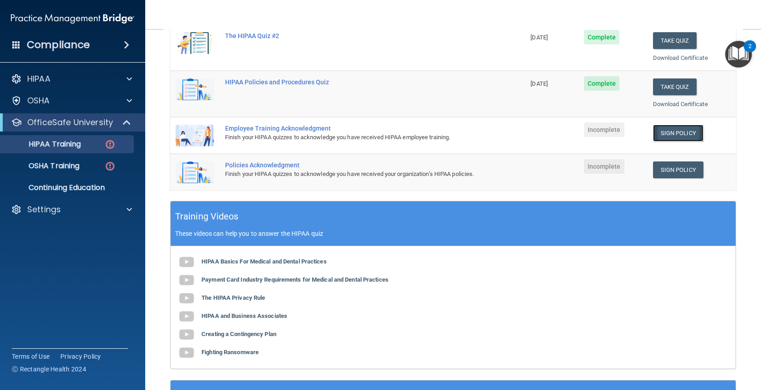
click at [666, 127] on link "Sign Policy" at bounding box center [678, 133] width 50 height 17
click at [670, 164] on link "Sign Policy" at bounding box center [678, 170] width 50 height 17
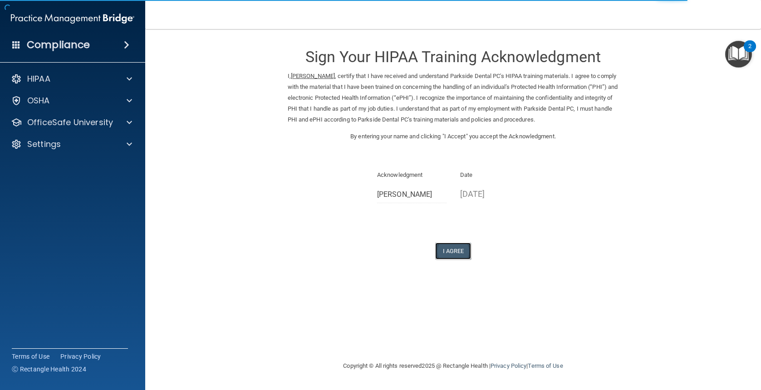
click at [445, 250] on button "I Agree" at bounding box center [453, 251] width 36 height 17
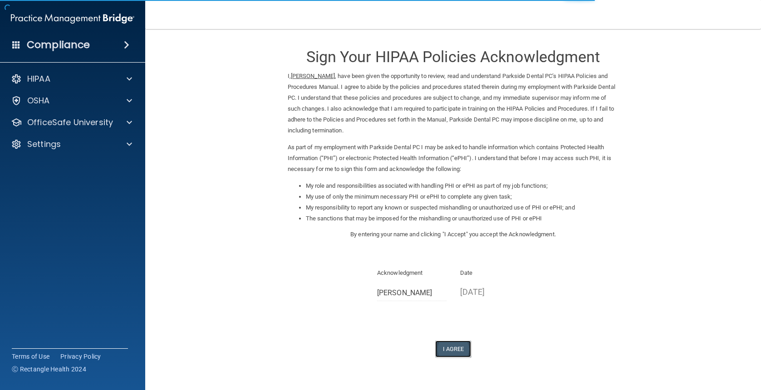
click at [451, 350] on button "I Agree" at bounding box center [453, 349] width 36 height 17
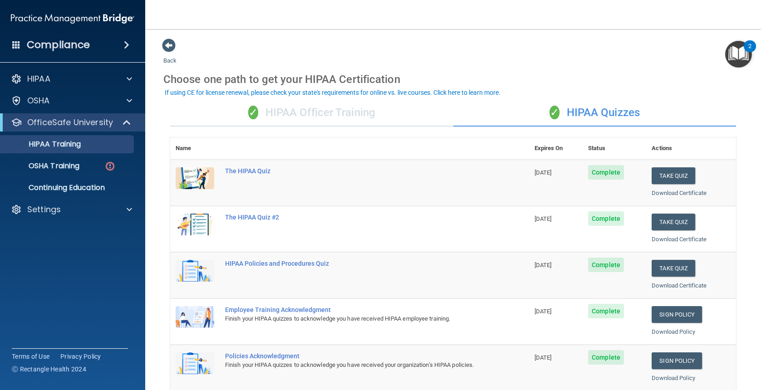
click at [289, 114] on div "✓ HIPAA Officer Training" at bounding box center [311, 112] width 283 height 27
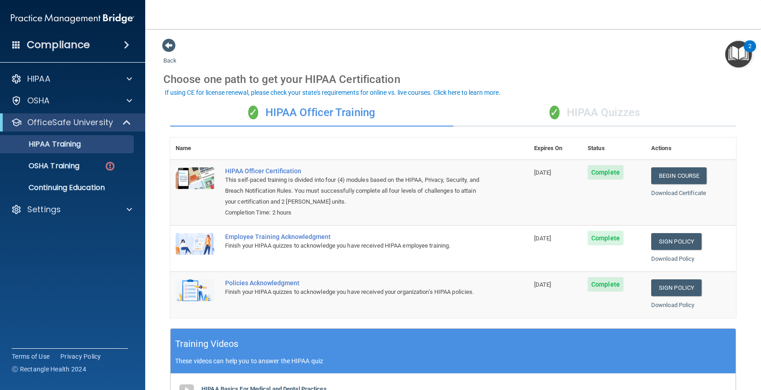
click at [559, 120] on div "✓ HIPAA Quizzes" at bounding box center [595, 112] width 283 height 27
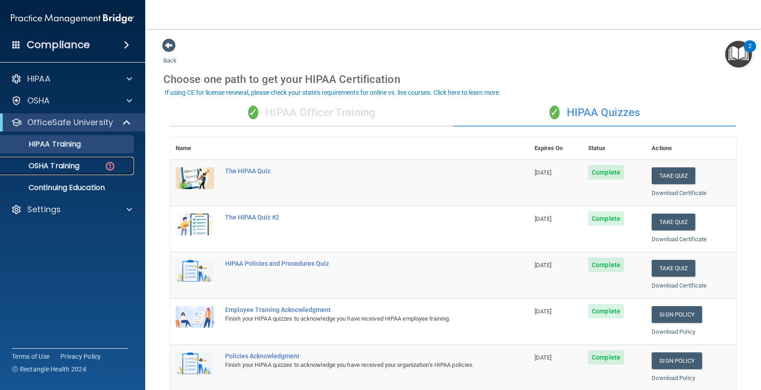
click at [79, 163] on p "OSHA Training" at bounding box center [43, 166] width 74 height 9
